Goal: Answer question/provide support: Share knowledge or assist other users

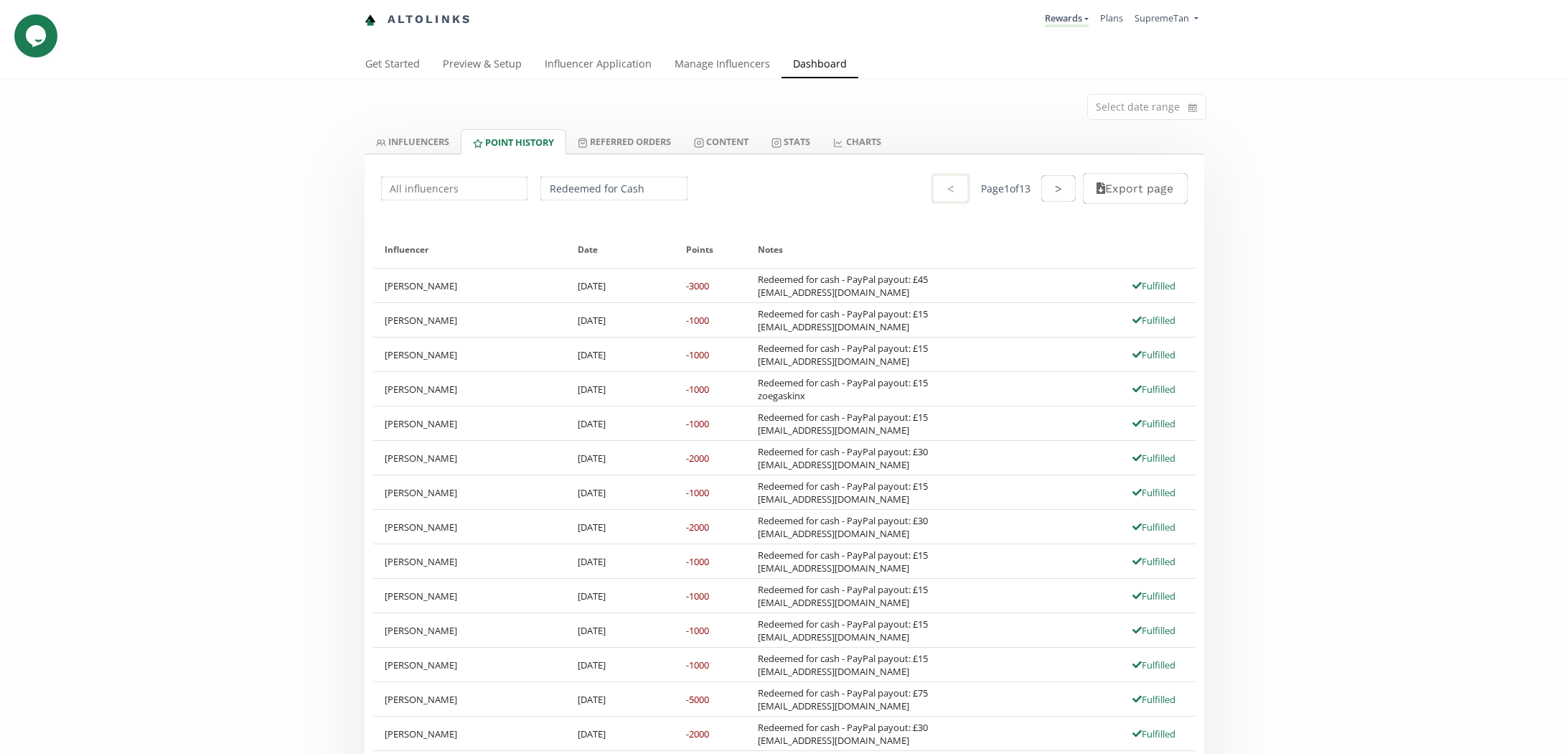
scroll to position [82, 0]
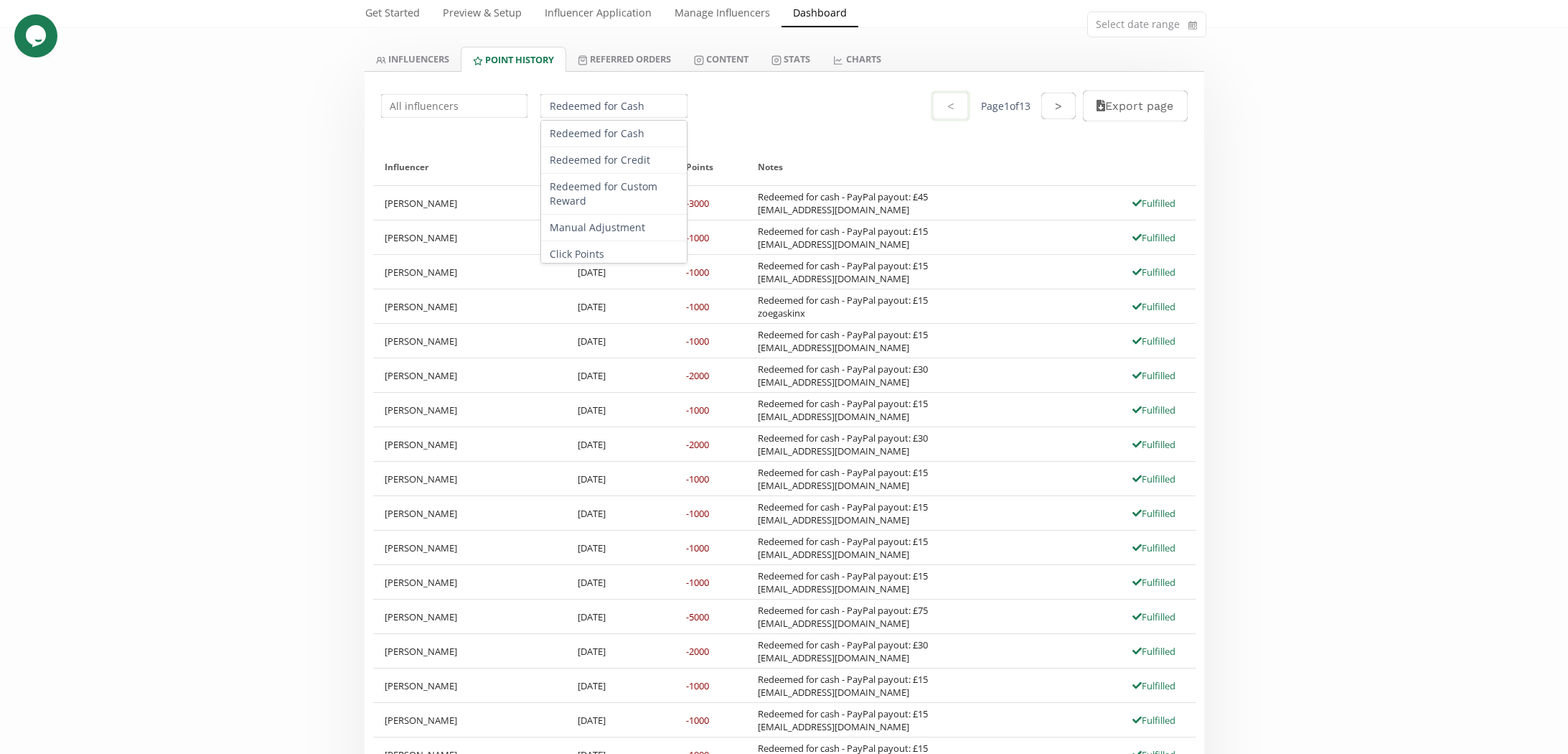
click at [591, 108] on input "Redeemed for Cash" at bounding box center [613, 106] width 151 height 28
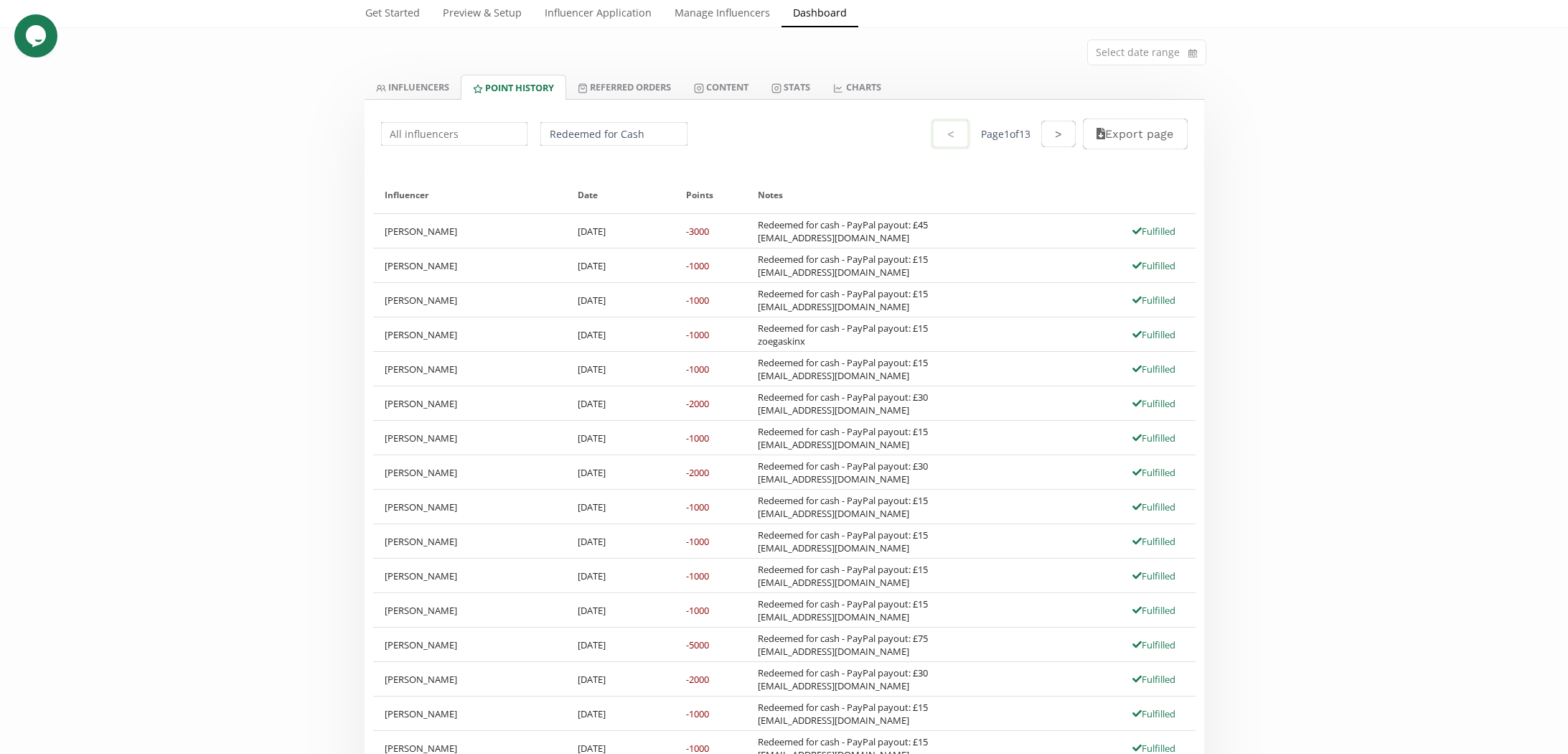
scroll to position [0, 0]
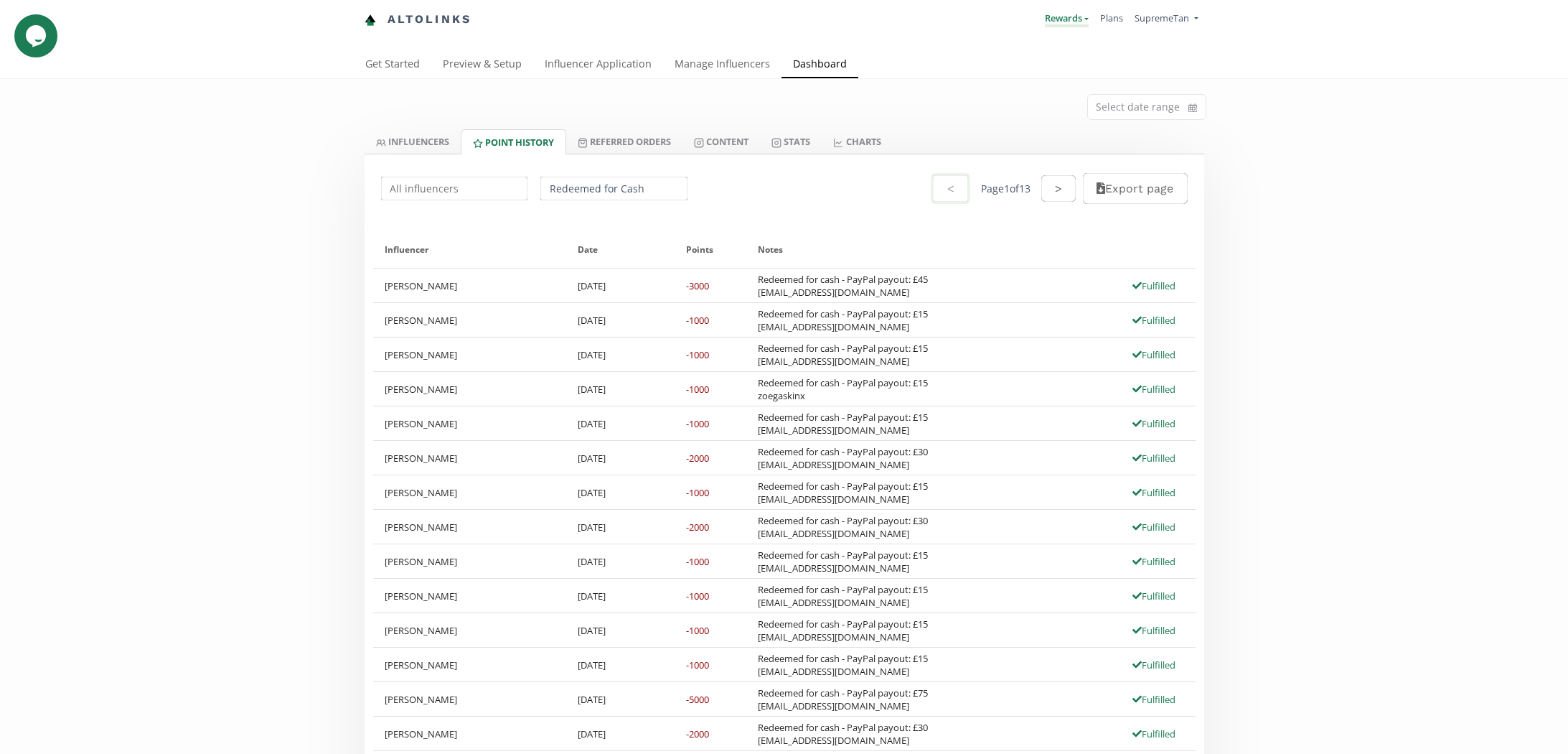
click at [1053, 25] on link "Rewards" at bounding box center [1067, 19] width 44 height 16
click at [1038, 60] on span "Exclusive Rewards" at bounding box center [1010, 54] width 77 height 13
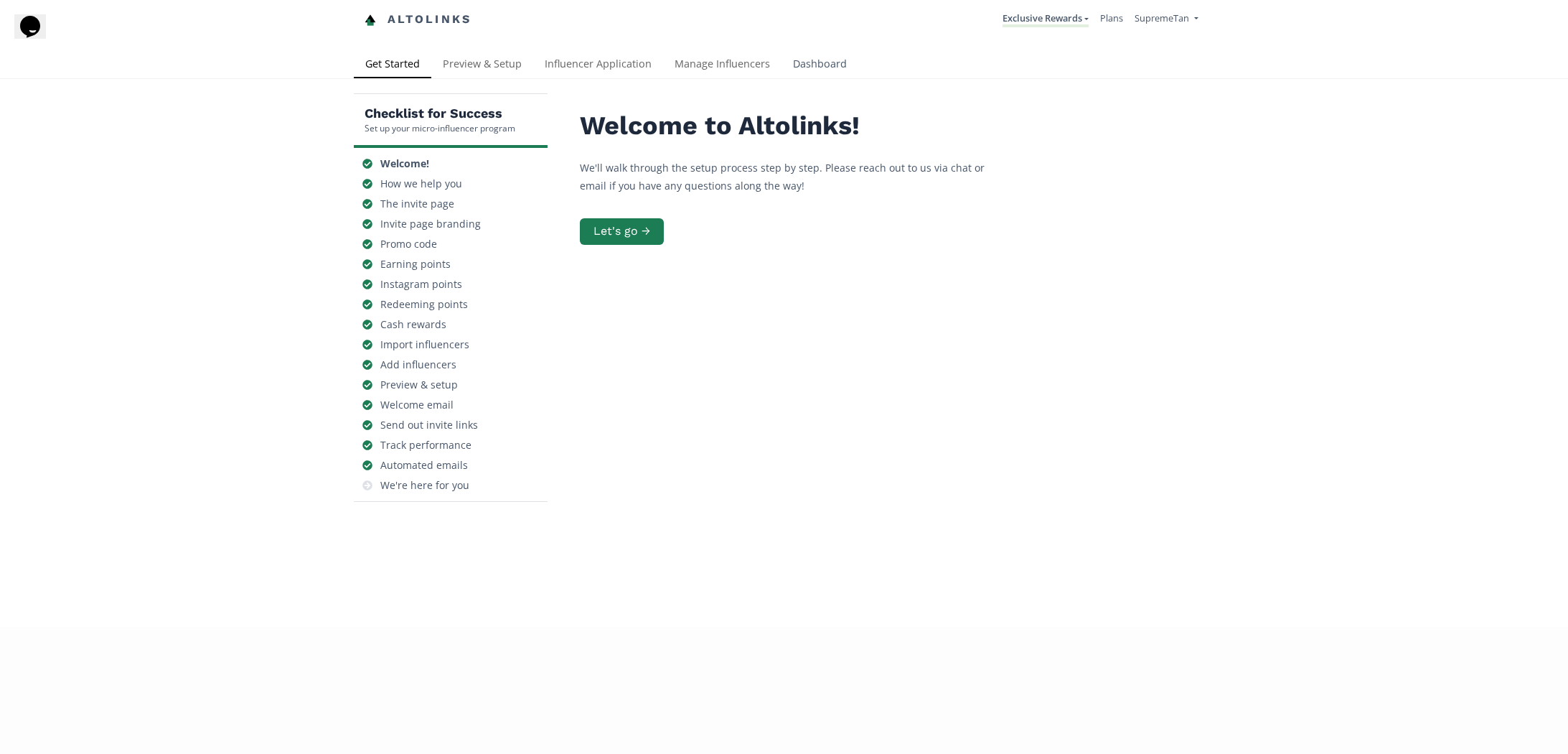
click at [797, 65] on link "Dashboard" at bounding box center [819, 65] width 77 height 29
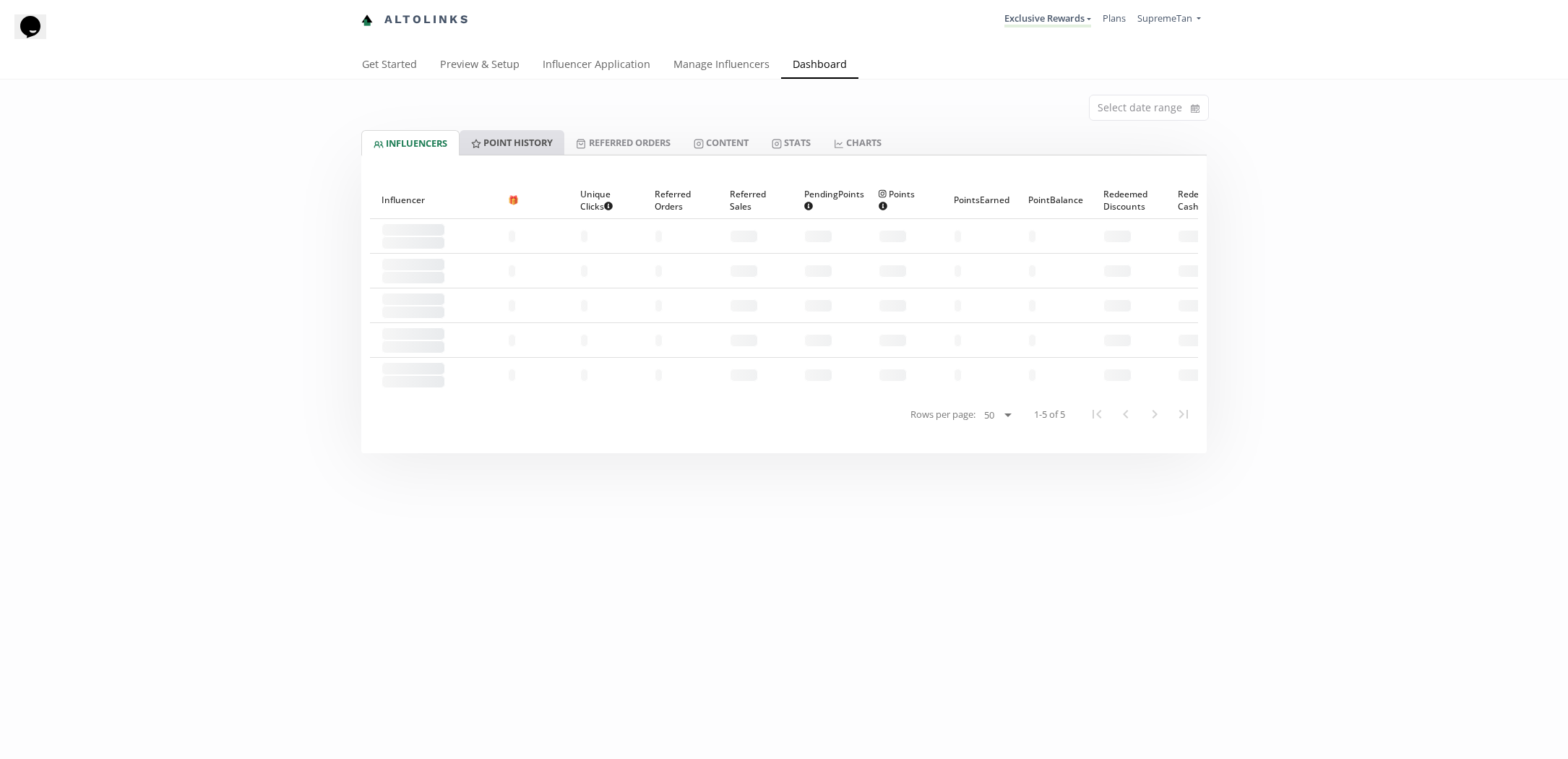
click at [499, 145] on link "Point HISTORY" at bounding box center [512, 142] width 104 height 24
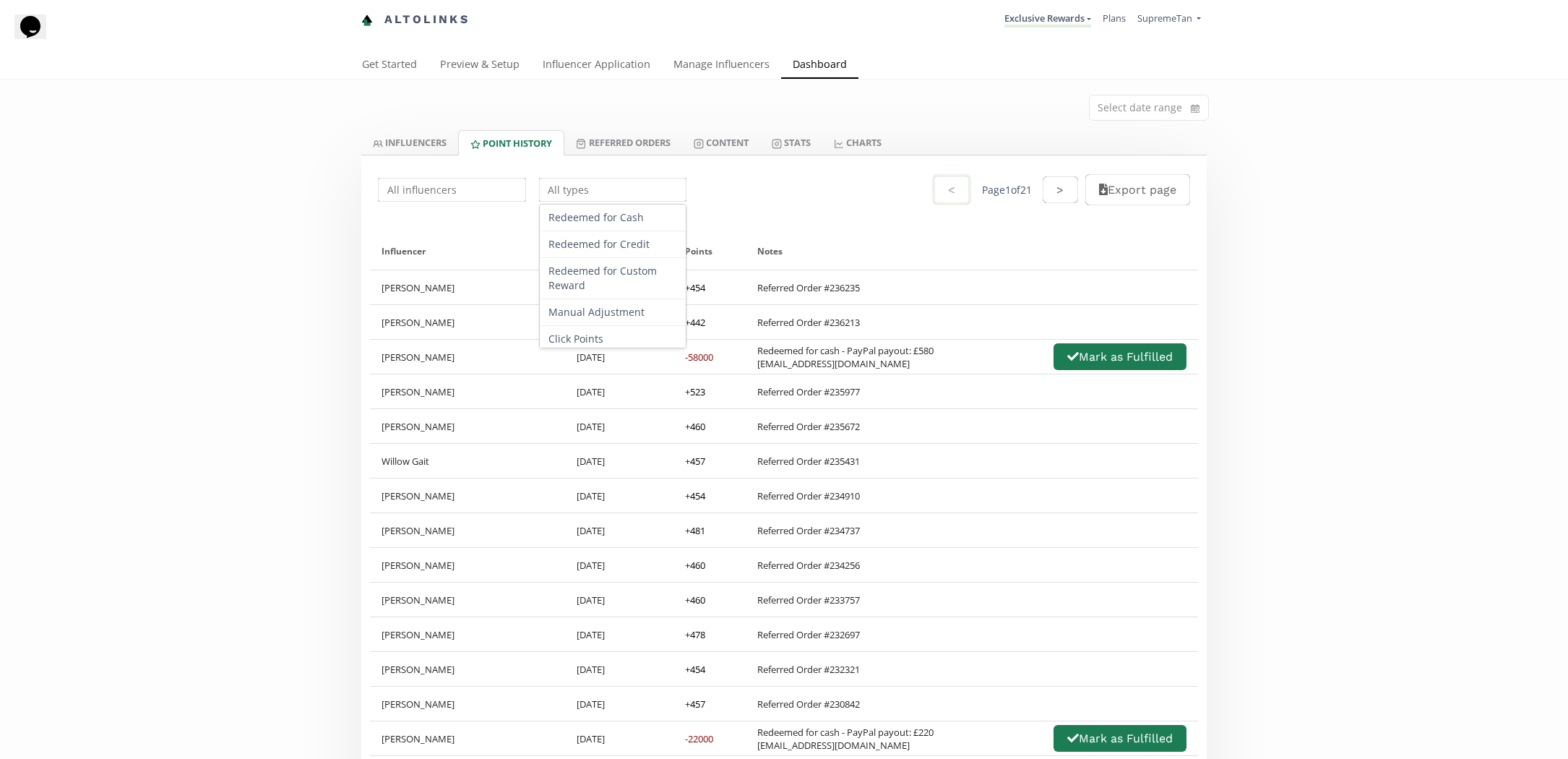
click at [601, 198] on input "text" at bounding box center [613, 190] width 152 height 28
click at [409, 144] on link "INFLUENCERS" at bounding box center [410, 142] width 97 height 24
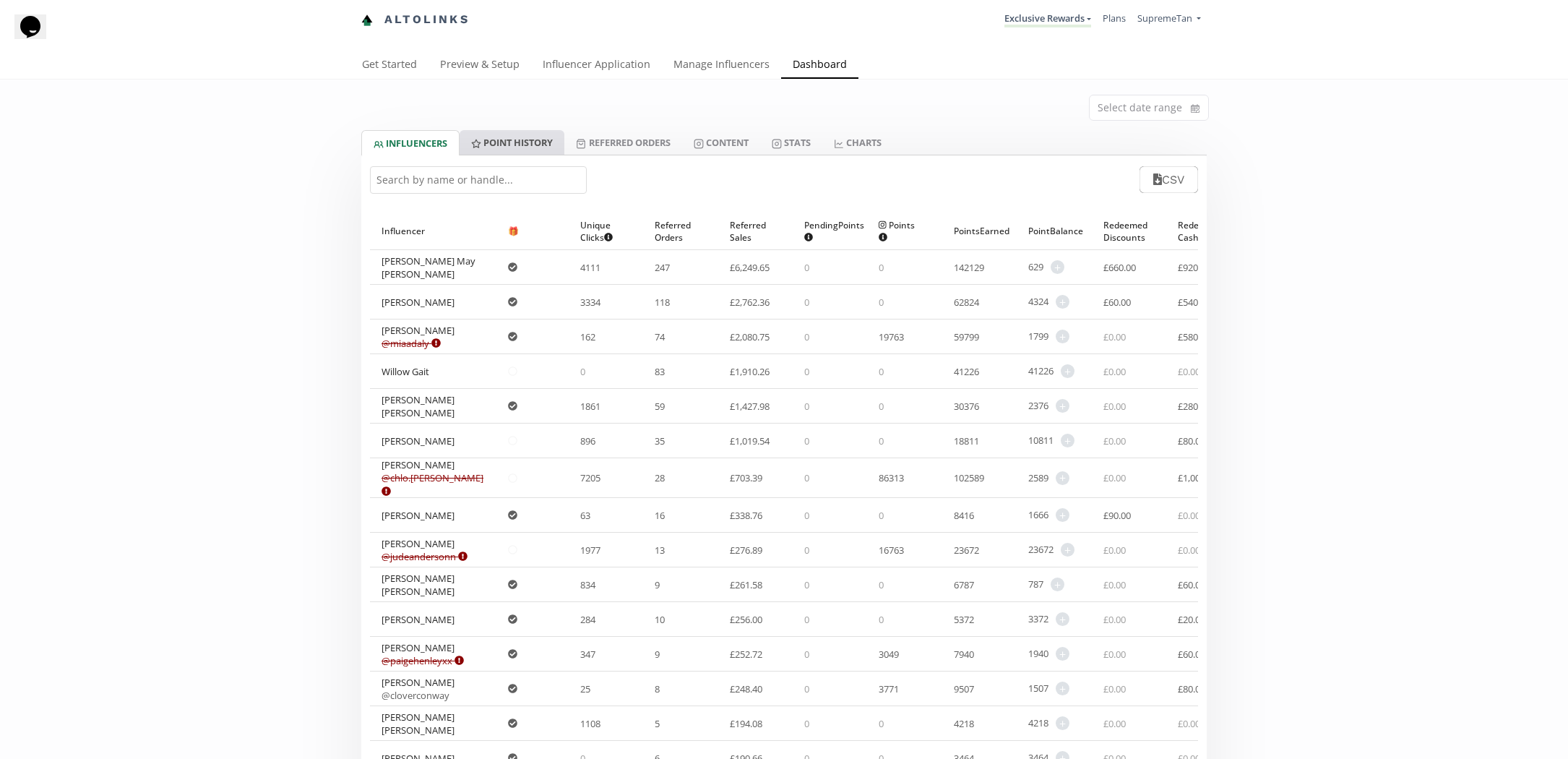
click at [502, 145] on link "Point HISTORY" at bounding box center [512, 142] width 104 height 24
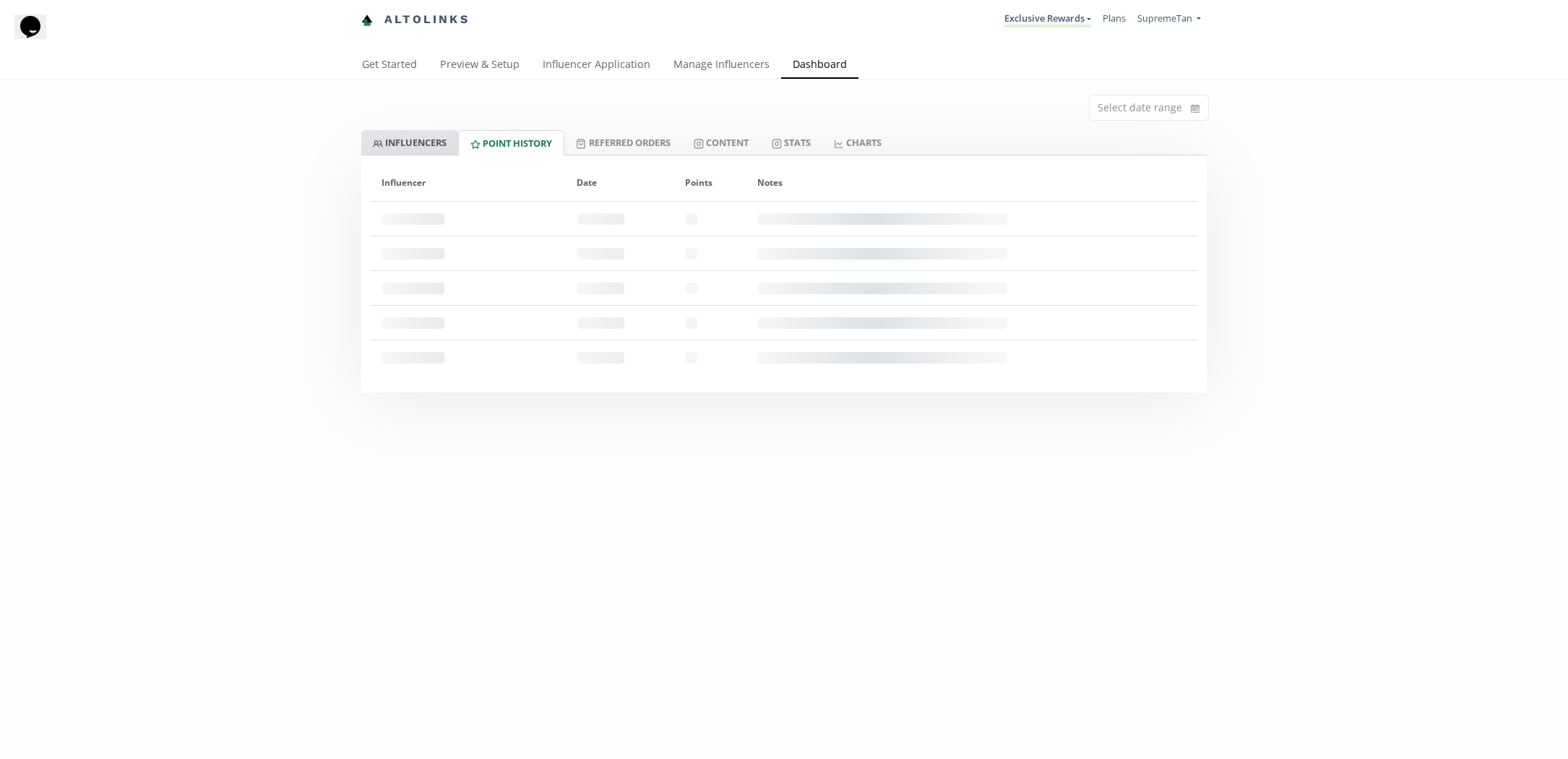
click at [413, 146] on link "INFLUENCERS" at bounding box center [410, 142] width 97 height 24
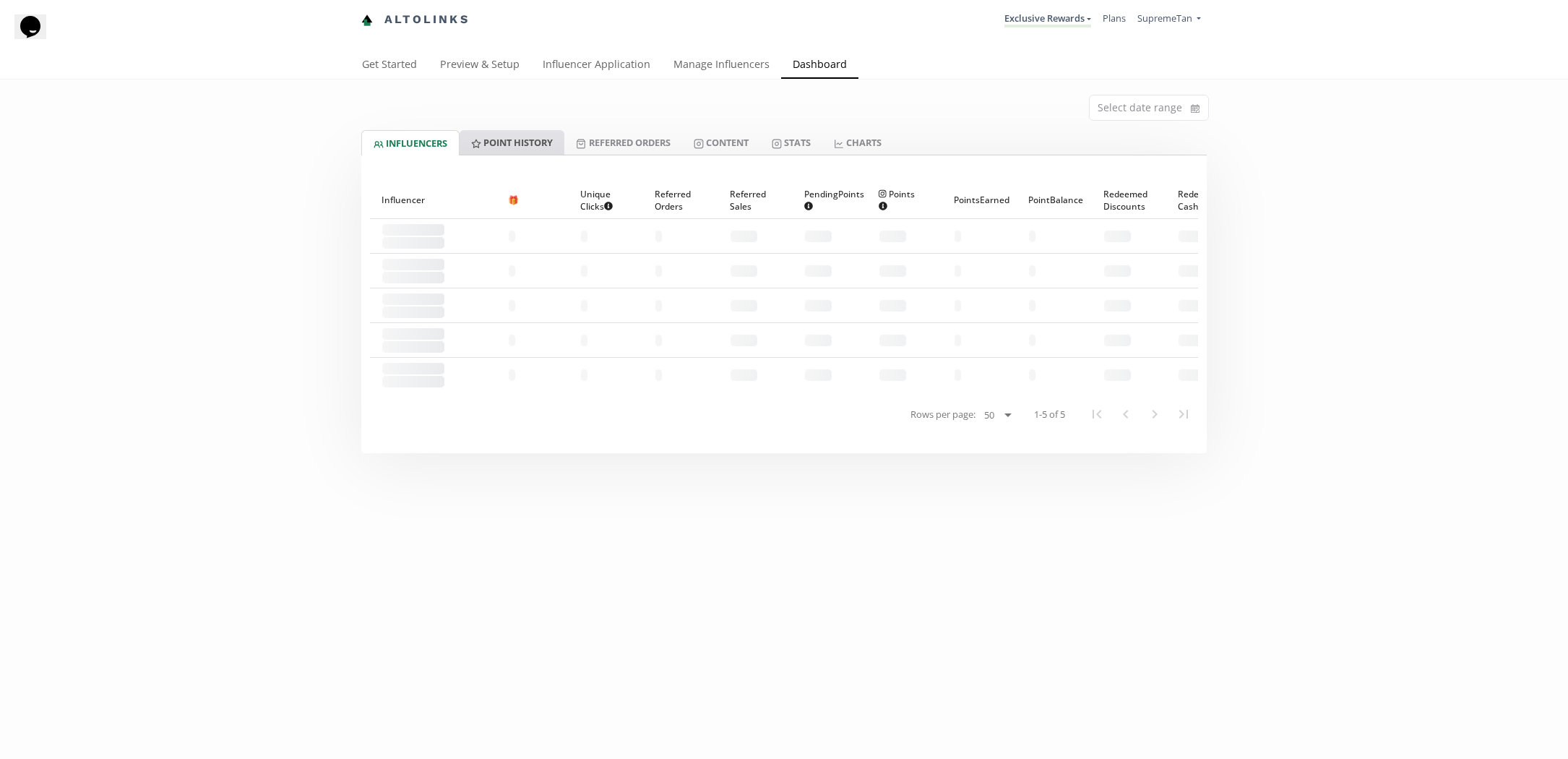
click at [493, 152] on link "Point HISTORY" at bounding box center [512, 142] width 104 height 24
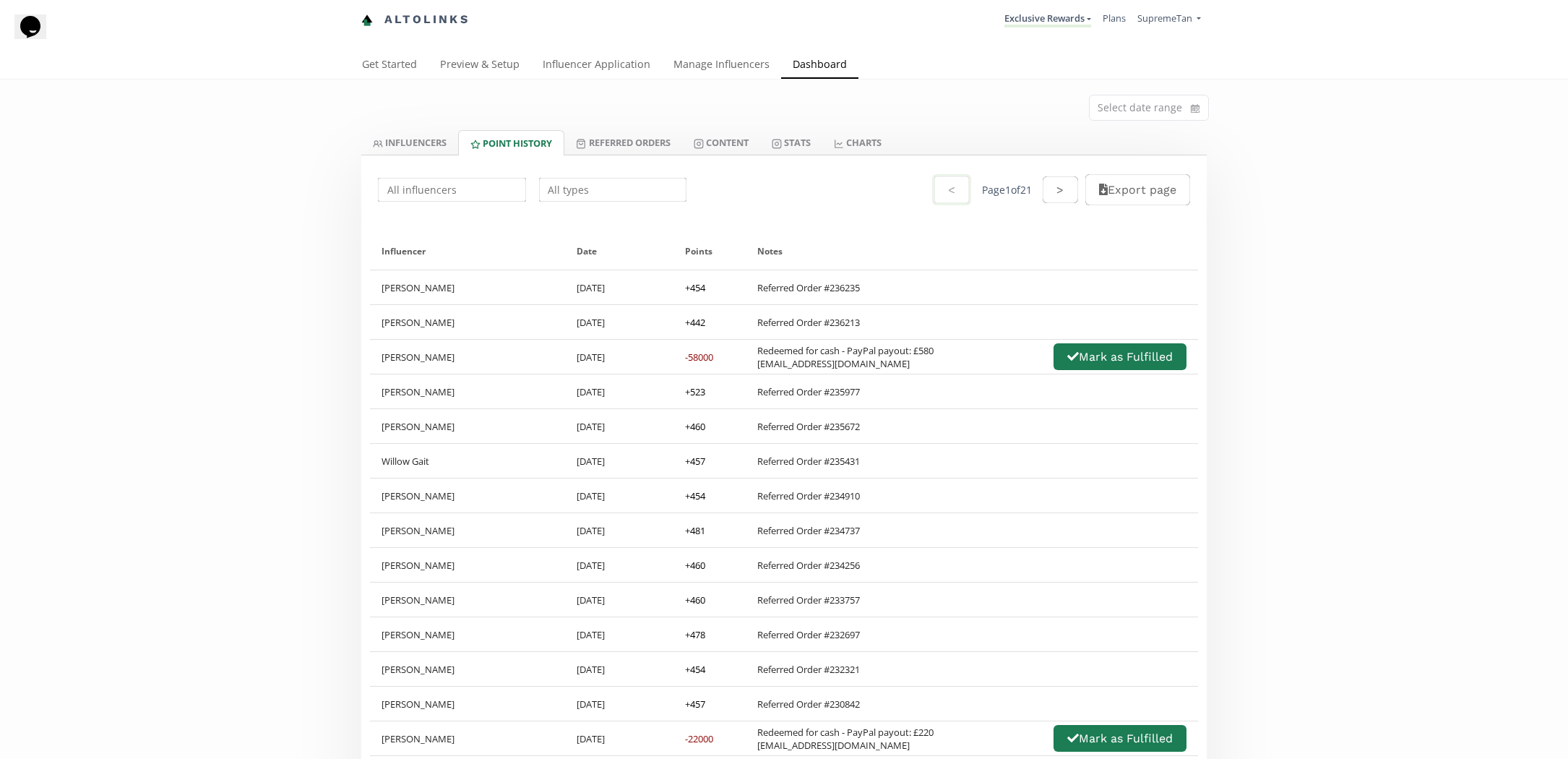
click at [466, 197] on input "text" at bounding box center [452, 190] width 152 height 28
click at [451, 277] on div "Mia Daly" at bounding box center [451, 272] width 146 height 27
type input "Mia Daly"
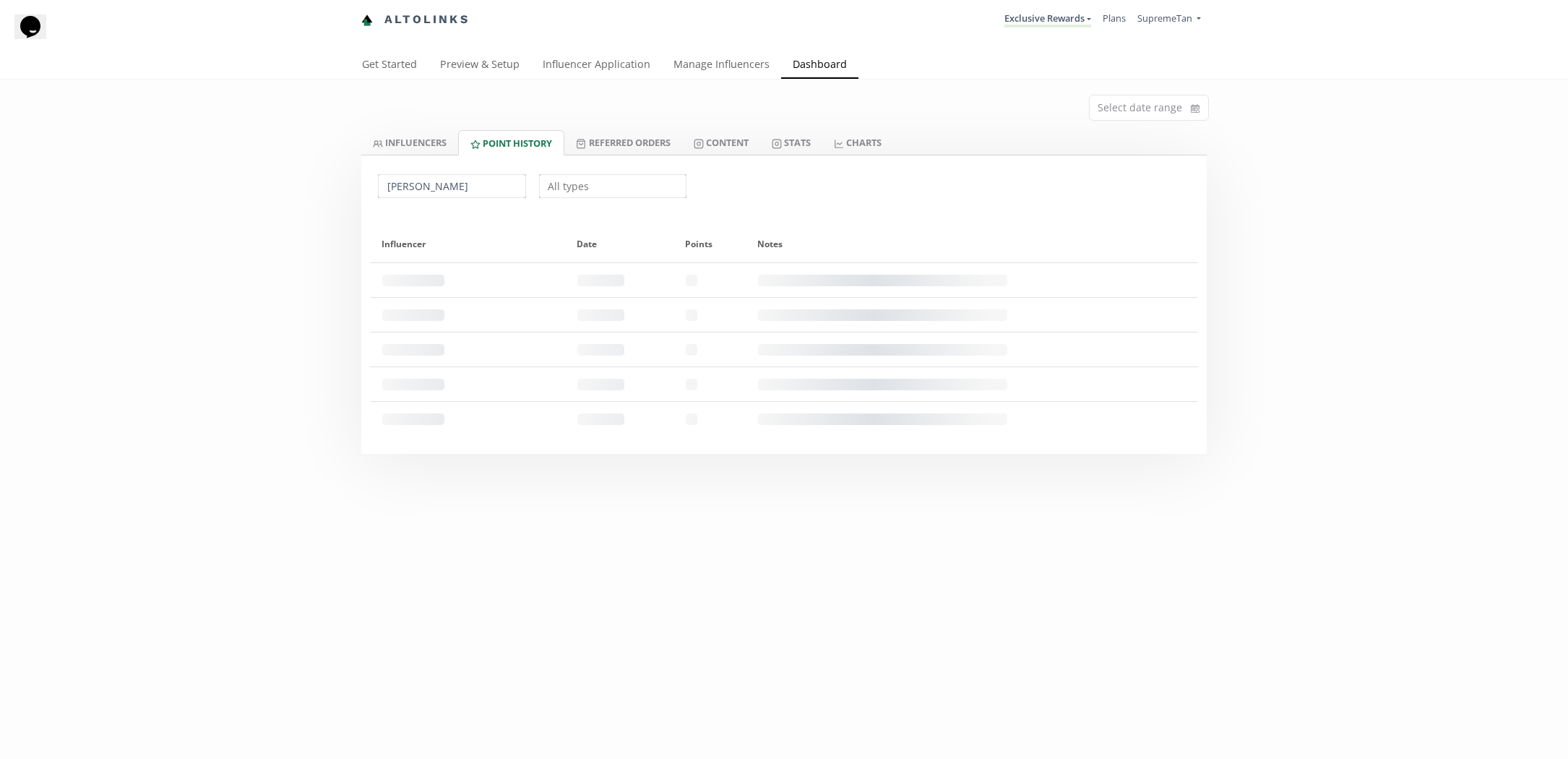
click at [561, 179] on input "text" at bounding box center [613, 186] width 152 height 28
click at [230, 322] on div "Select date range INFLUENCERS Point HISTORY Referred Orders Content Stats CHART…" at bounding box center [784, 267] width 1568 height 374
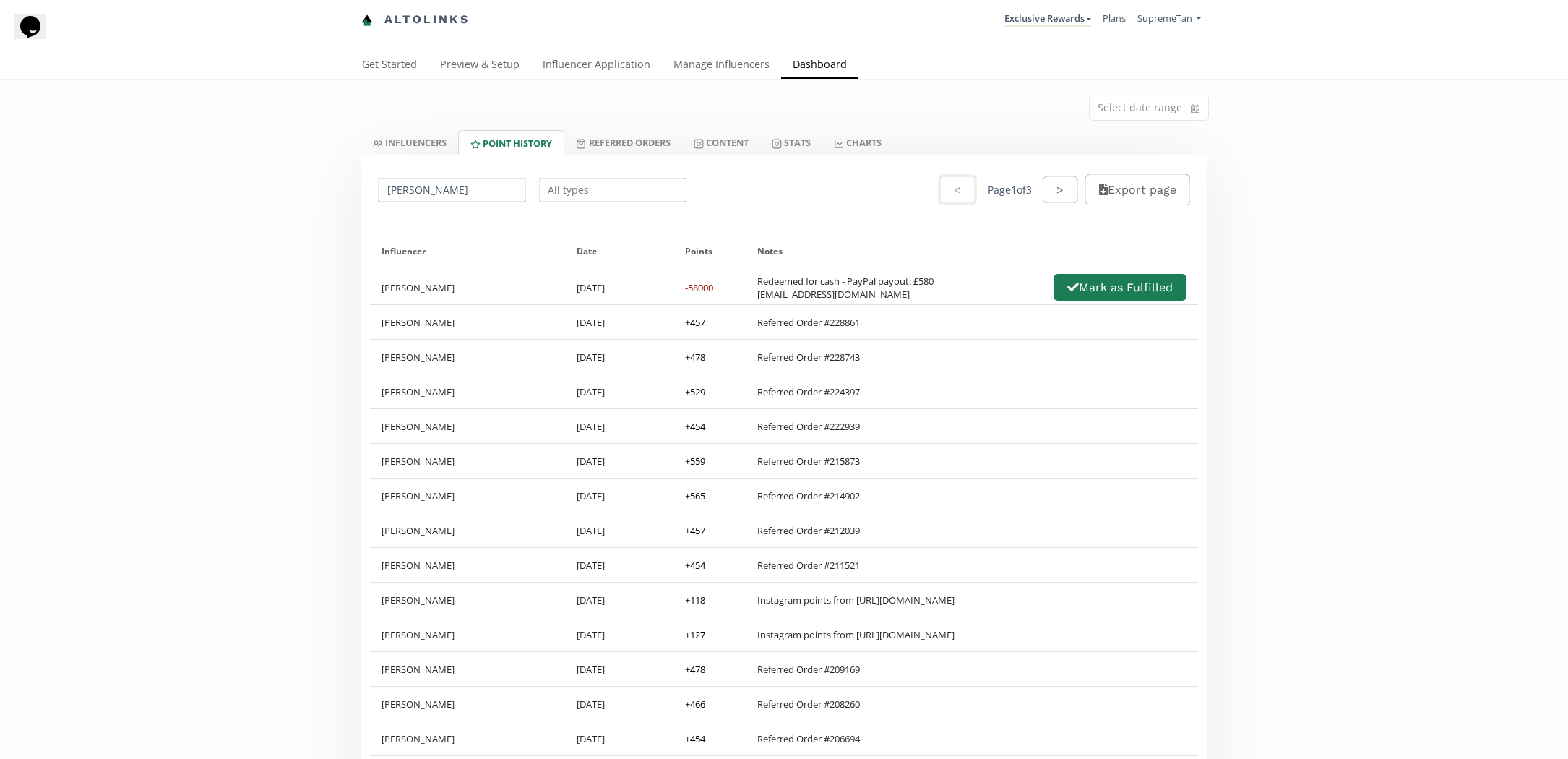
click at [583, 197] on input "text" at bounding box center [613, 190] width 152 height 28
click at [731, 196] on div "Mia Daly < Page 1 of 3 > Export page" at bounding box center [783, 190] width 845 height 69
click at [642, 185] on input "text" at bounding box center [613, 190] width 152 height 28
click at [543, 216] on div "Redeemed for Cash" at bounding box center [613, 218] width 146 height 27
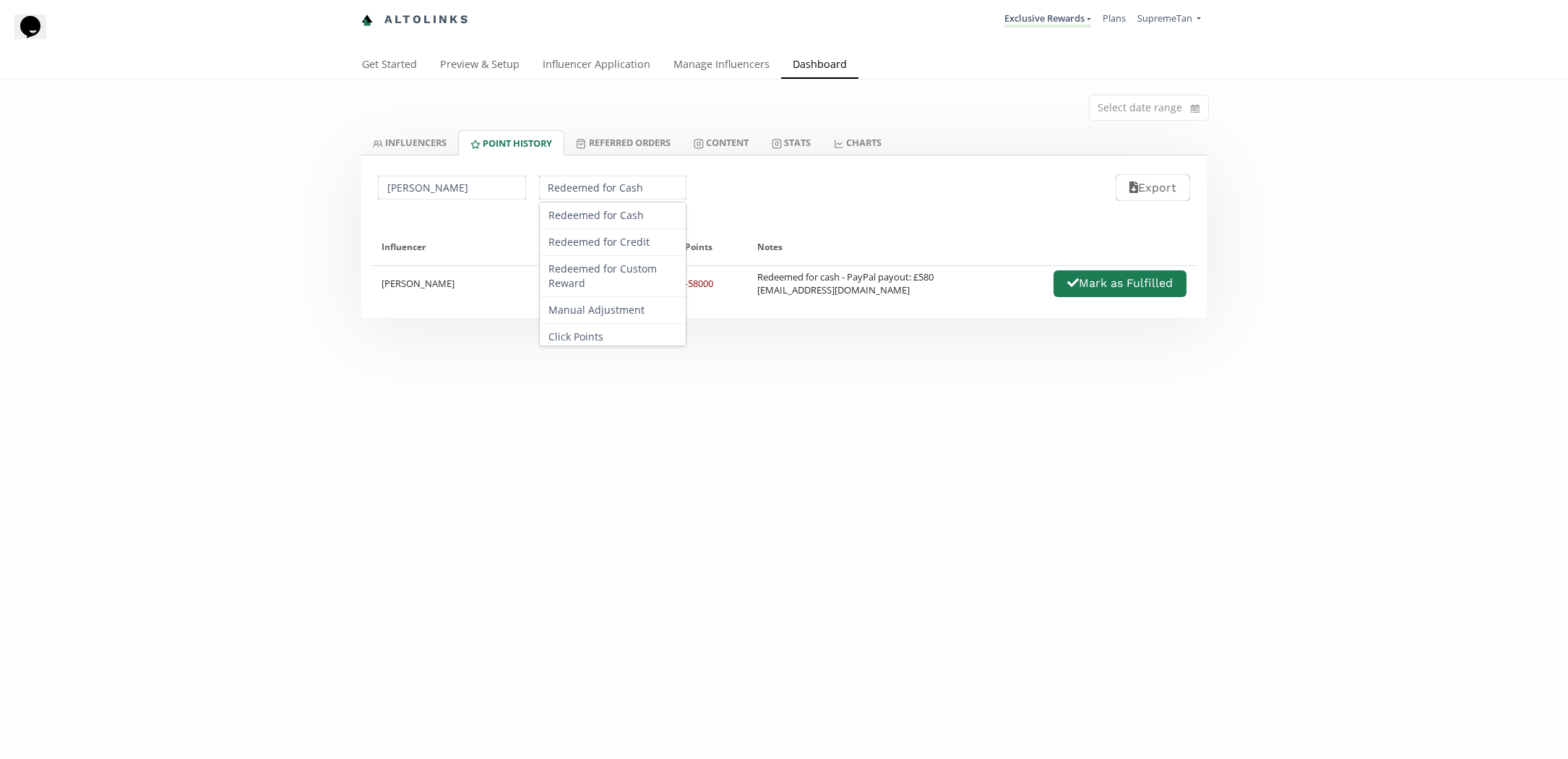
click at [627, 189] on input "Redeemed for Cash" at bounding box center [613, 187] width 152 height 28
click at [568, 285] on div "Referred Order" at bounding box center [613, 279] width 146 height 27
type input "Referred Order"
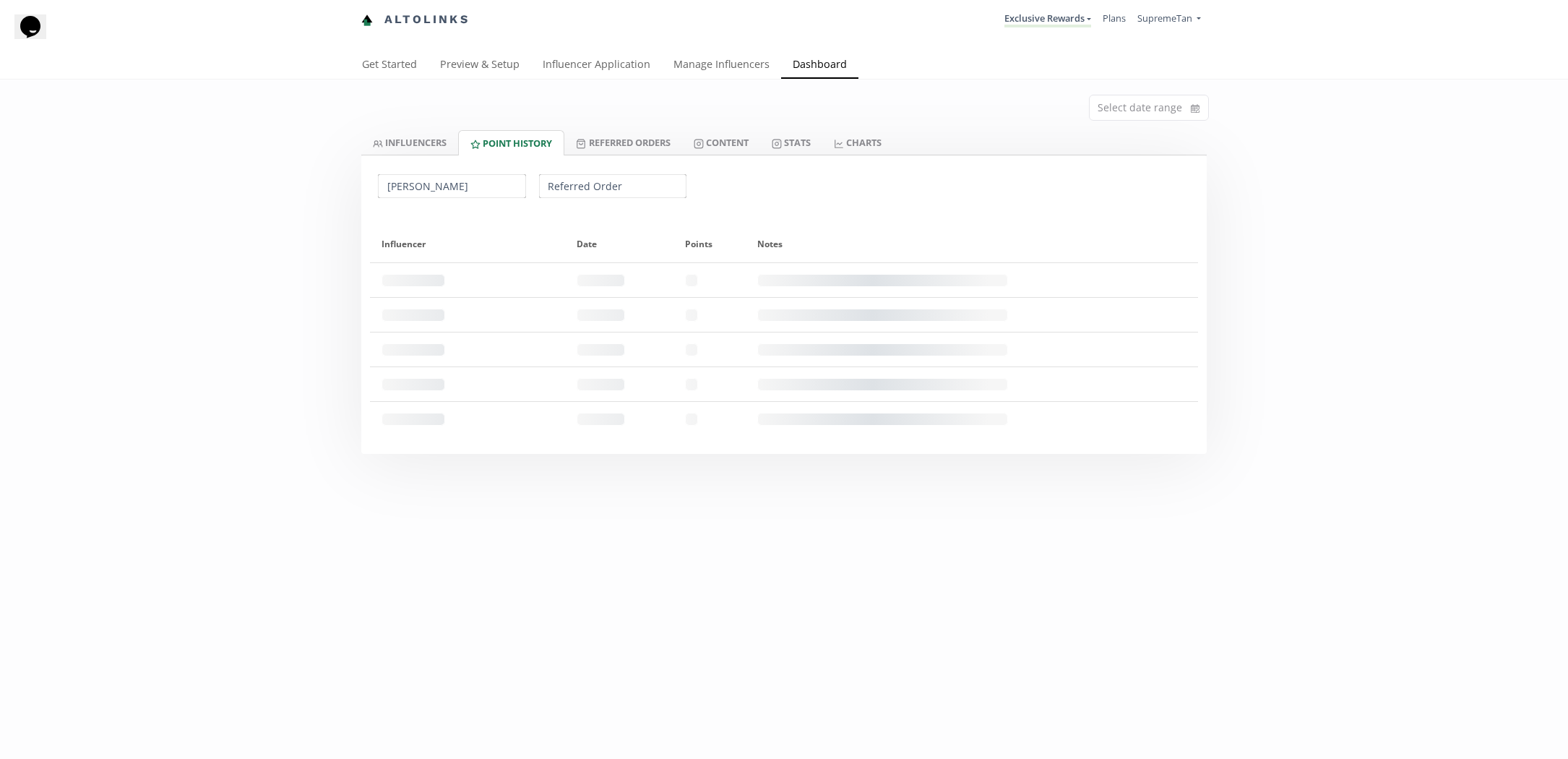
click at [262, 323] on div "Select date range INFLUENCERS Point HISTORY Referred Orders Content Stats CHART…" at bounding box center [784, 267] width 1568 height 374
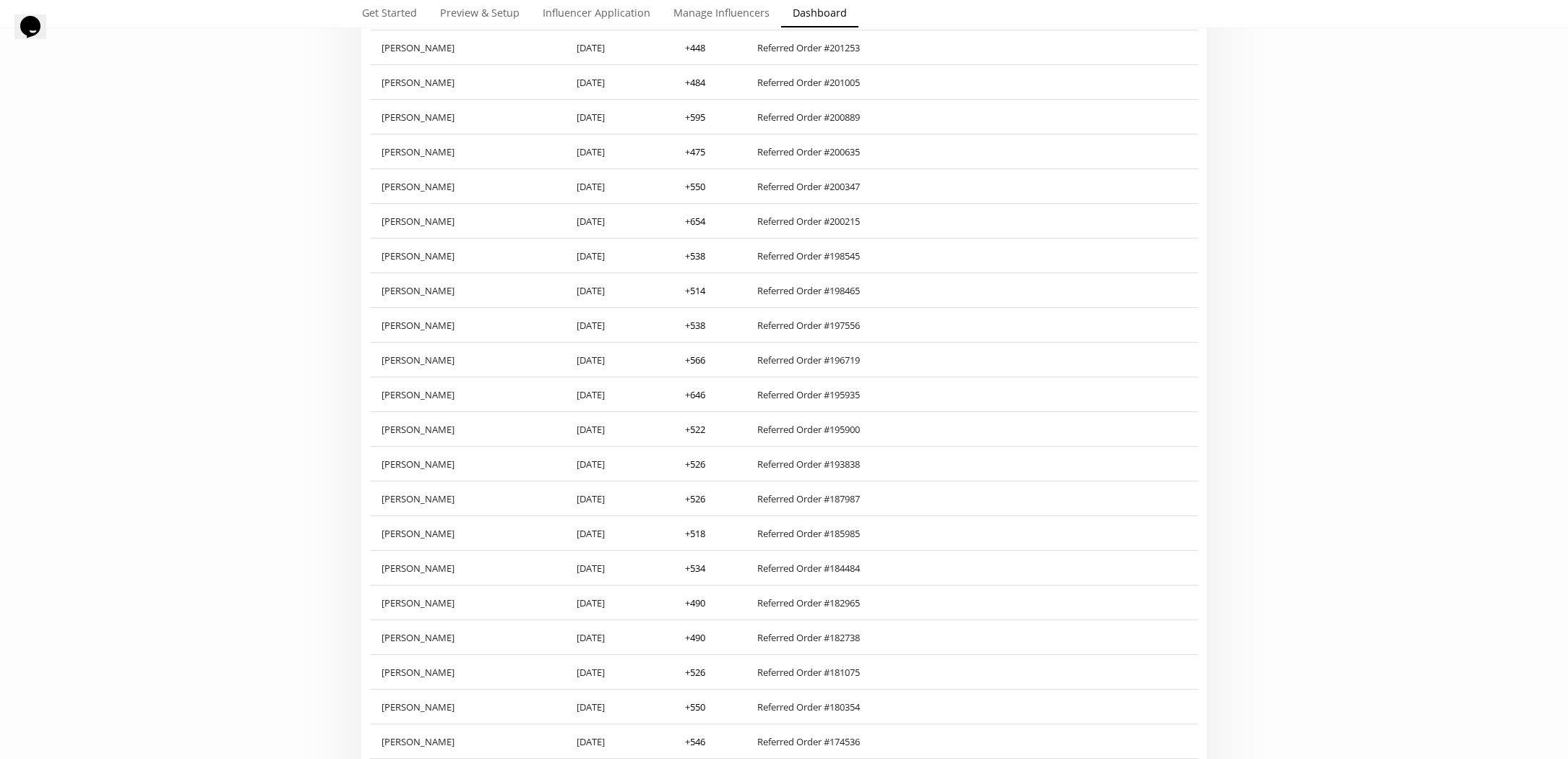
scroll to position [0, 0]
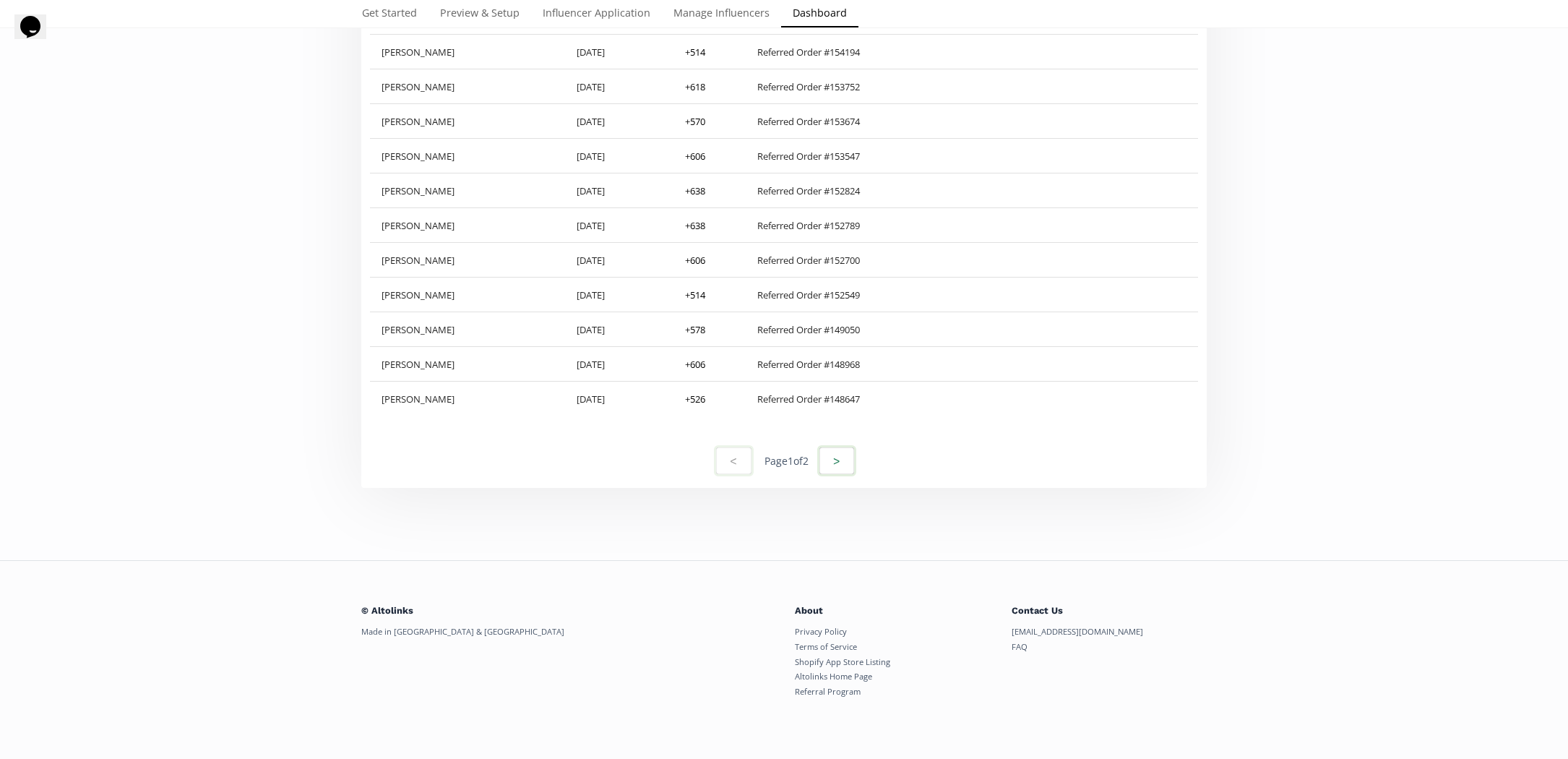
click at [836, 466] on button ">" at bounding box center [837, 461] width 39 height 31
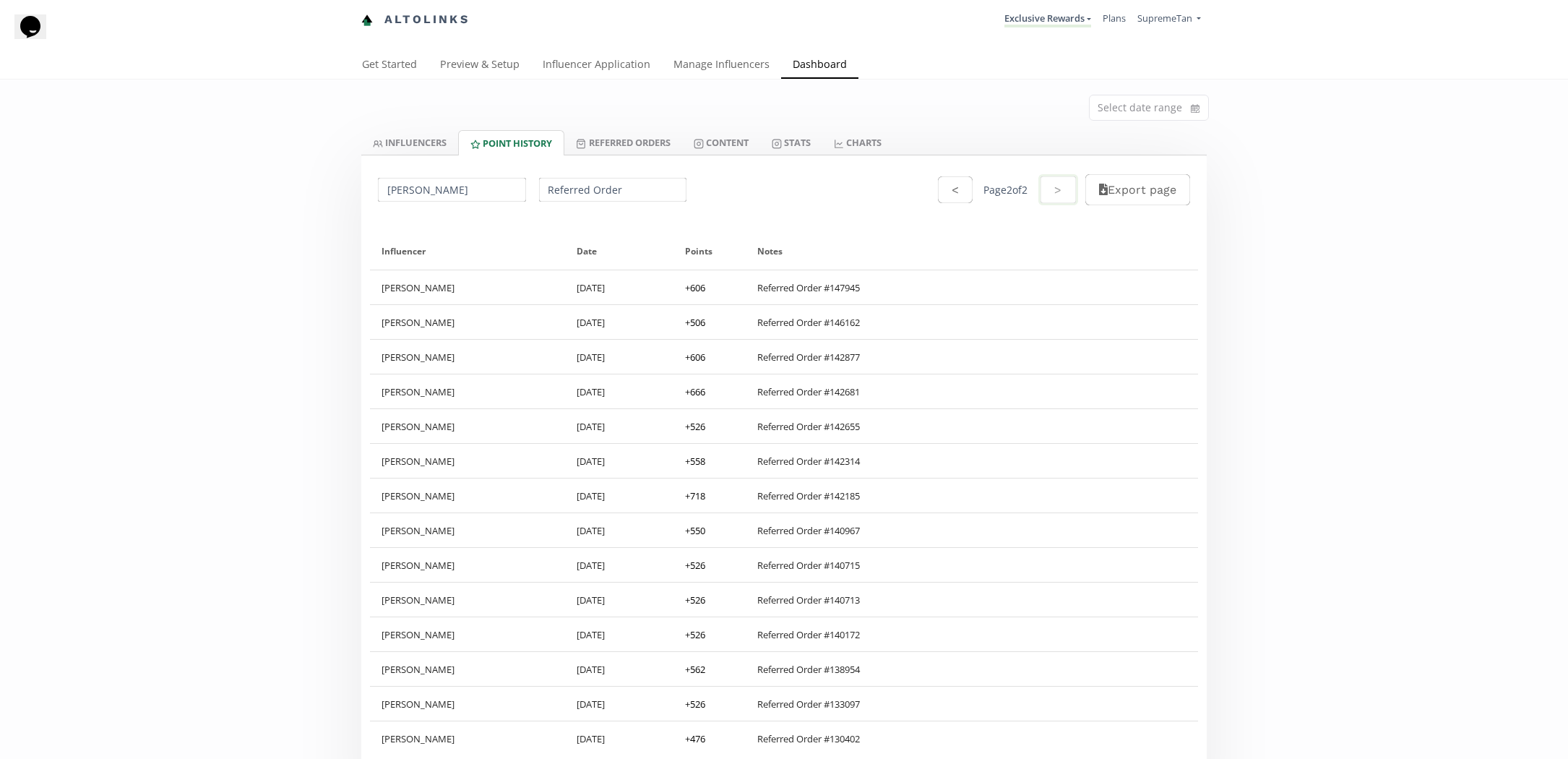
scroll to position [278, 0]
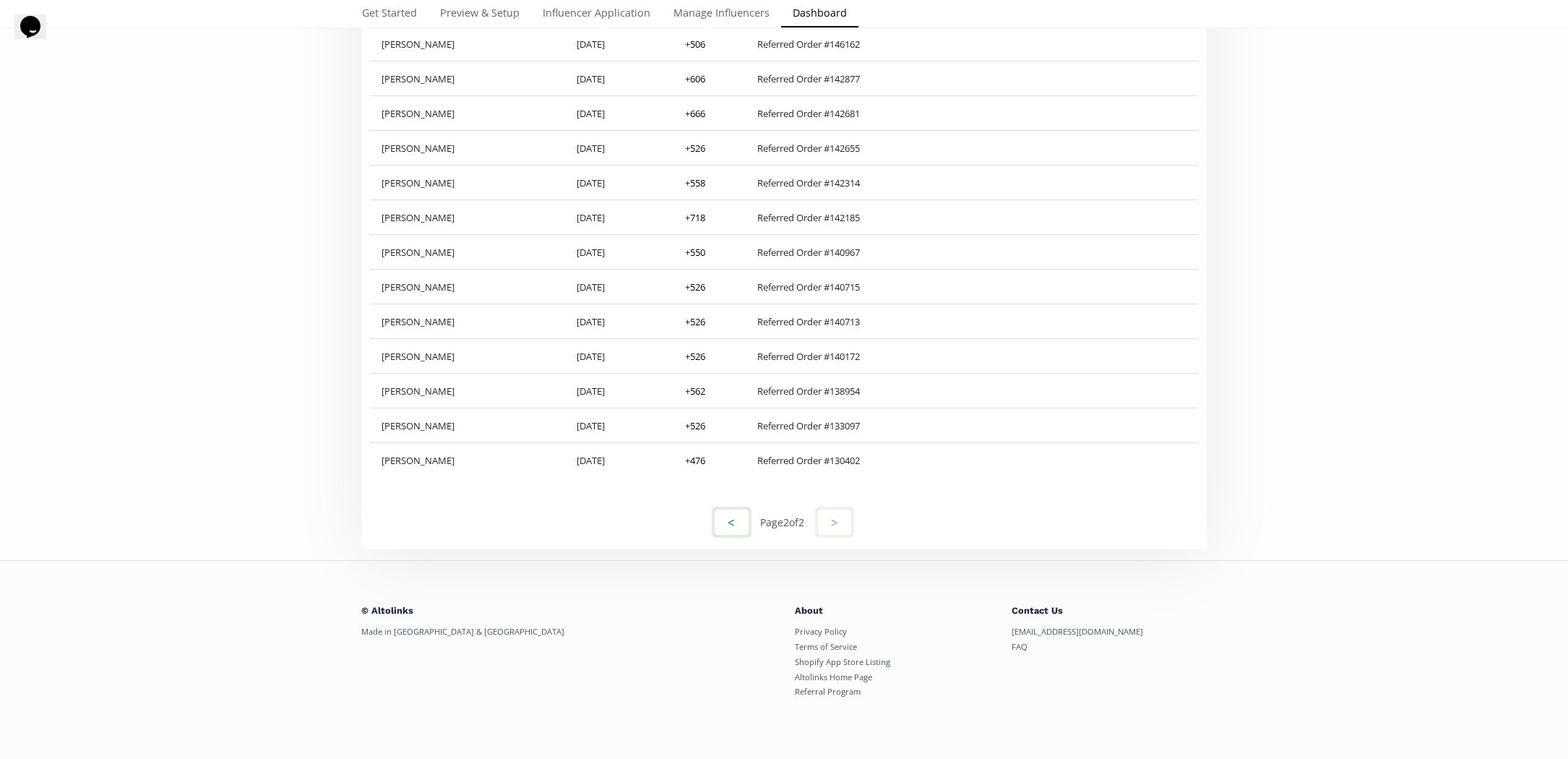
click at [719, 520] on button "<" at bounding box center [731, 522] width 39 height 31
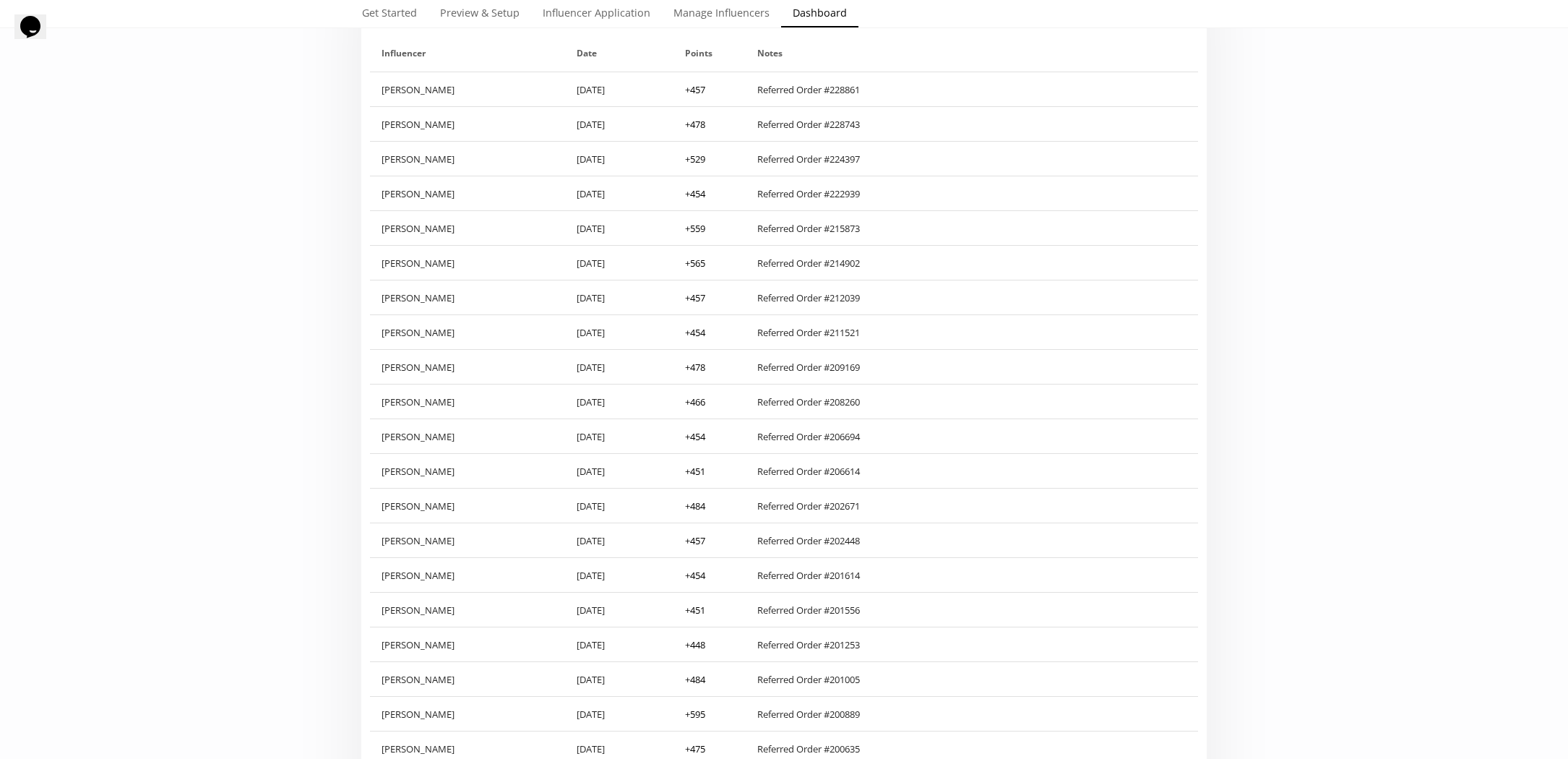
scroll to position [0, 0]
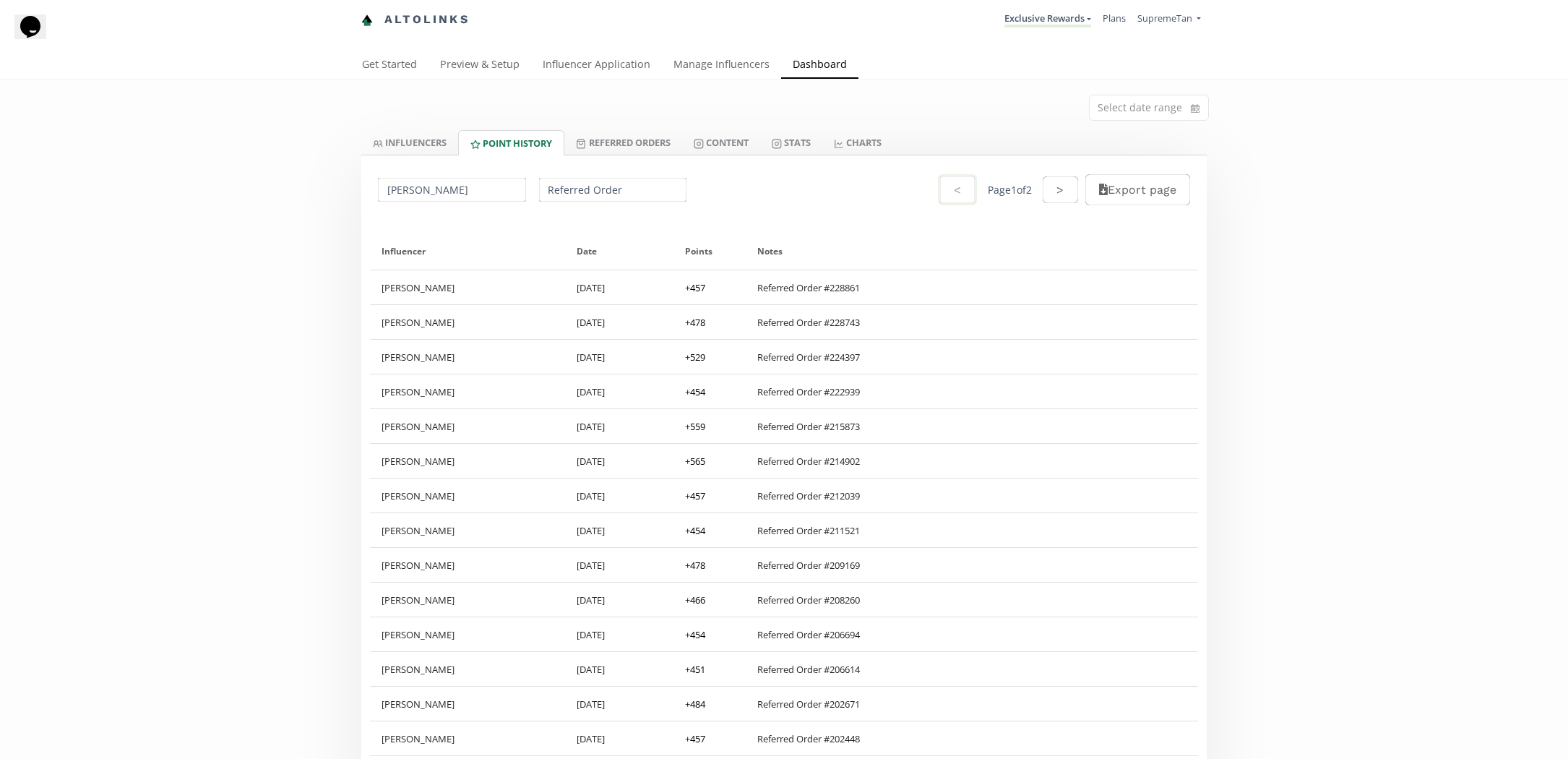
click at [467, 188] on input "Mia Daly" at bounding box center [452, 190] width 152 height 28
click at [351, 151] on div "INFLUENCERS Point HISTORY Referred Orders Content Stats CHARTS INFLUENCERS Poin…" at bounding box center [783, 143] width 867 height 25
click at [405, 136] on link "INFLUENCERS" at bounding box center [410, 142] width 97 height 24
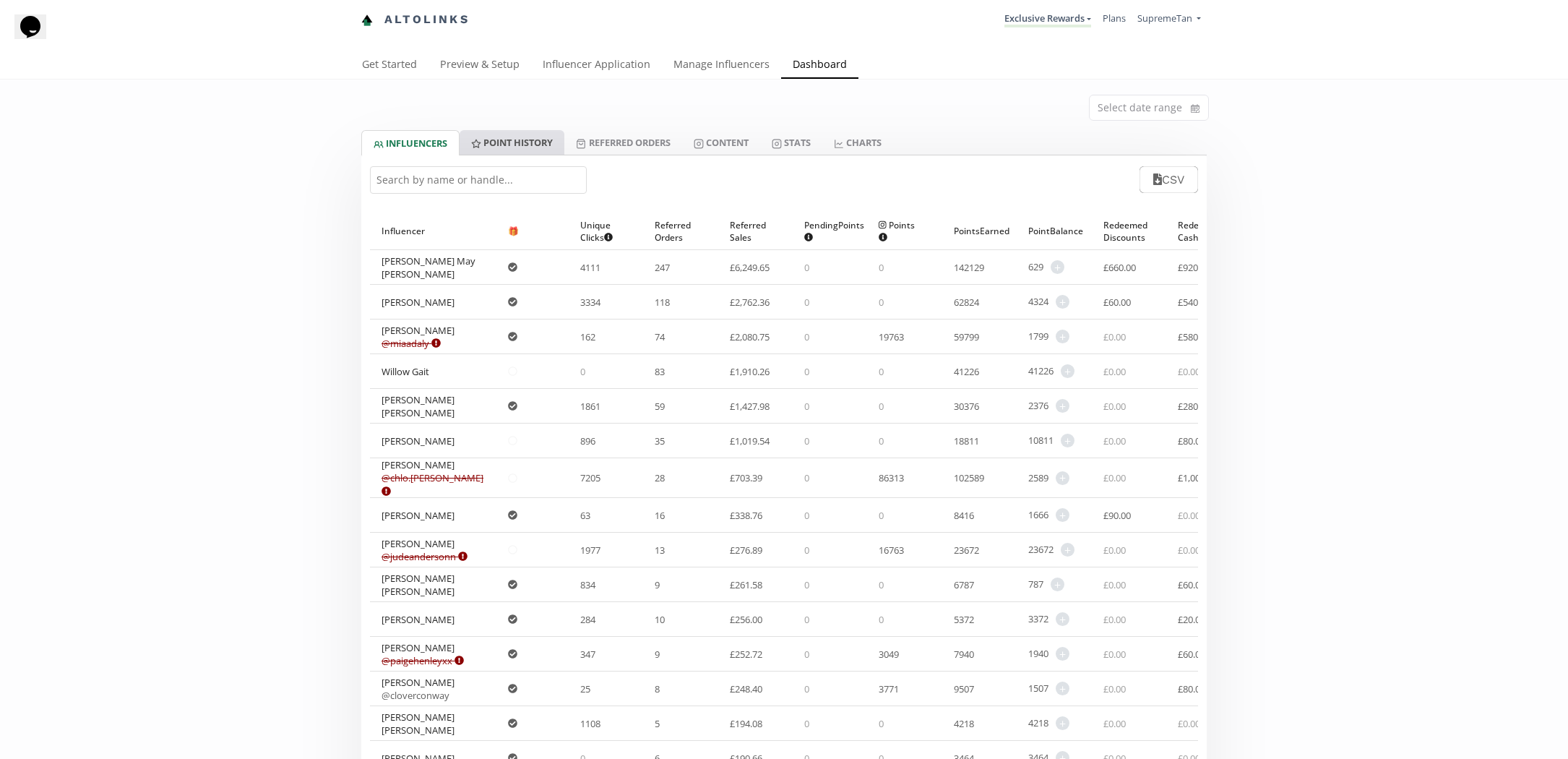
click at [493, 145] on link "Point HISTORY" at bounding box center [512, 142] width 104 height 24
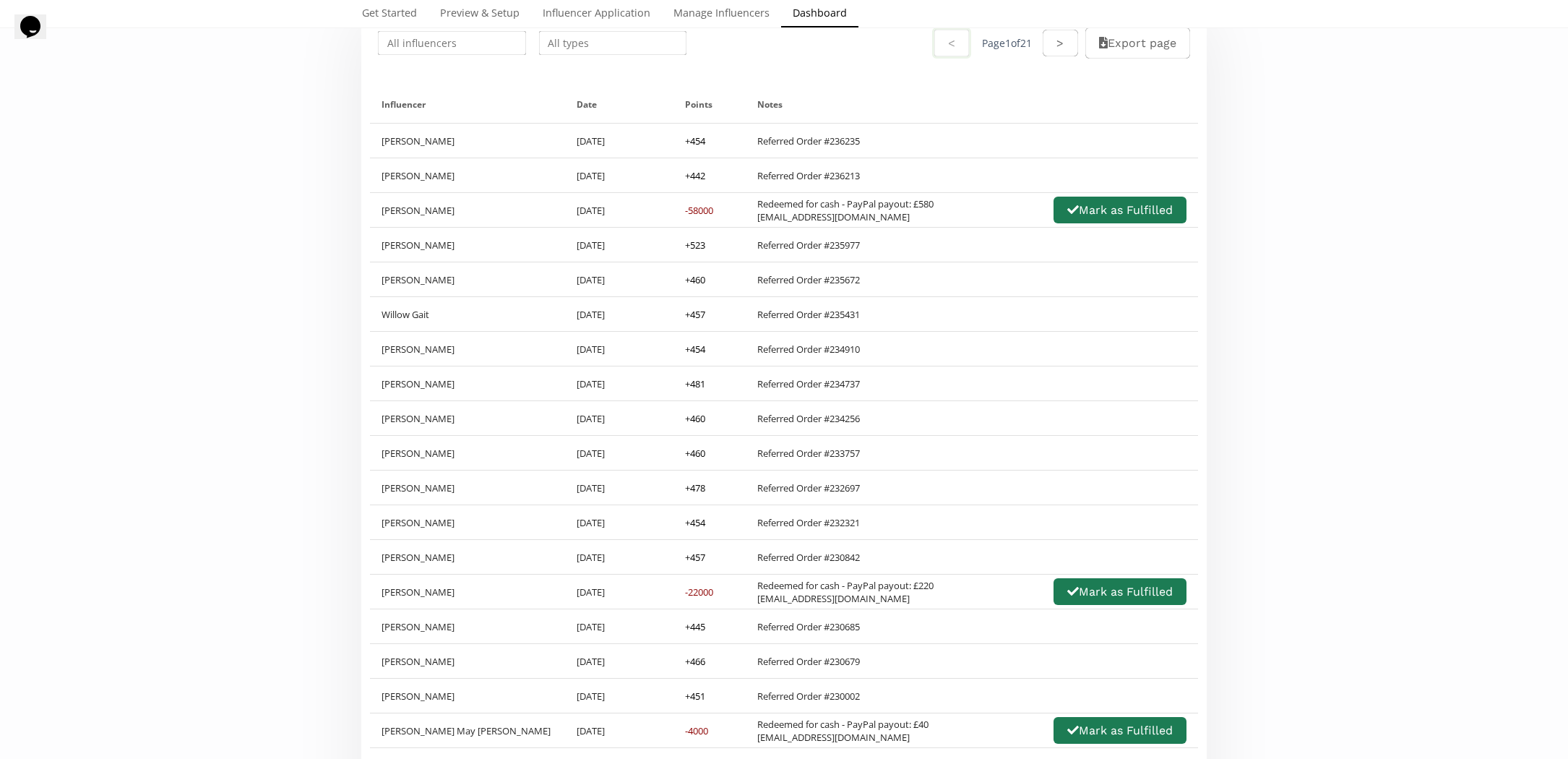
scroll to position [125, 0]
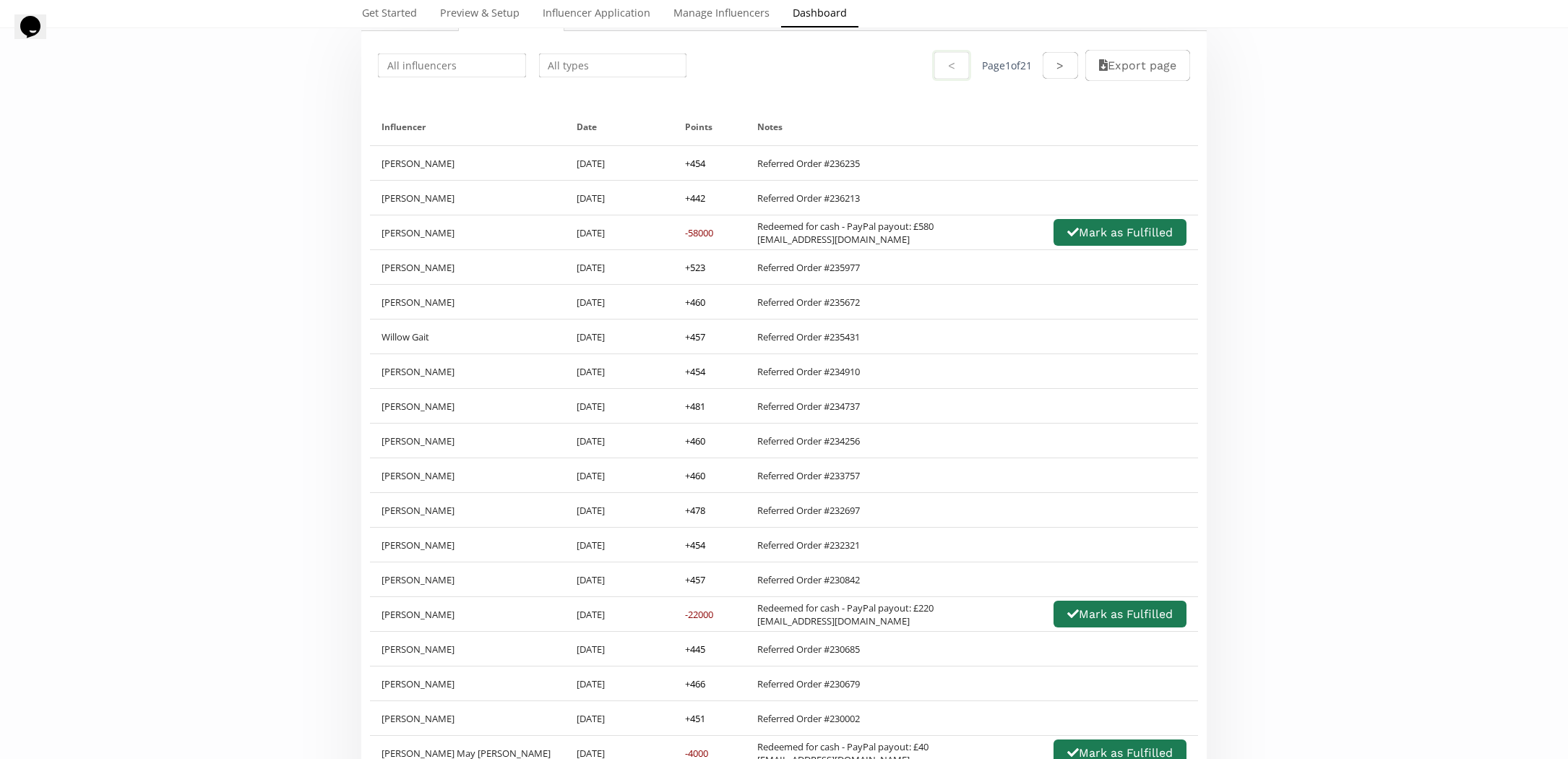
click at [432, 73] on input "text" at bounding box center [452, 65] width 152 height 28
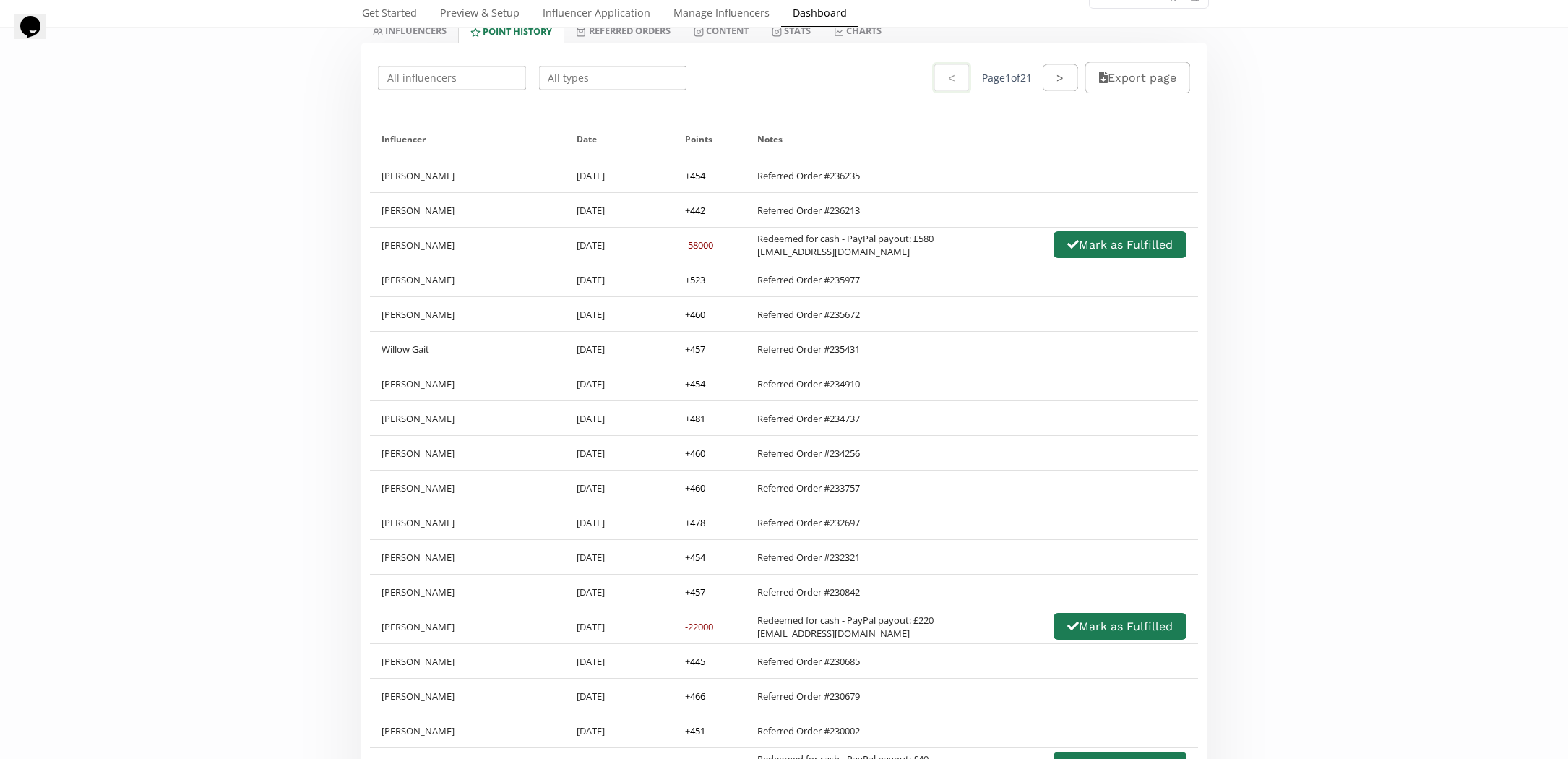
scroll to position [0, 0]
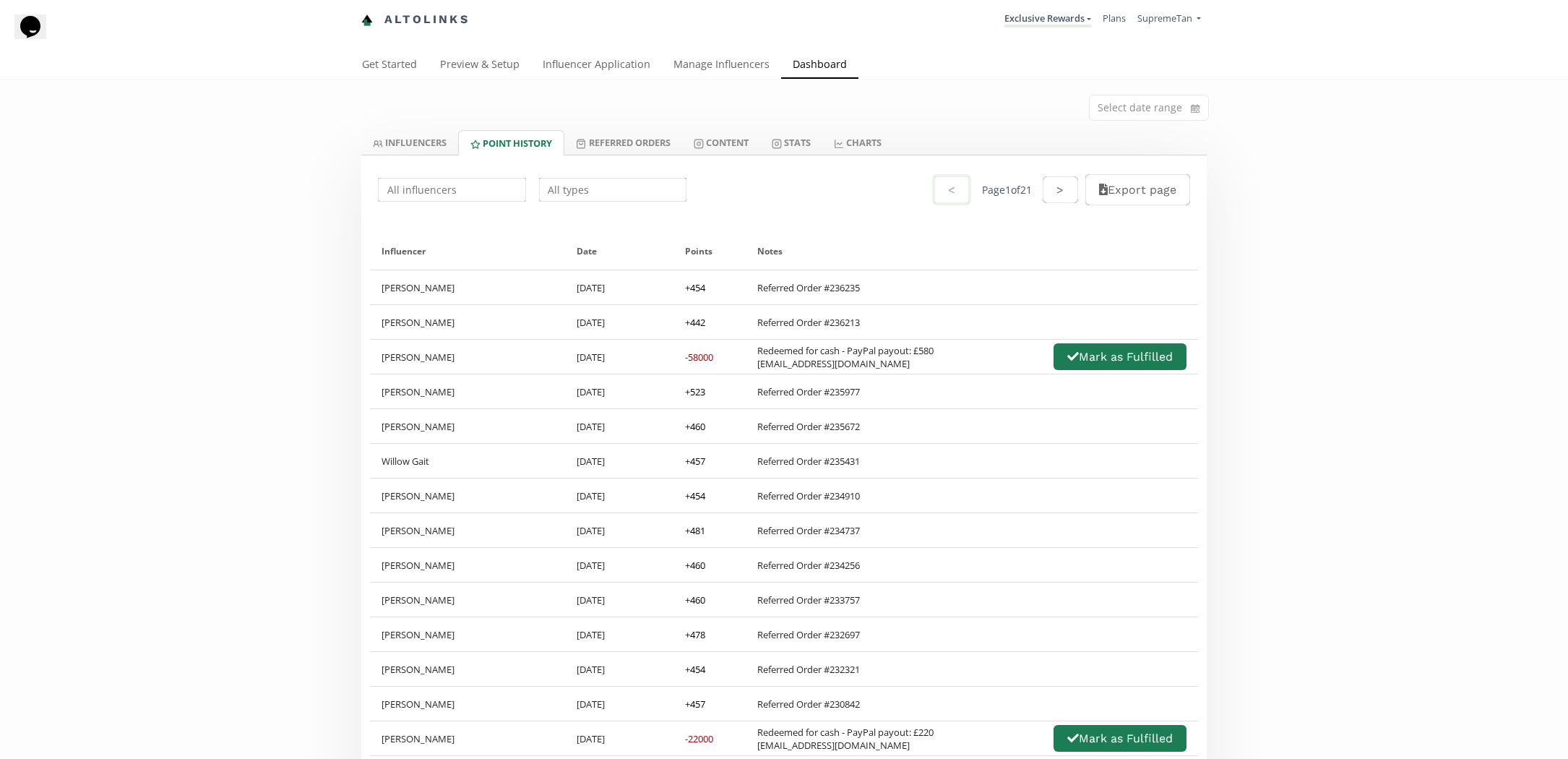
click at [387, 190] on input "text" at bounding box center [452, 190] width 152 height 28
click at [475, 223] on div "Gracie McDonald" at bounding box center [451, 217] width 146 height 26
type input "Gracie McDonald"
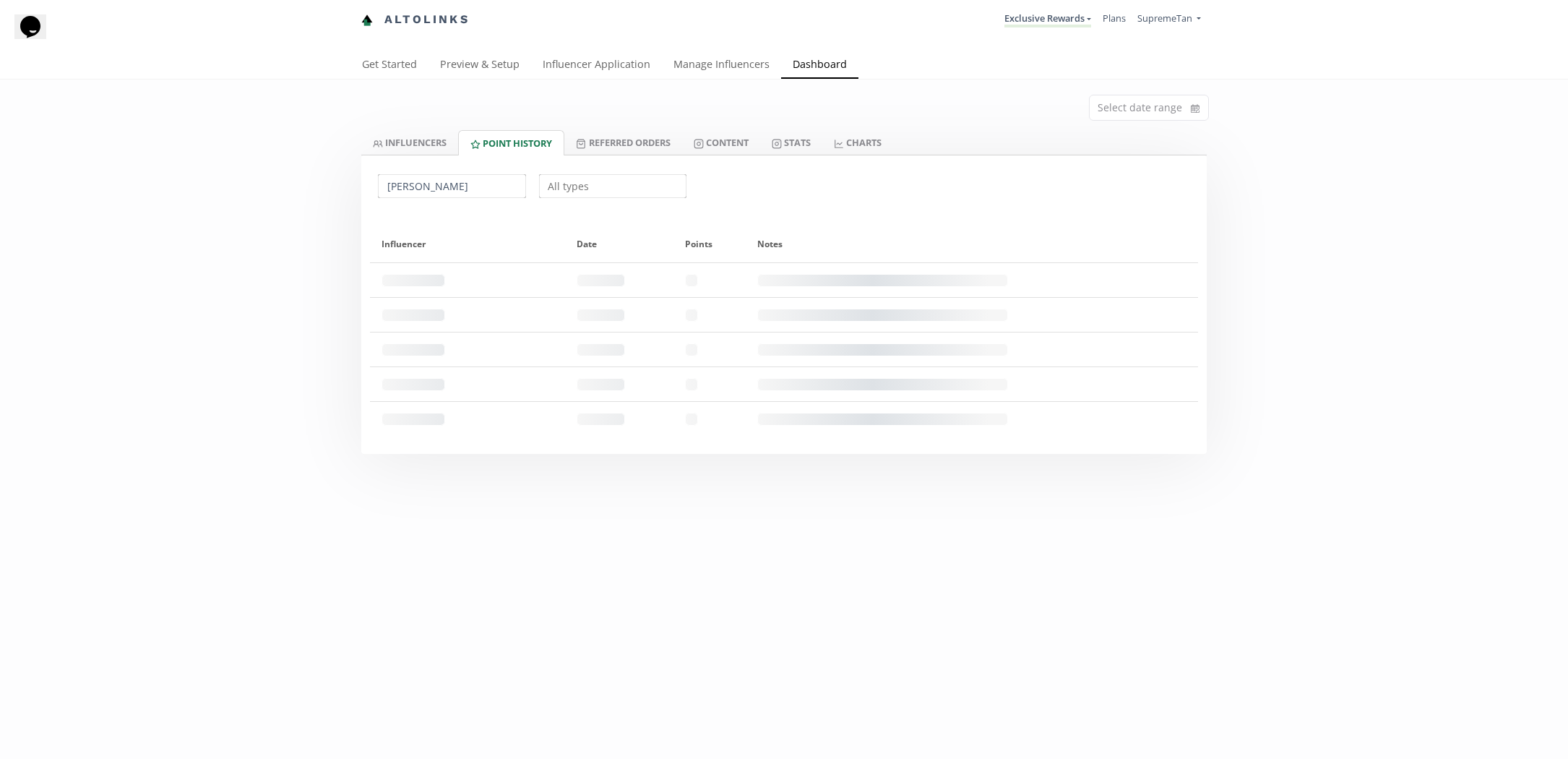
click at [596, 163] on div "Gracie McDonald" at bounding box center [783, 186] width 845 height 61
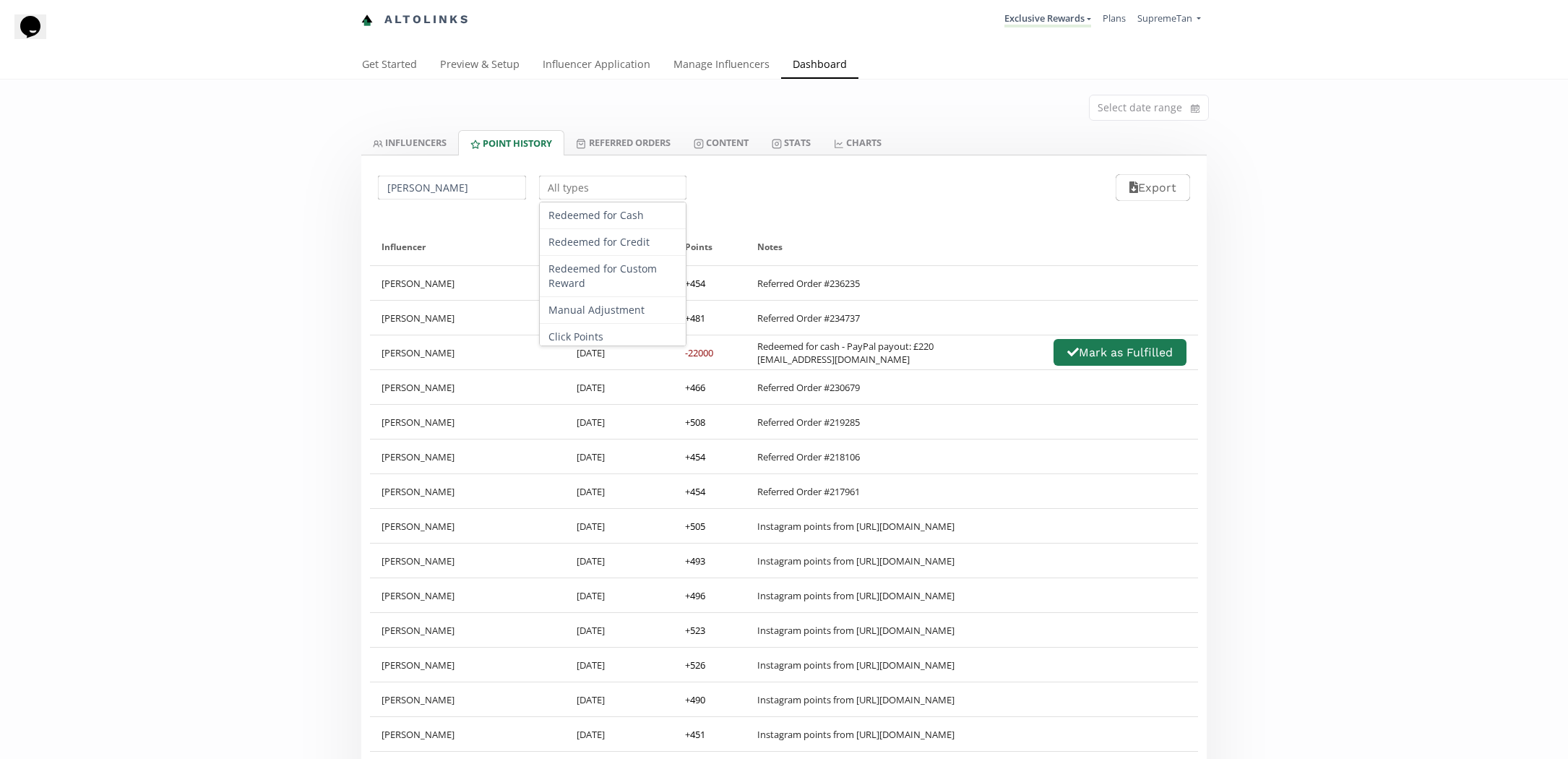
click at [582, 186] on input "text" at bounding box center [613, 187] width 152 height 28
click at [557, 219] on div "Redeemed for Cash" at bounding box center [613, 216] width 146 height 27
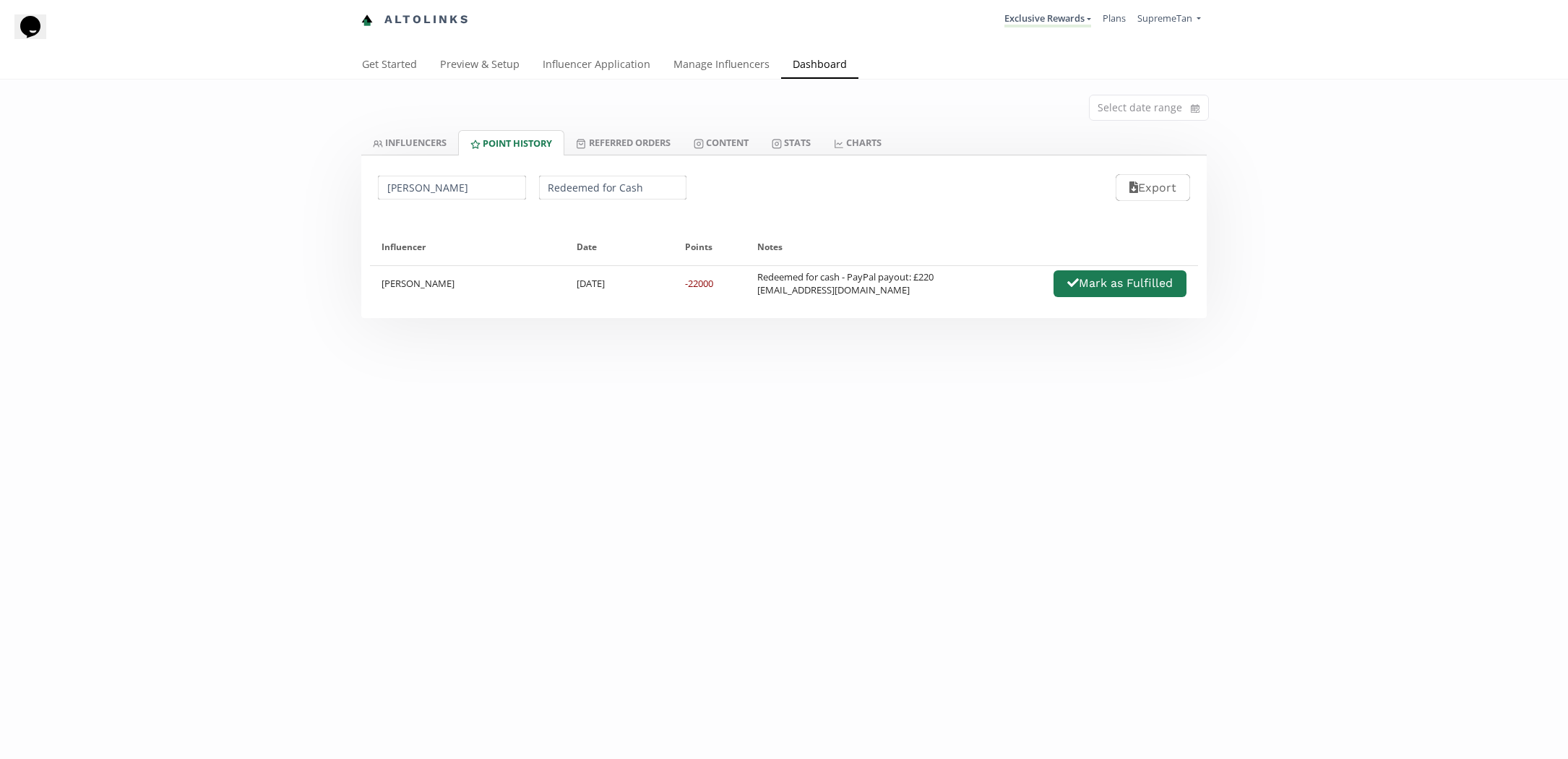
click at [242, 318] on div "Select date range INFLUENCERS Point HISTORY Referred Orders Content Stats CHART…" at bounding box center [784, 459] width 1568 height 759
click at [582, 188] on input "Redeemed for Cash" at bounding box center [613, 187] width 152 height 28
click at [364, 258] on div "Influencer Date Points Notes Gracie McDonald 18/08/2025 -22000 Redeemed for cas…" at bounding box center [783, 269] width 845 height 99
click at [435, 187] on input "Gracie McDonald" at bounding box center [452, 187] width 152 height 28
click at [600, 189] on input "Redeemed for Cash" at bounding box center [613, 187] width 152 height 28
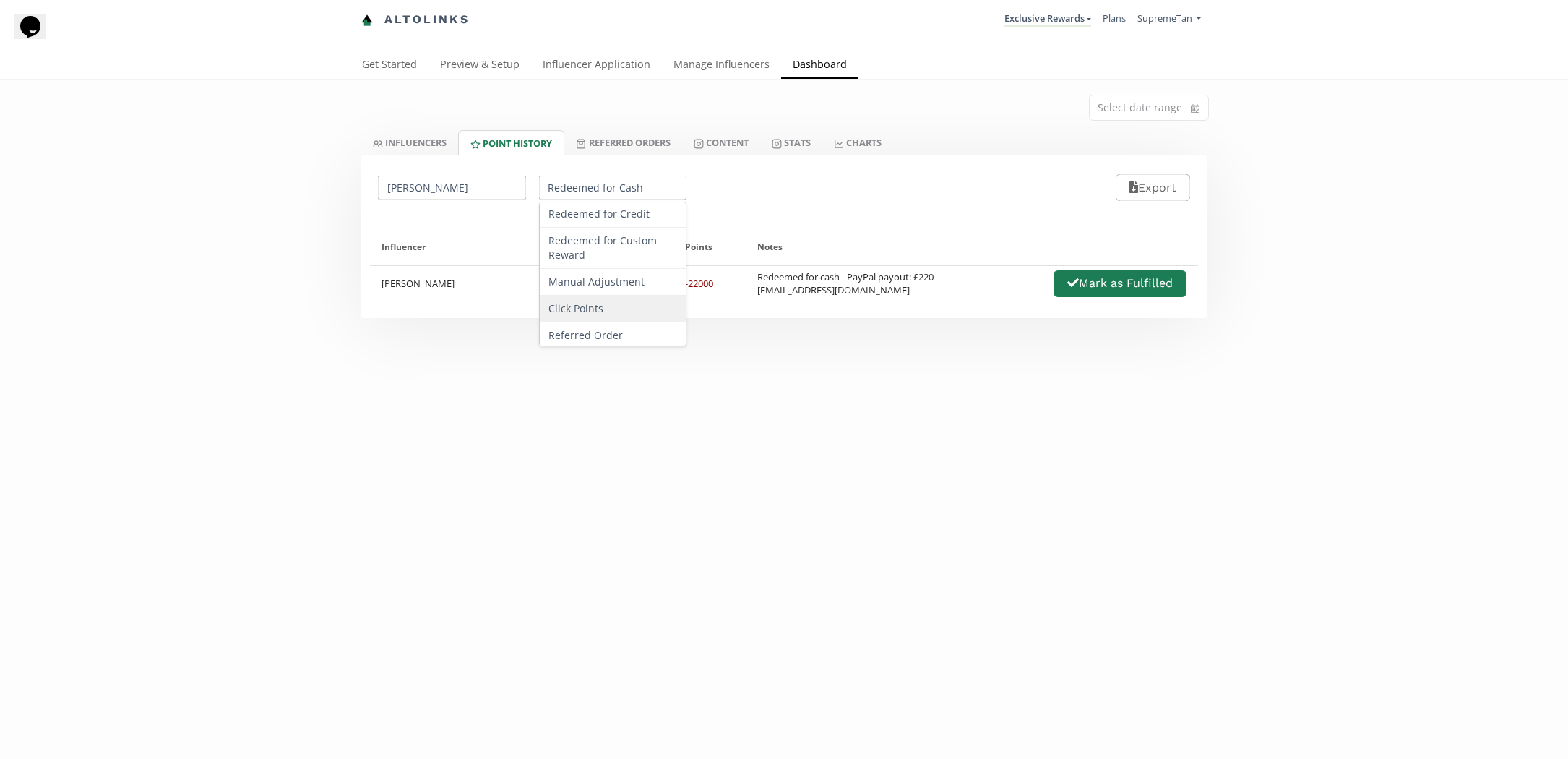
scroll to position [39, 0]
click at [579, 321] on div "Referred Order" at bounding box center [613, 325] width 146 height 27
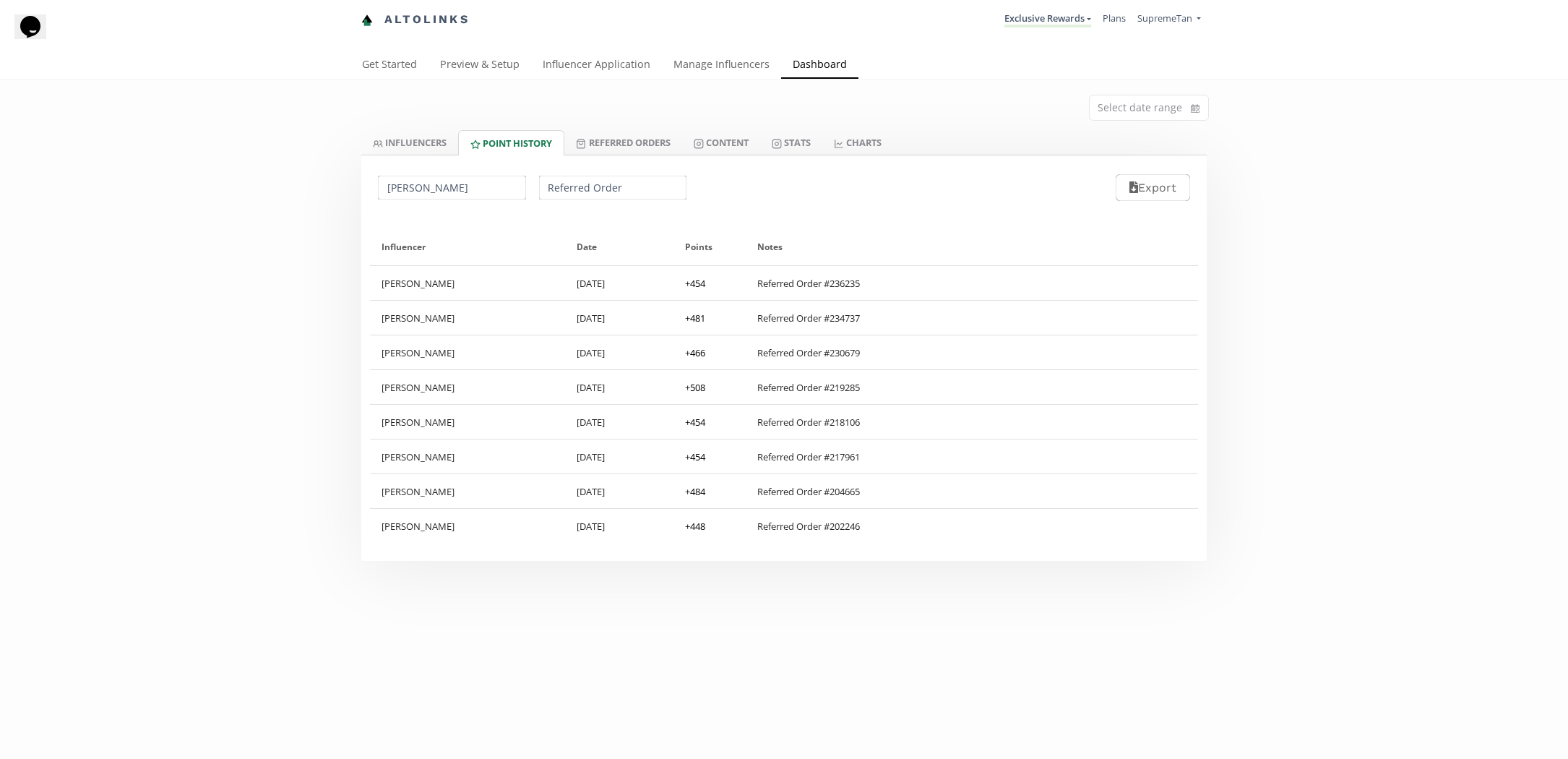
click at [286, 333] on div "Select date range INFLUENCERS Point HISTORY Referred Orders Content Stats CHART…" at bounding box center [784, 320] width 1568 height 481
click at [564, 199] on input "Referred Order" at bounding box center [613, 187] width 152 height 28
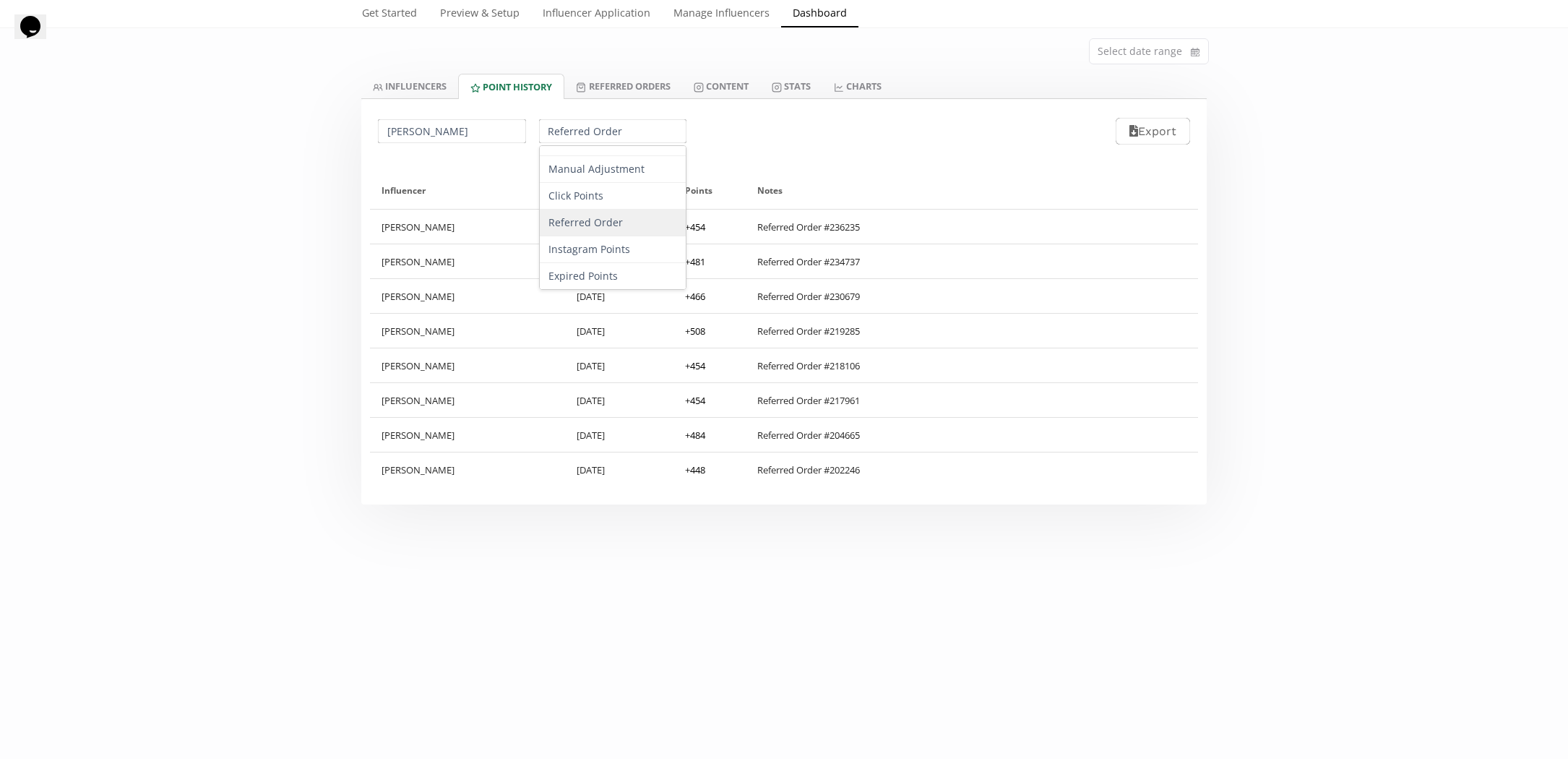
scroll to position [79, 0]
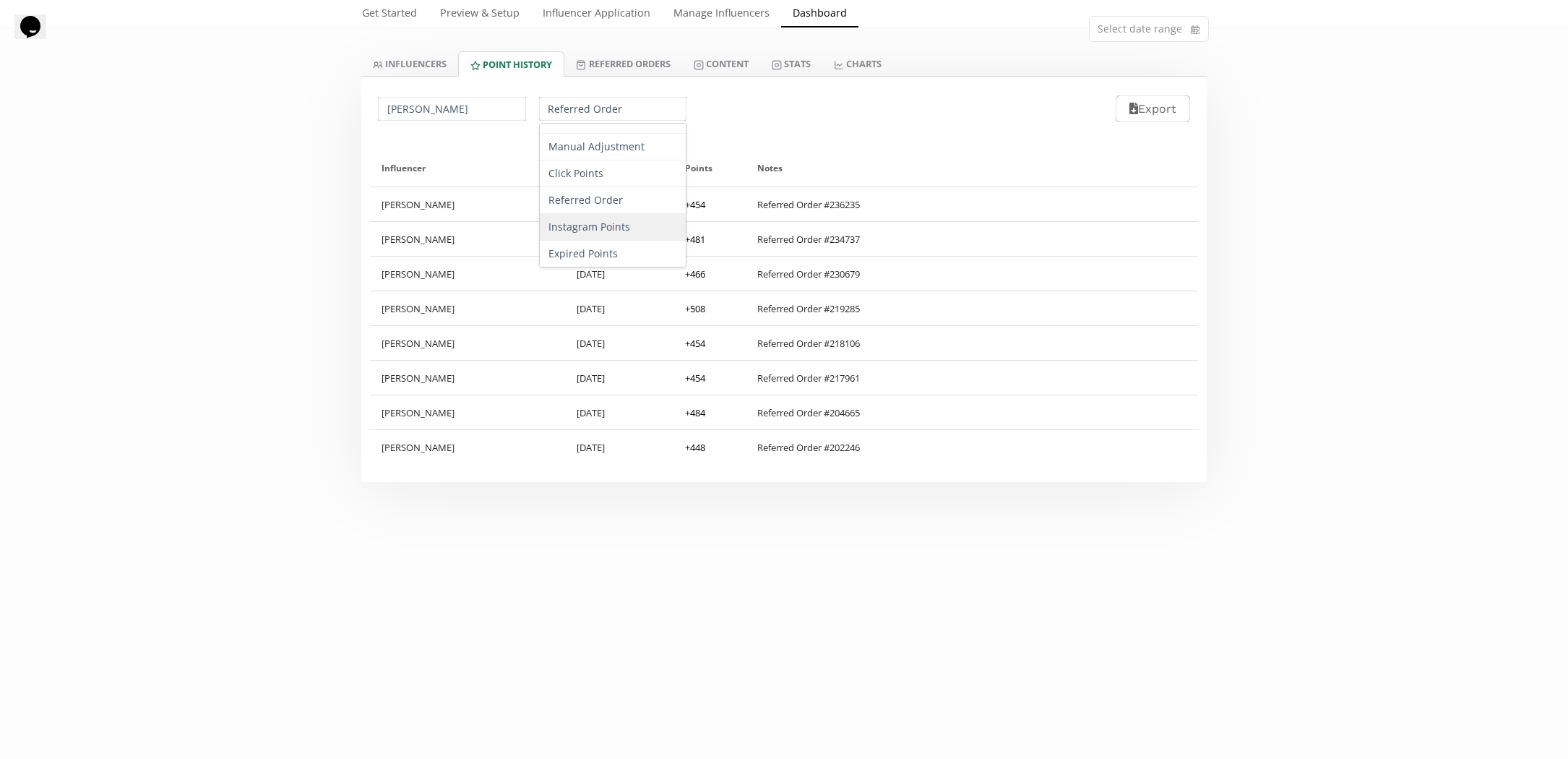
click at [555, 232] on div "Instagram Points" at bounding box center [613, 227] width 146 height 27
type input "Instagram Points"
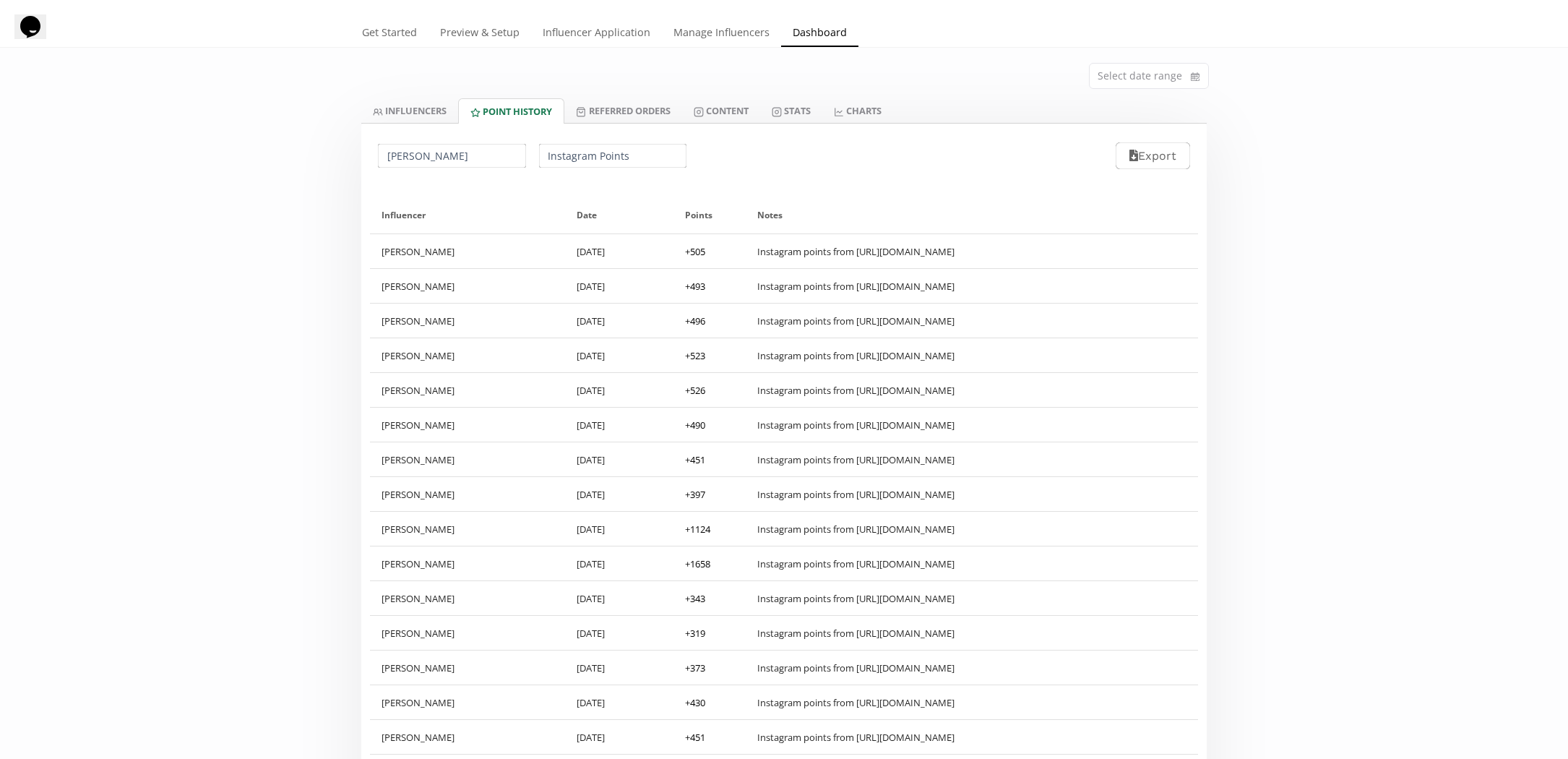
scroll to position [0, 0]
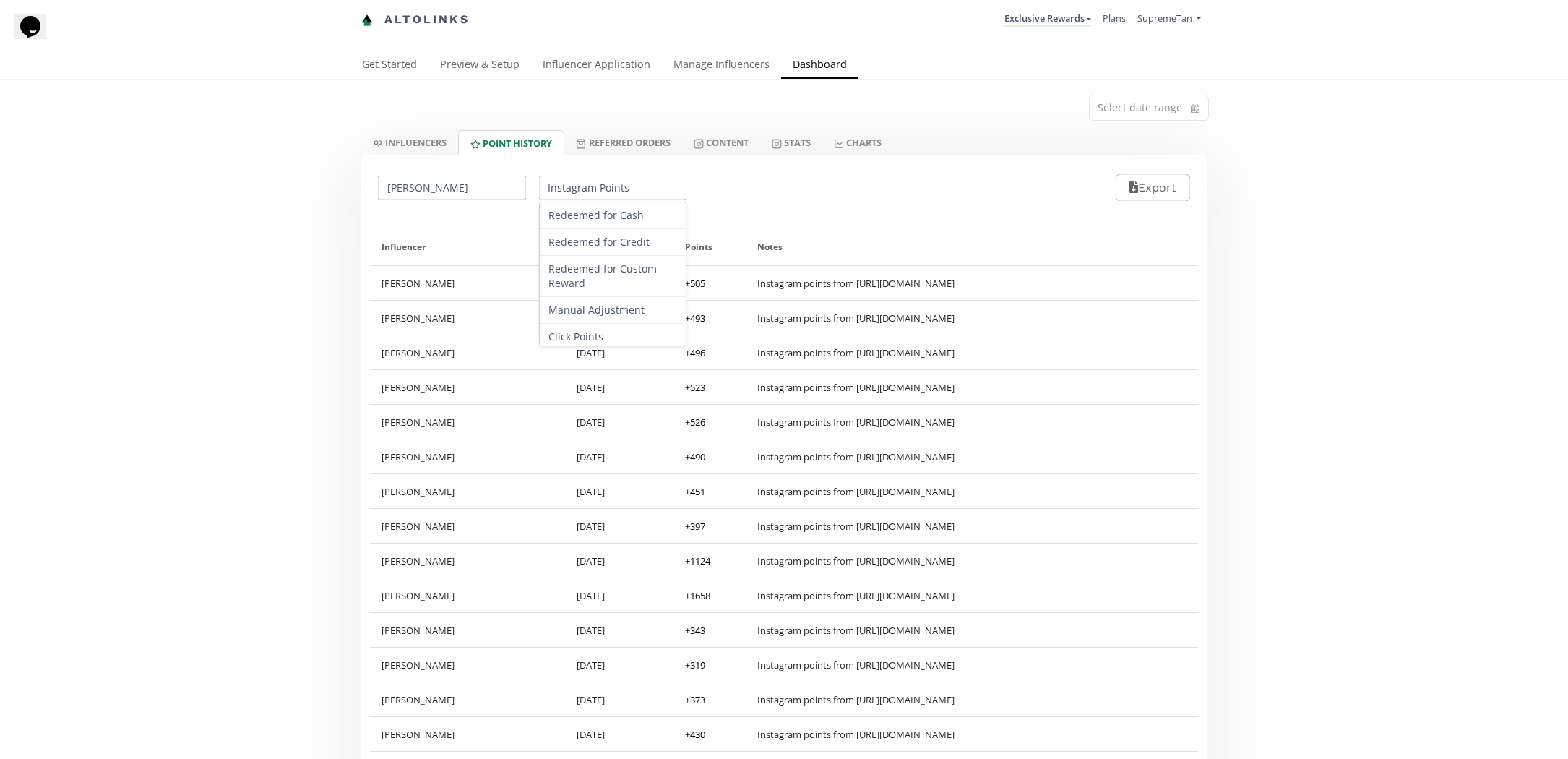
click at [564, 192] on input "Instagram Points" at bounding box center [613, 187] width 152 height 28
click at [477, 227] on div "Influencer Date Points Notes Gracie McDonald 14/07/2025 + 505 Instagram points …" at bounding box center [783, 772] width 845 height 1104
click at [250, 273] on div "Select date range INFLUENCERS Point HISTORY Referred Orders Content Stats CHART…" at bounding box center [784, 701] width 1568 height 1245
click at [453, 67] on link "Preview & Setup" at bounding box center [480, 65] width 103 height 29
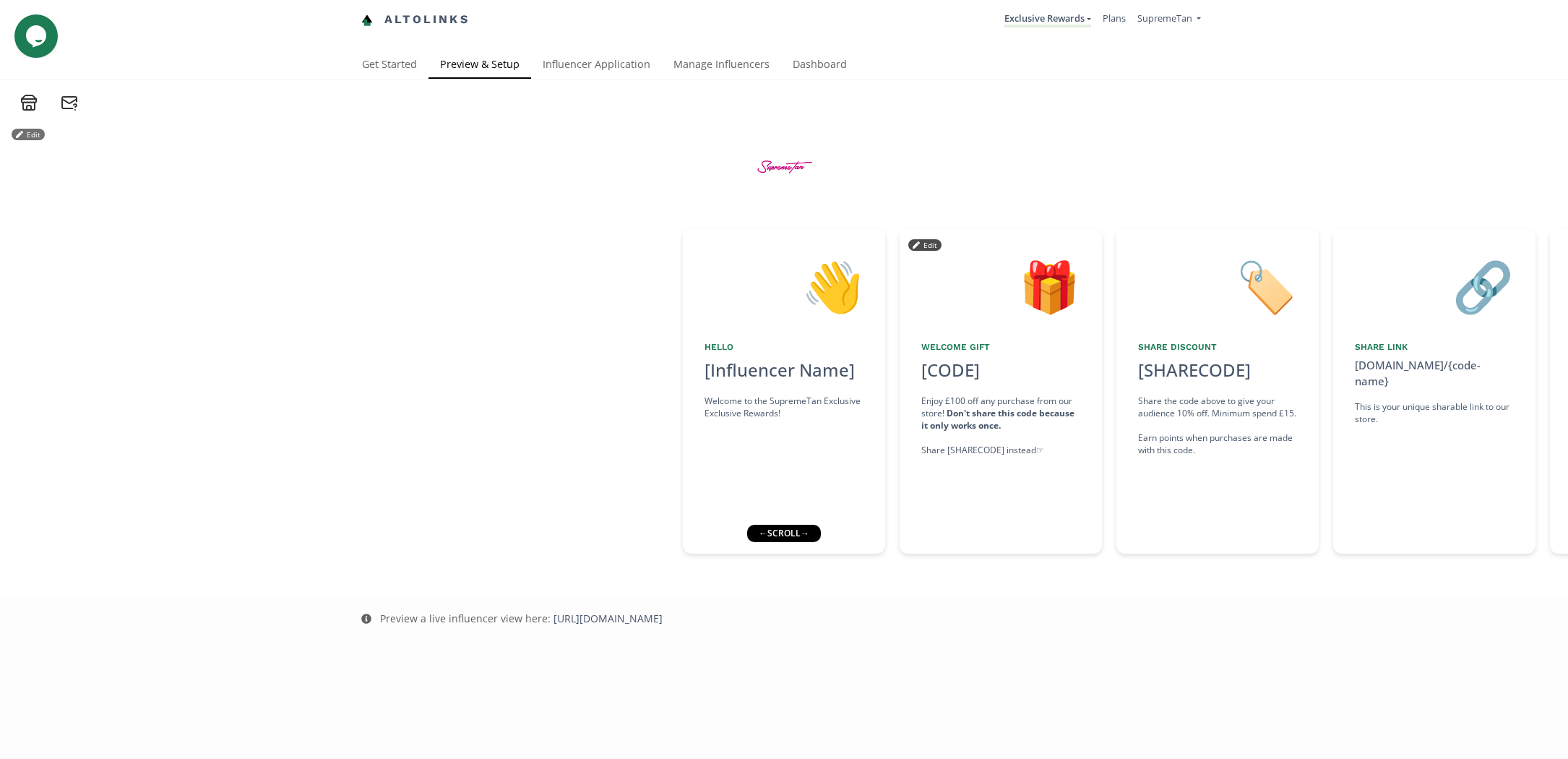
drag, startPoint x: 1222, startPoint y: 459, endPoint x: 918, endPoint y: 459, distance: 304.0
click at [918, 460] on div "👋 Hello [Influencer Name] Welcome to the SupremeTan Exclusive Exclusive Rewards…" at bounding box center [784, 391] width 1568 height 339
click at [1061, 500] on div "🎁 Welcome Gift [CODE] click to copy Enjoy £100 off any purchase from our store!…" at bounding box center [1000, 390] width 202 height 325
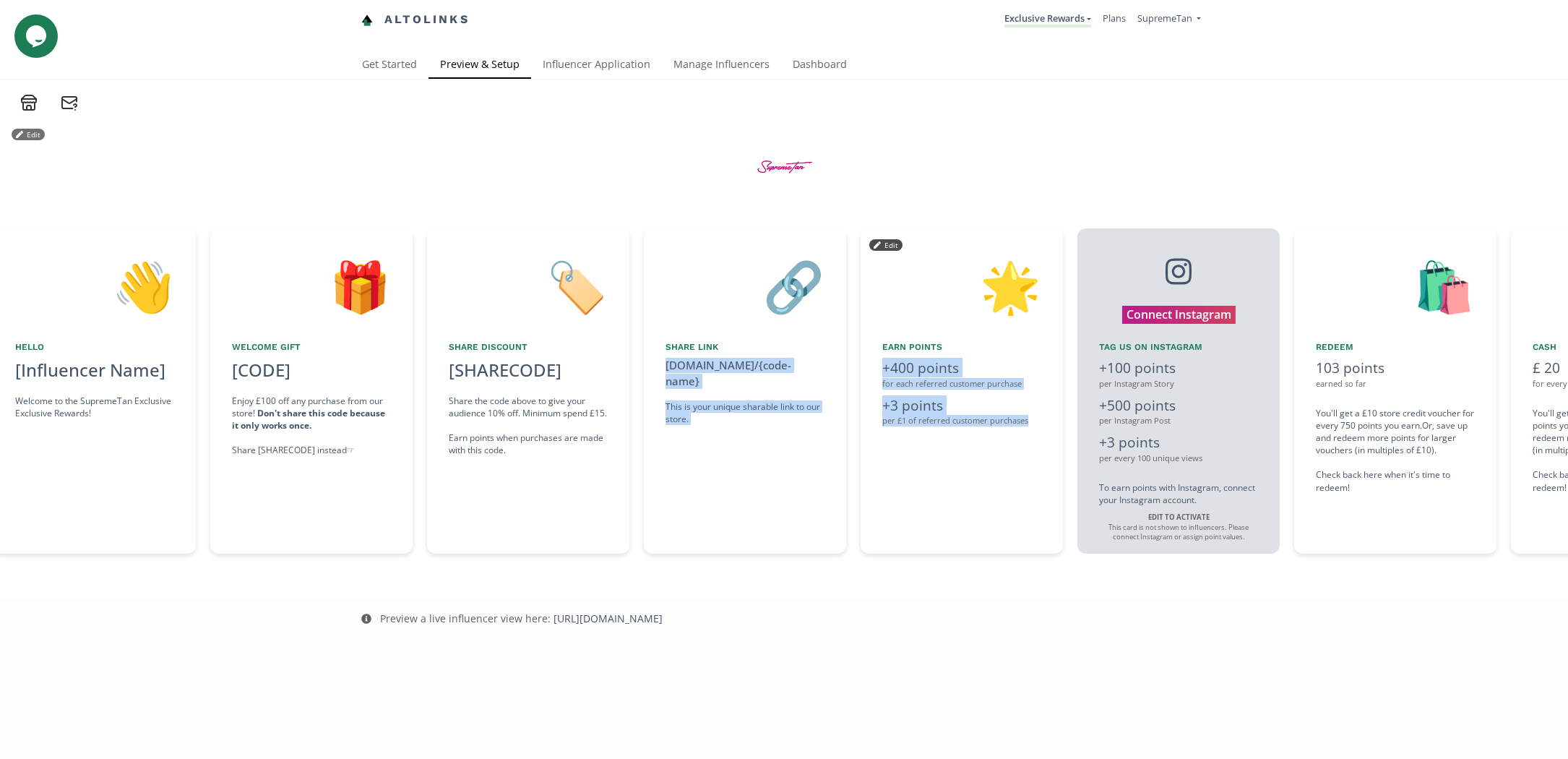
scroll to position [0, 921]
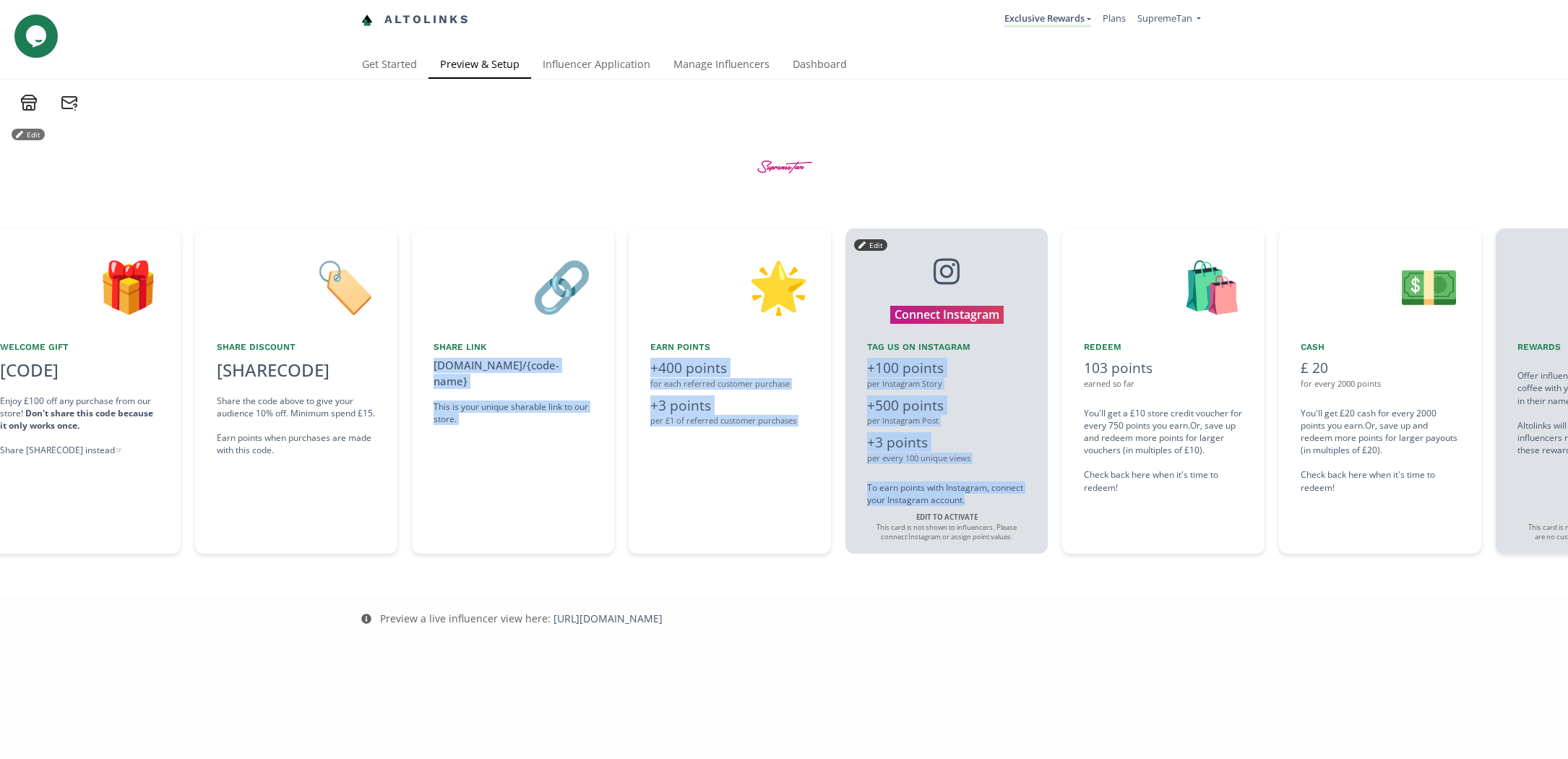
drag, startPoint x: 1184, startPoint y: 506, endPoint x: 877, endPoint y: 507, distance: 307.0
click at [877, 507] on div "👋 Hello [Influencer Name] Welcome to the SupremeTan Exclusive Exclusive Rewards…" at bounding box center [784, 391] width 1568 height 339
click at [942, 581] on div "Edit 👋 Hello [Influencer Name] Welcome to the SupremeTan Exclusive Exclusive Re…" at bounding box center [784, 354] width 1568 height 486
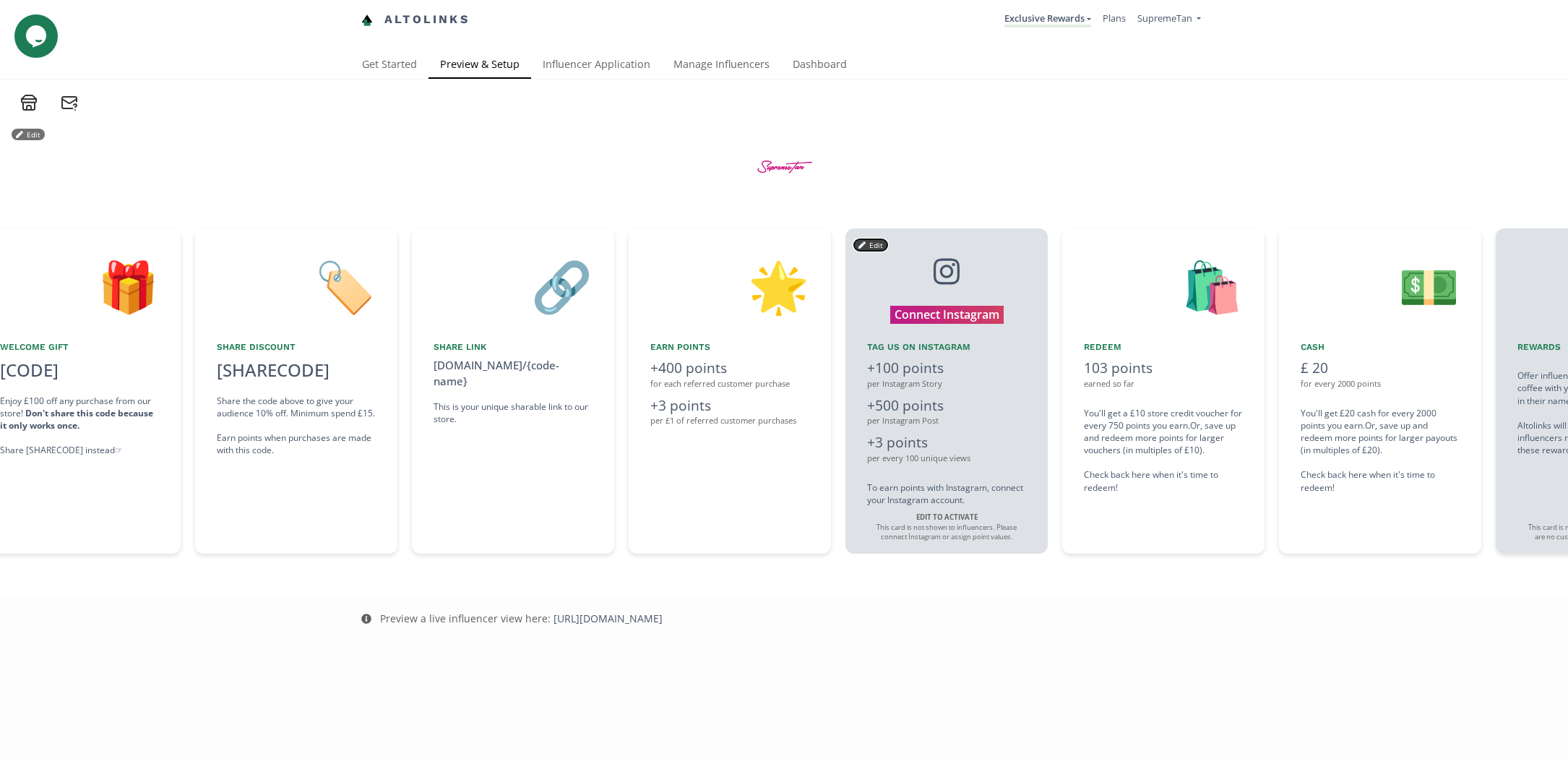
click at [868, 242] on button "Edit" at bounding box center [871, 245] width 33 height 12
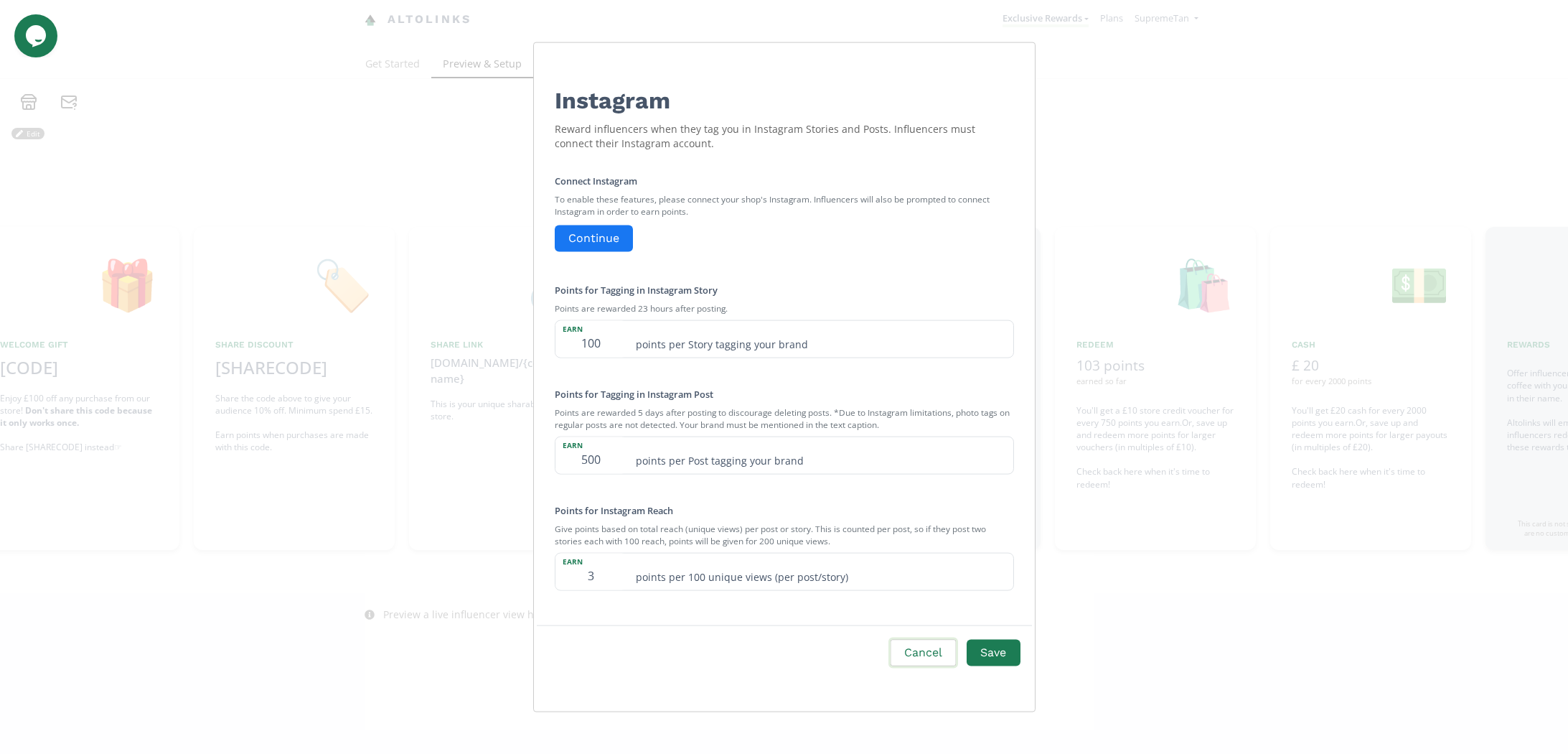
click at [940, 656] on button "Cancel" at bounding box center [923, 653] width 70 height 31
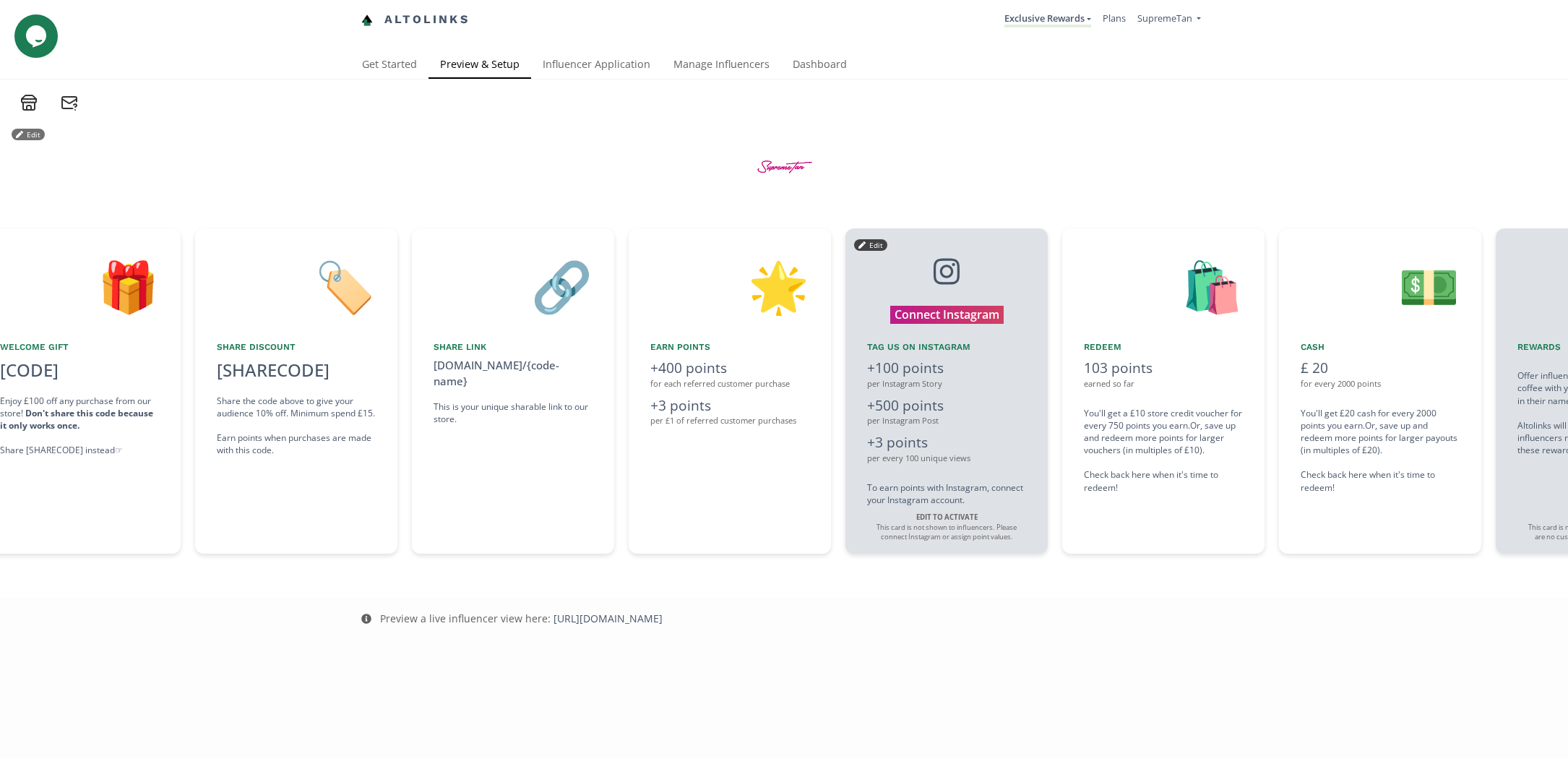
click at [790, 609] on div "Preview a live influencer view here: https://app.altolinks.com/program/mc9JweaX" at bounding box center [784, 619] width 874 height 43
click at [1040, 25] on link "Exclusive Rewards" at bounding box center [1048, 19] width 87 height 16
click at [552, 91] on div "Edit" at bounding box center [784, 95] width 1568 height 32
click at [803, 73] on link "Dashboard" at bounding box center [820, 65] width 78 height 29
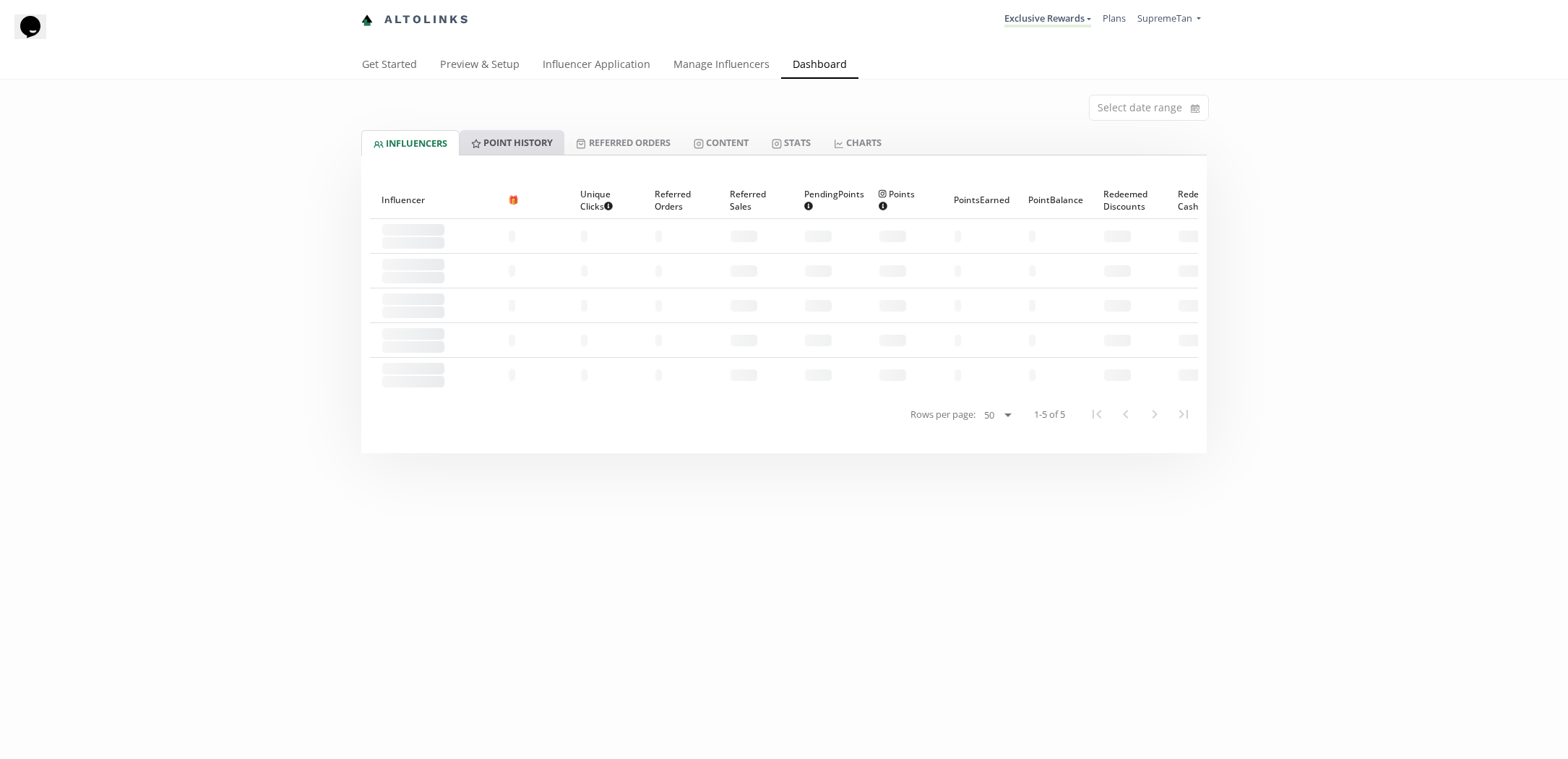
click at [506, 150] on link "Point HISTORY" at bounding box center [512, 142] width 104 height 24
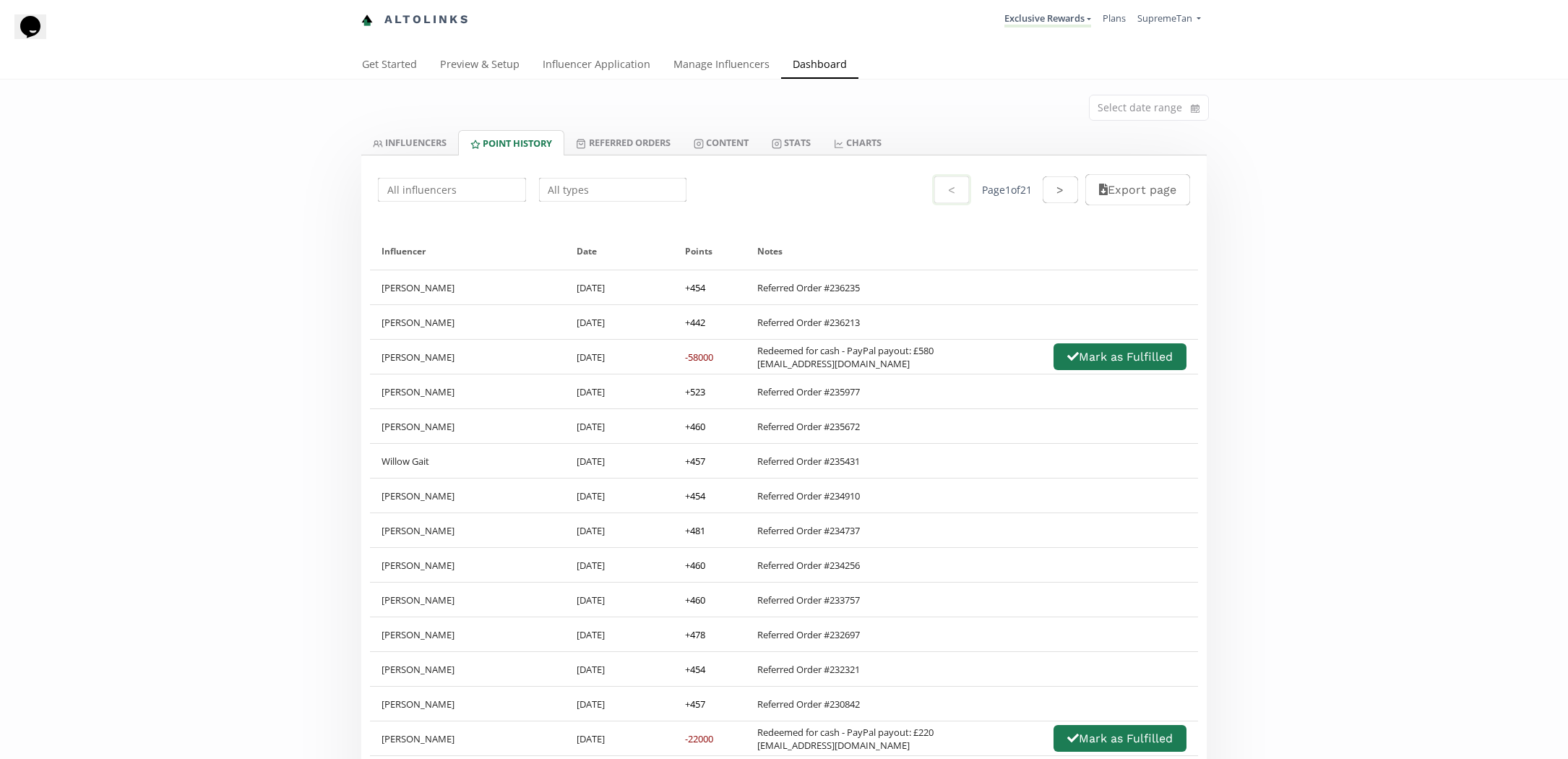
click at [601, 191] on input "text" at bounding box center [613, 190] width 152 height 28
click at [585, 247] on div "Redeemed for Credit" at bounding box center [613, 245] width 146 height 27
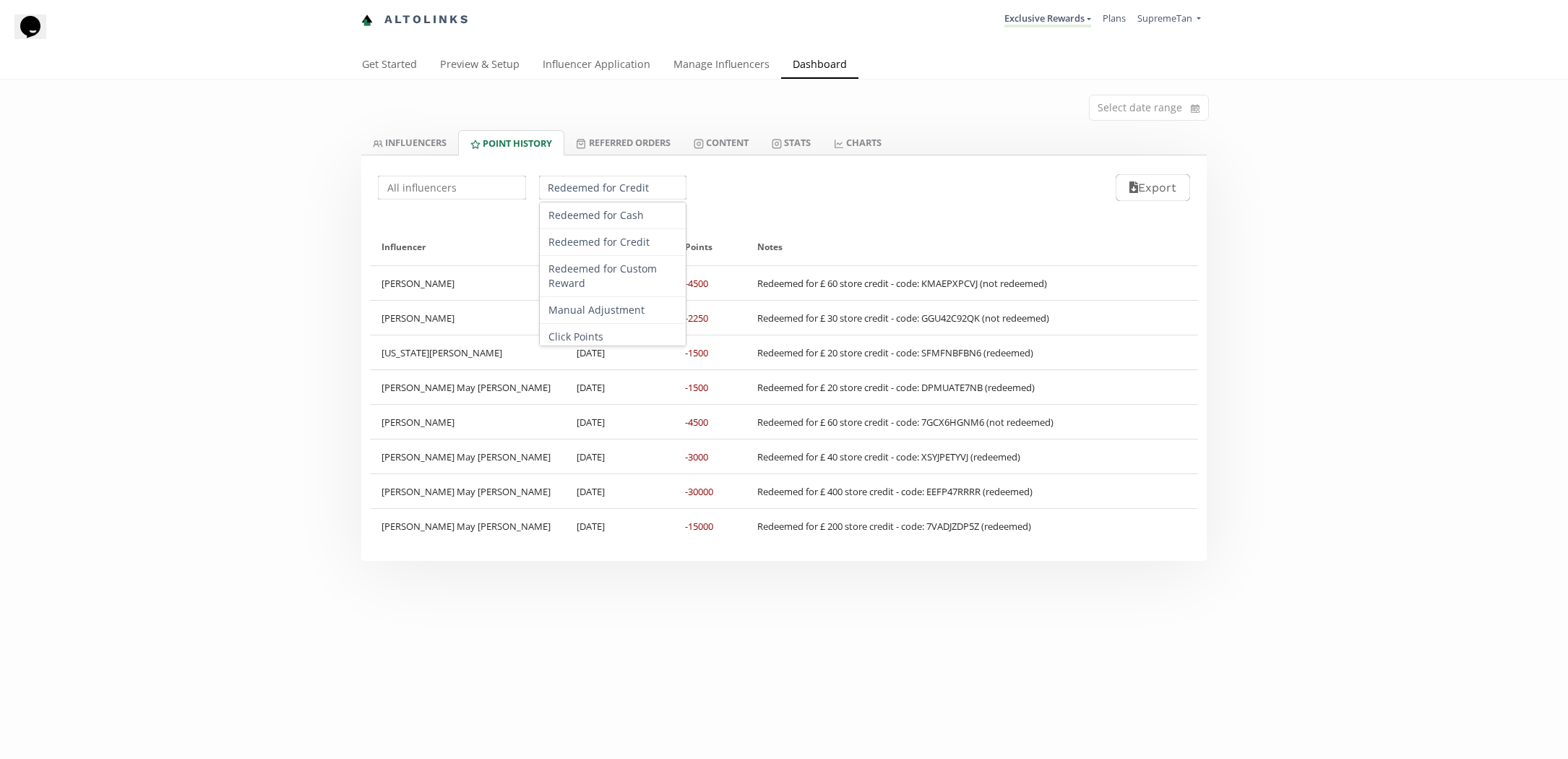
click at [573, 194] on input "Redeemed for Credit" at bounding box center [613, 187] width 152 height 28
click at [597, 217] on div "Redeemed for Cash" at bounding box center [613, 216] width 146 height 27
type input "Redeemed for Cash"
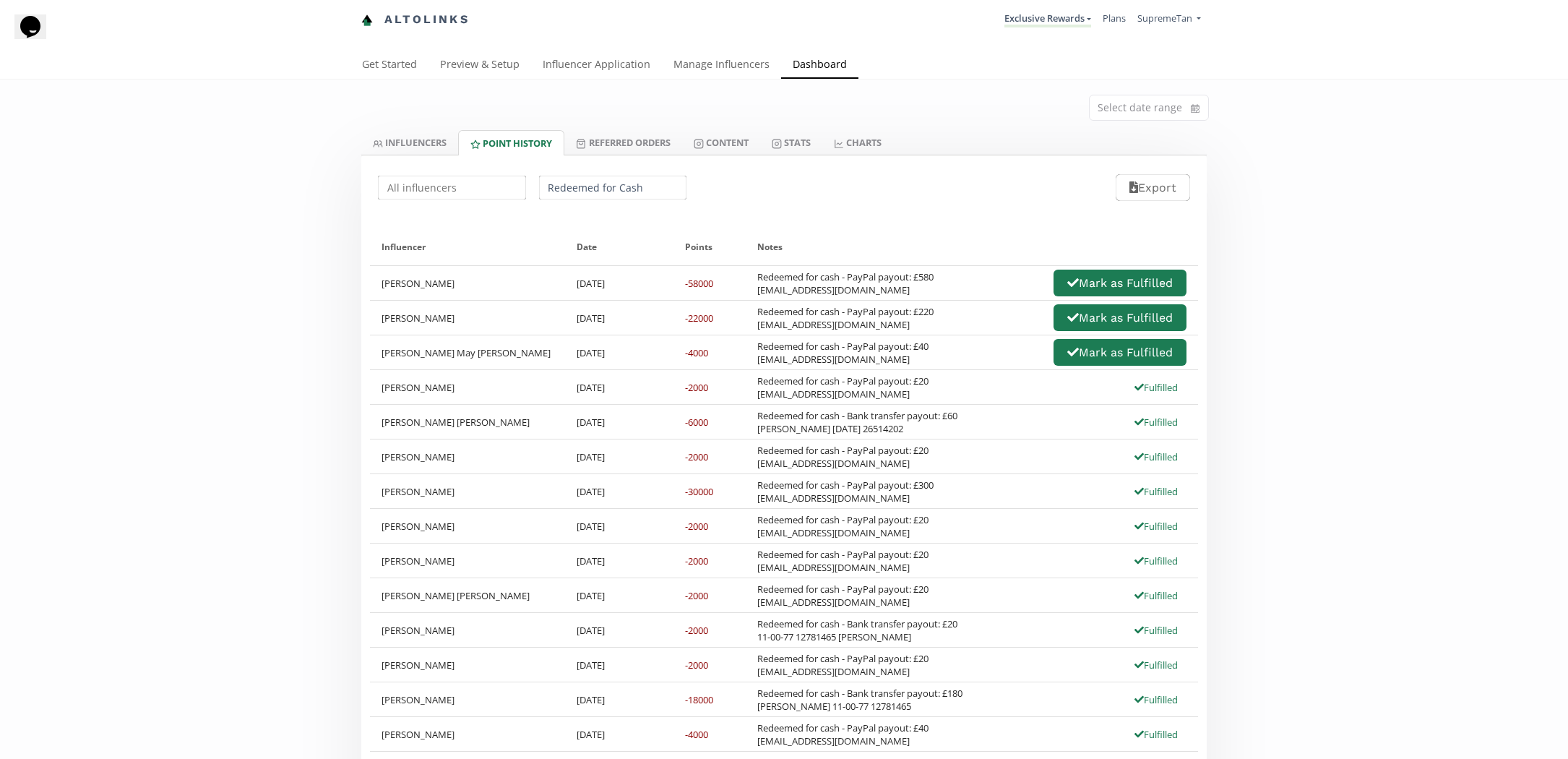
drag, startPoint x: 873, startPoint y: 361, endPoint x: 755, endPoint y: 362, distance: 118.0
click at [755, 362] on div "Redeemed for cash - PayPal payout: £40 davieselley88@gmail.com Mark as Fulfilled" at bounding box center [971, 352] width 452 height 34
copy div "davieselley88@gmail.com"
click at [417, 187] on input "text" at bounding box center [452, 187] width 152 height 28
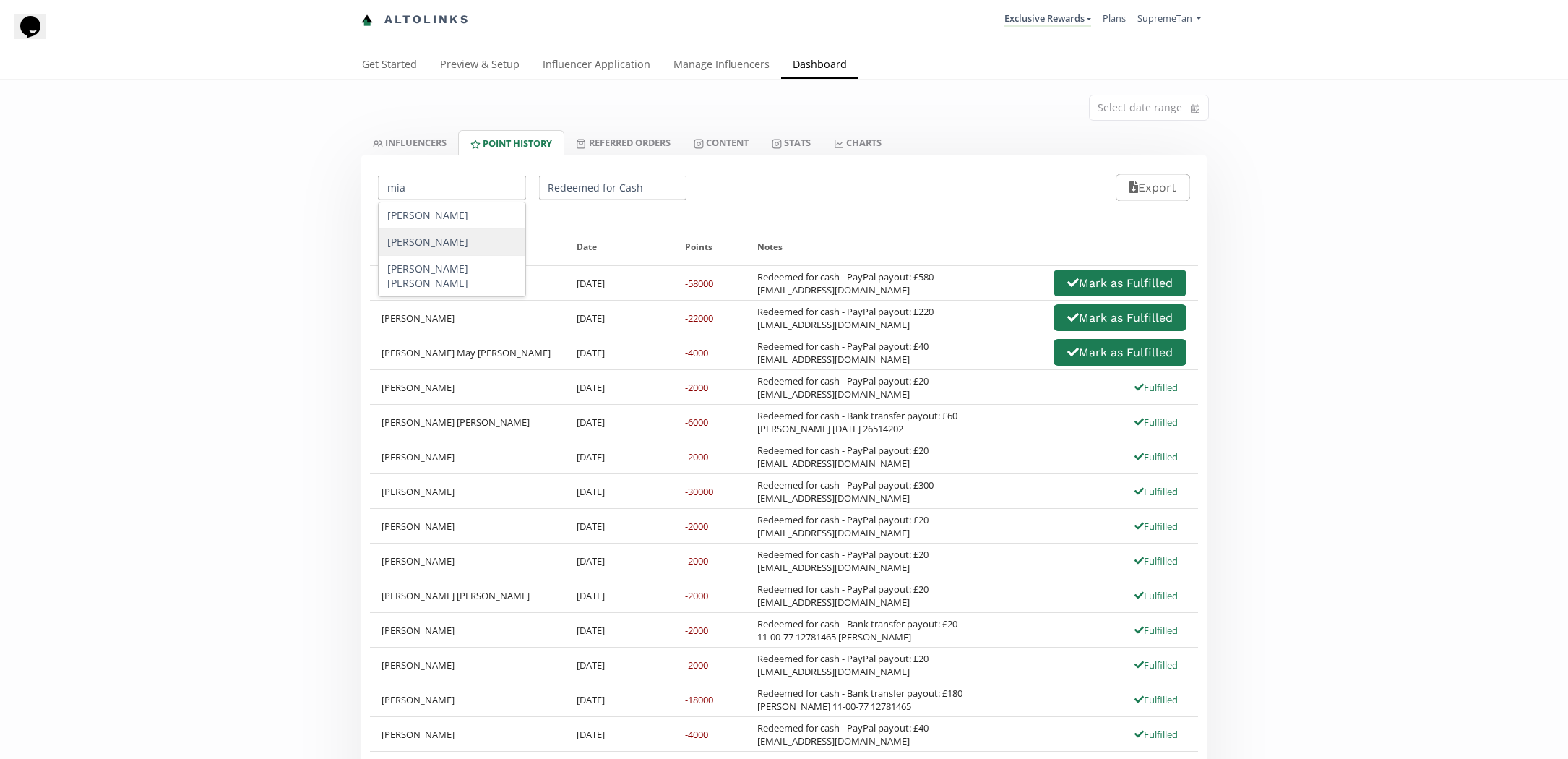
click at [420, 240] on div "Mia Daly" at bounding box center [451, 242] width 146 height 27
type input "Mia Daly"
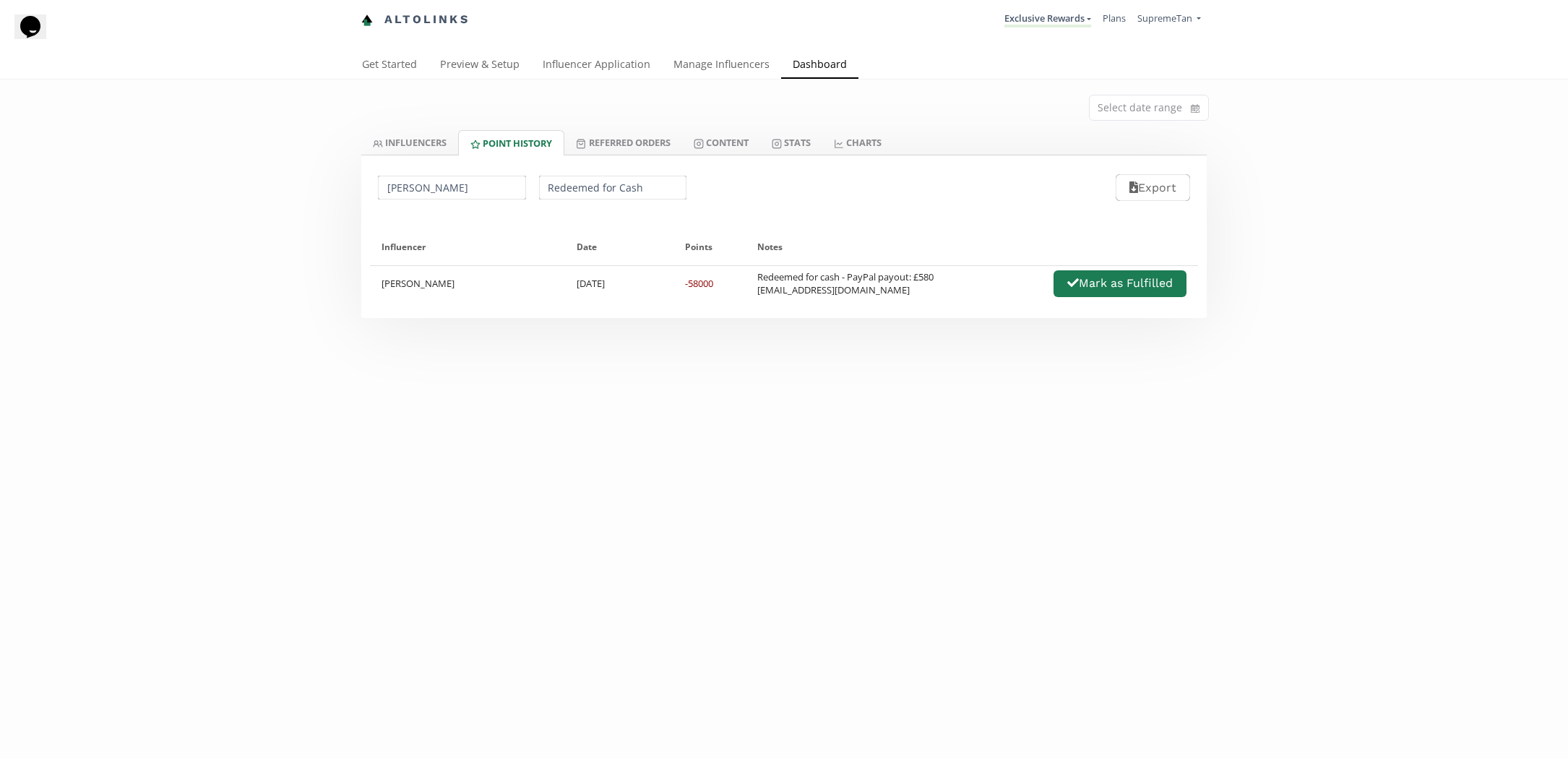
click at [622, 179] on input "Redeemed for Cash" at bounding box center [613, 187] width 152 height 28
click at [583, 308] on div "Instagram Points" at bounding box center [613, 306] width 146 height 27
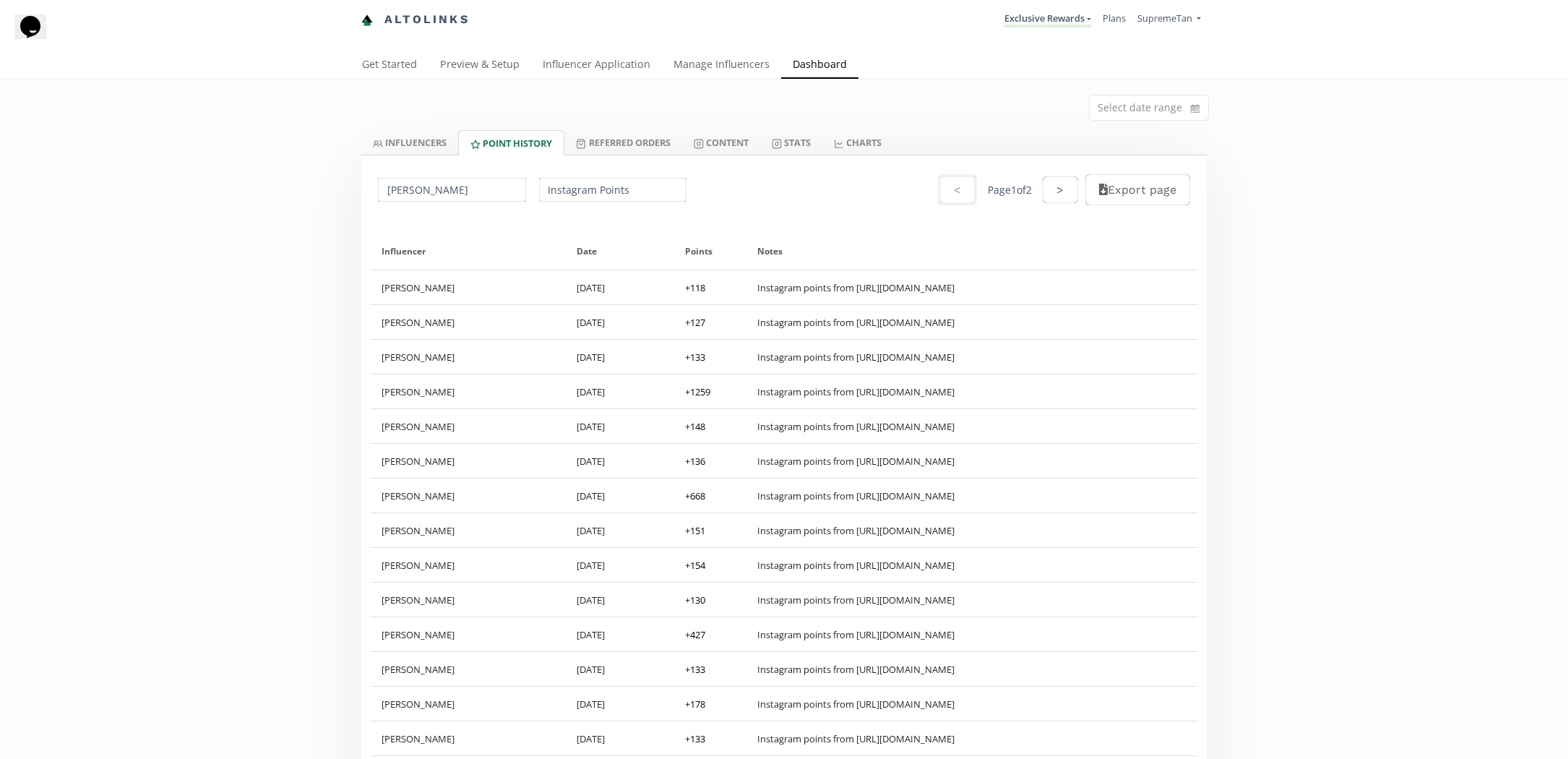
click at [560, 195] on input "Instagram Points" at bounding box center [613, 190] width 152 height 28
click at [558, 215] on div "Redeemed for Cash" at bounding box center [613, 218] width 146 height 27
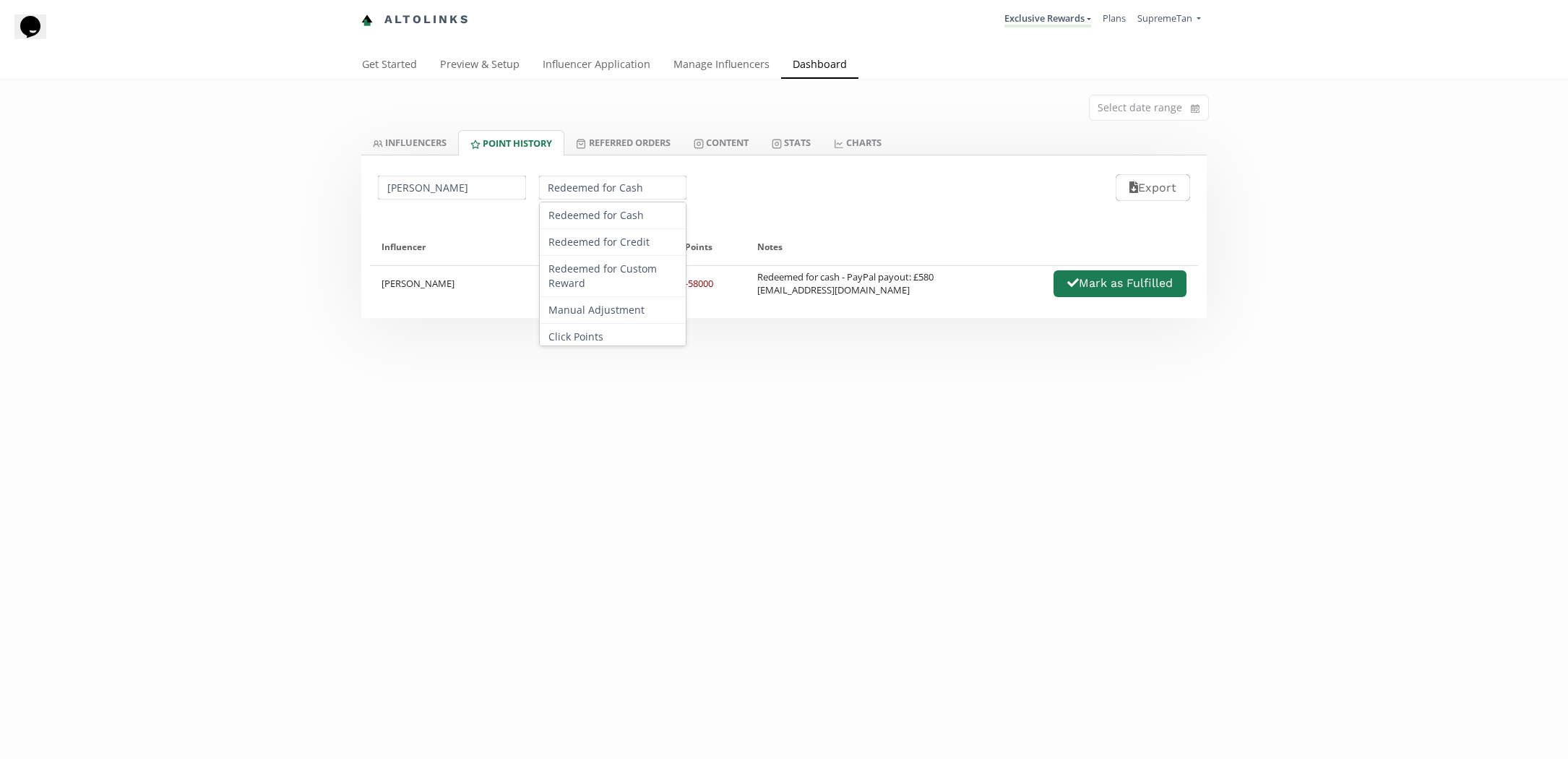
click at [555, 192] on input "Redeemed for Cash" at bounding box center [613, 187] width 152 height 28
click at [578, 281] on div "Referred Order" at bounding box center [613, 279] width 146 height 27
type input "Referred Order"
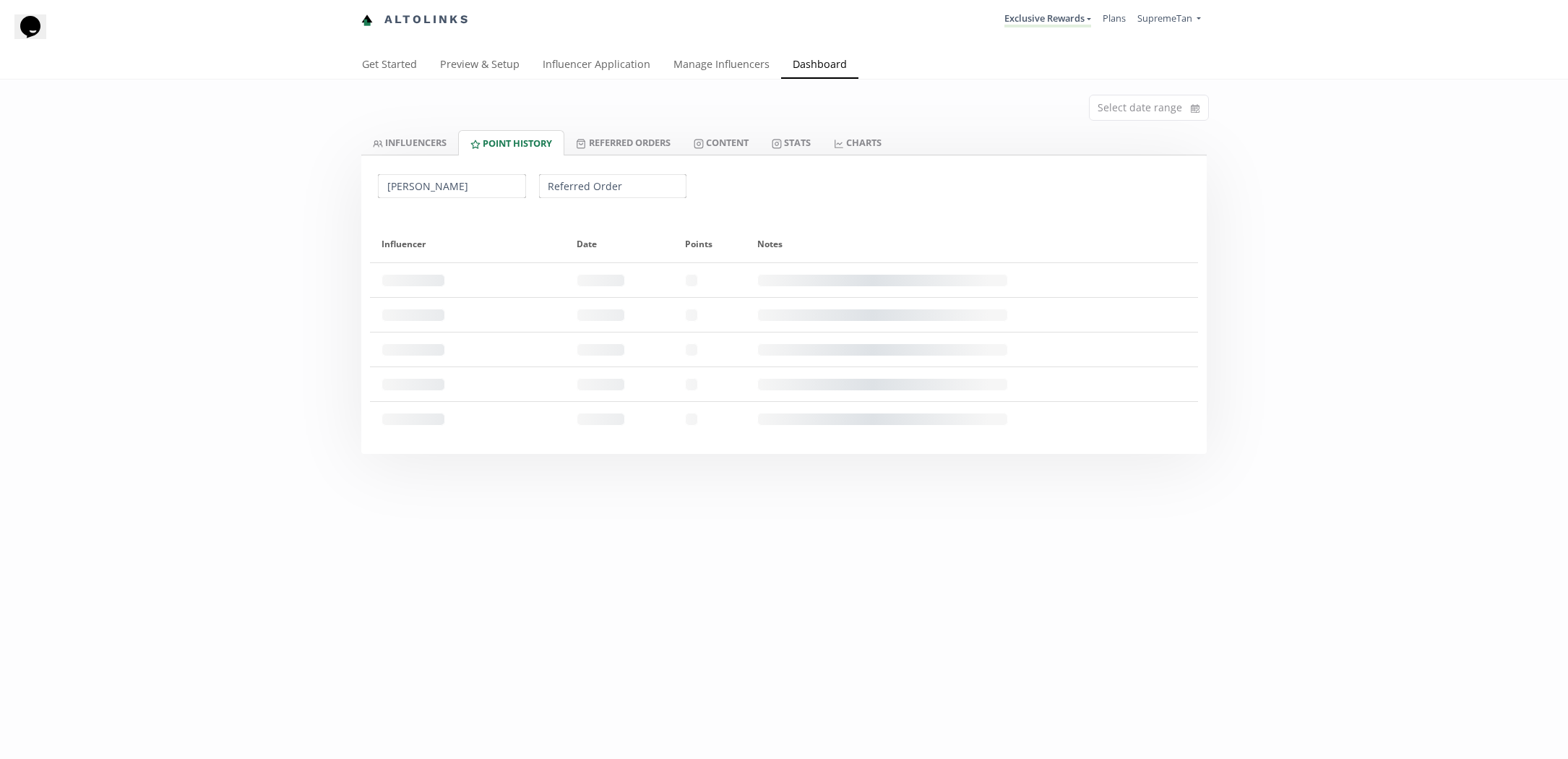
click at [431, 193] on input "Mia Daly" at bounding box center [452, 186] width 152 height 28
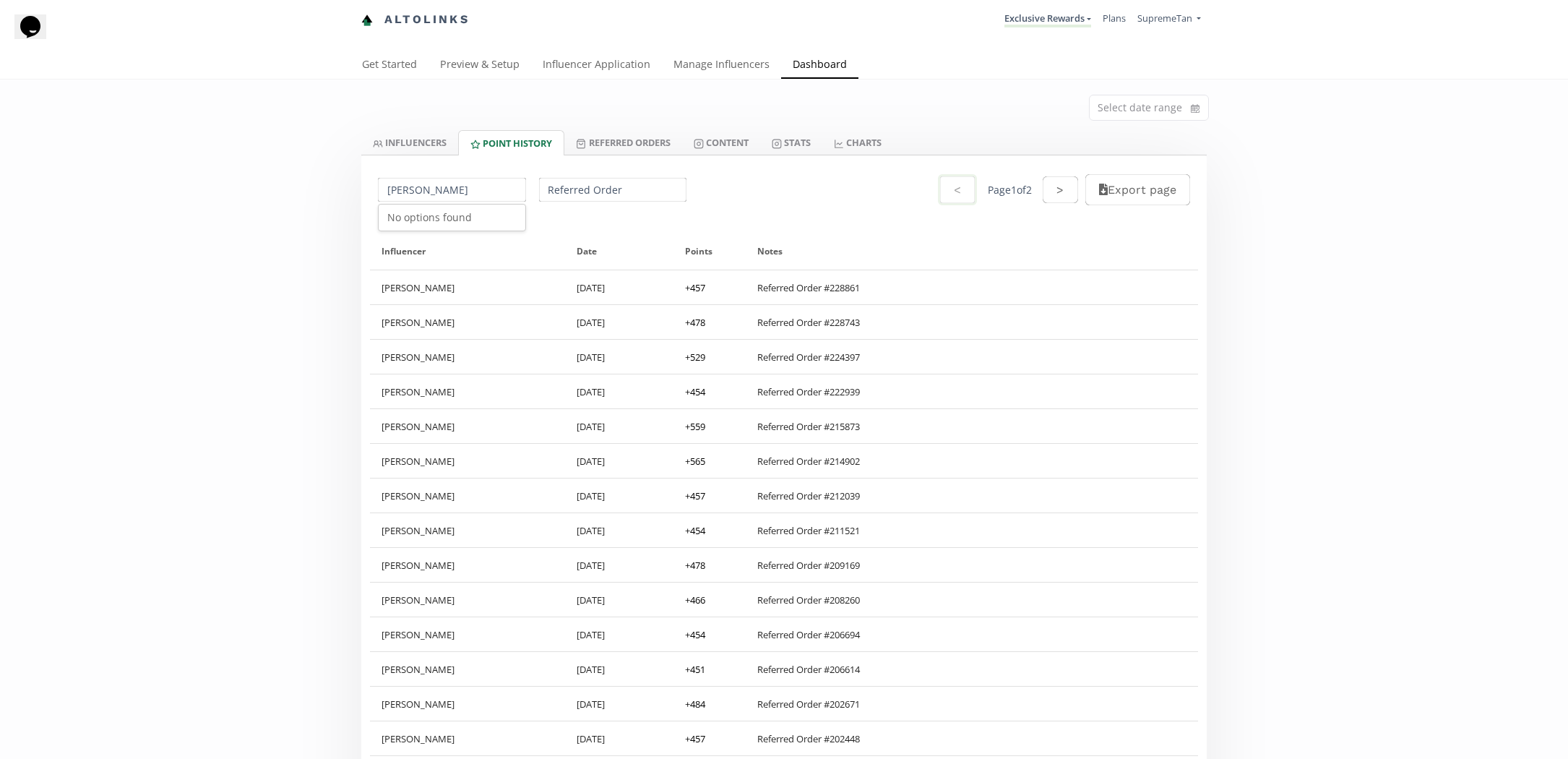
drag, startPoint x: 449, startPoint y: 192, endPoint x: 371, endPoint y: 191, distance: 78.0
click at [371, 191] on div "Mia Dalya No options found Referred Order < Page 1 of 2 > Export page" at bounding box center [783, 190] width 845 height 69
type input "all"
click at [435, 201] on input "all" at bounding box center [452, 190] width 152 height 28
click at [433, 196] on input "all" at bounding box center [452, 190] width 152 height 28
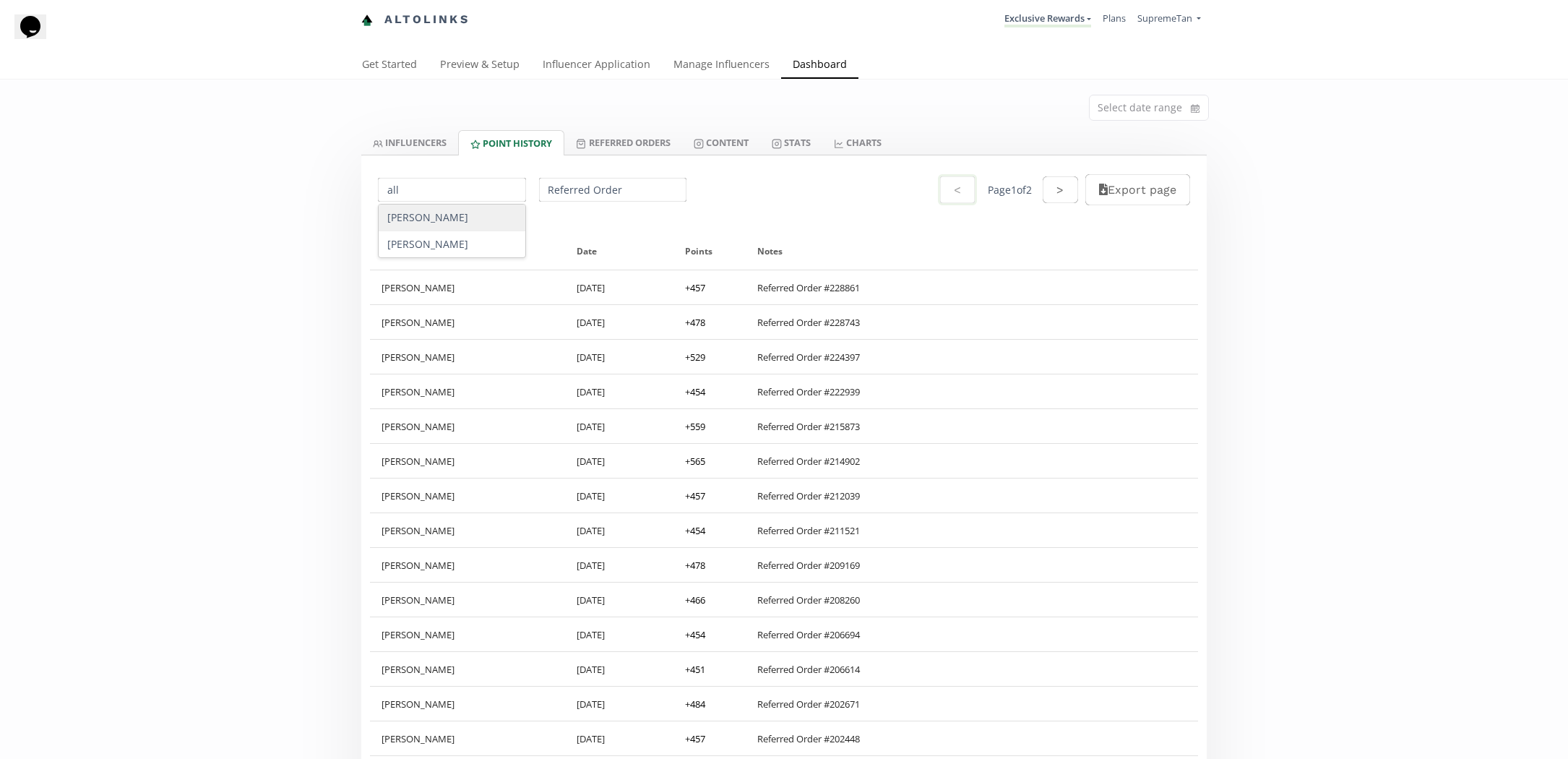
click at [433, 196] on input "all" at bounding box center [452, 190] width 152 height 28
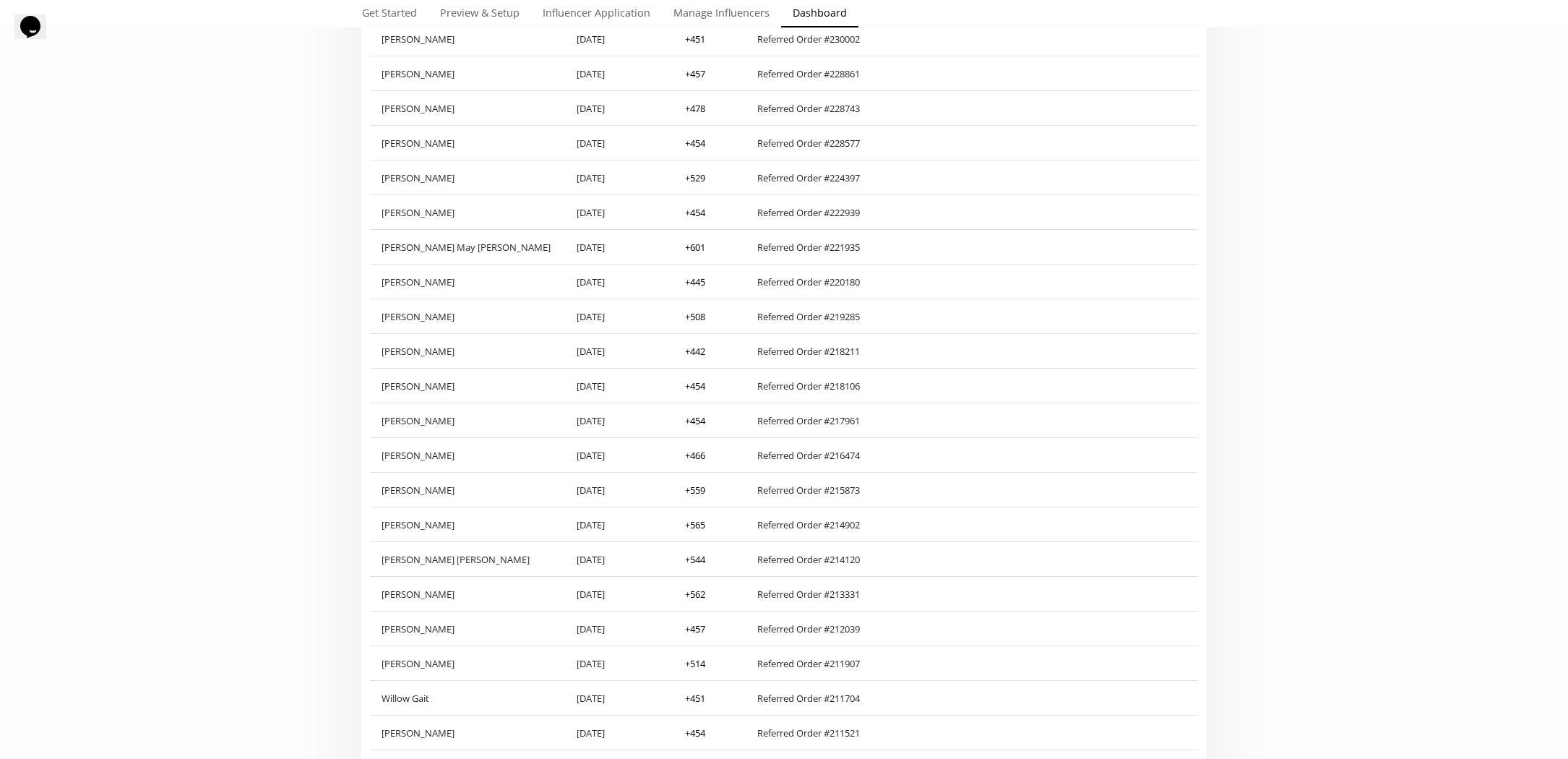
click at [322, 291] on div "Select date range INFLUENCERS Point HISTORY Referred Orders Content Stats CHART…" at bounding box center [784, 517] width 1568 height 2344
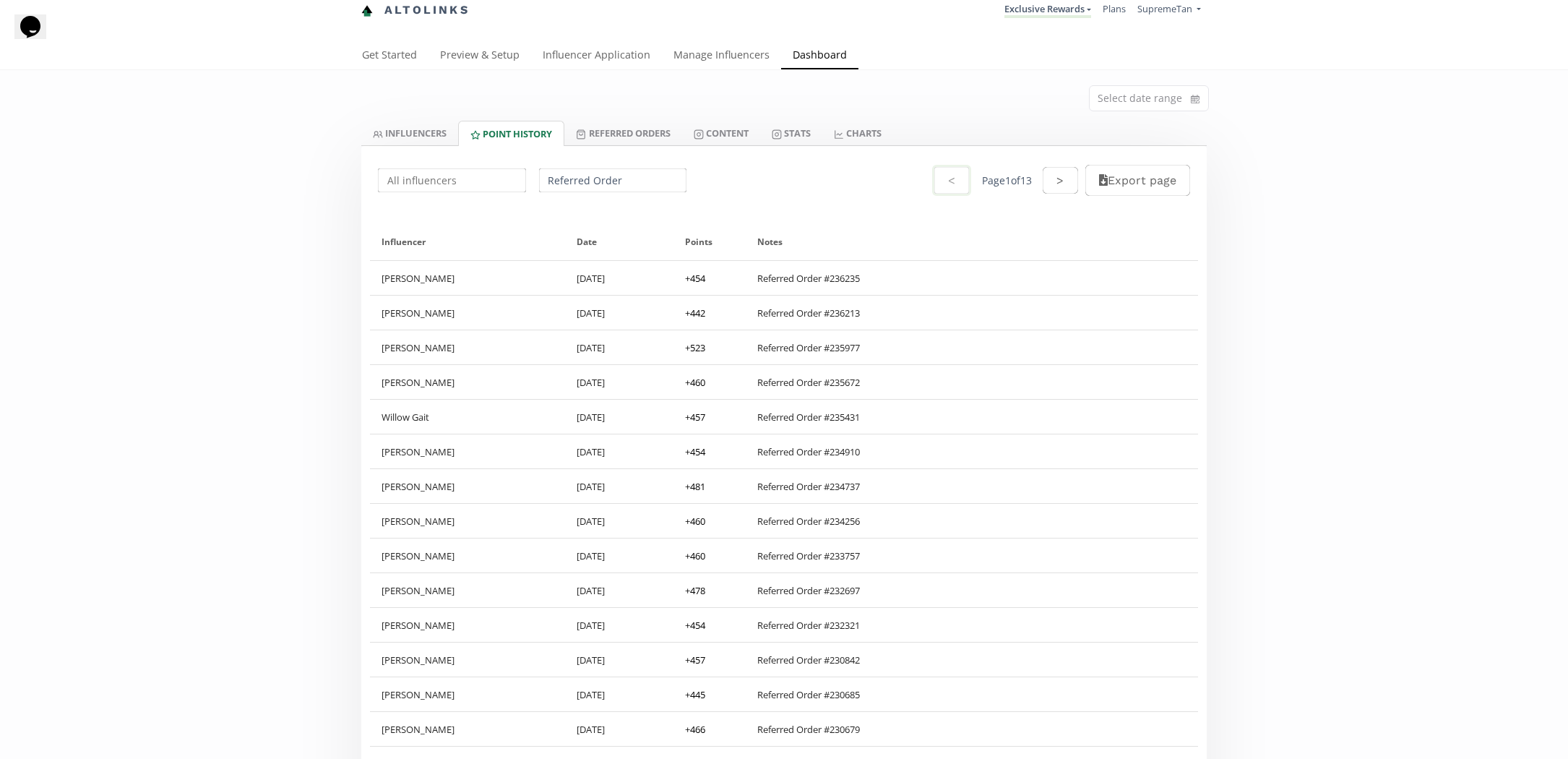
scroll to position [0, 0]
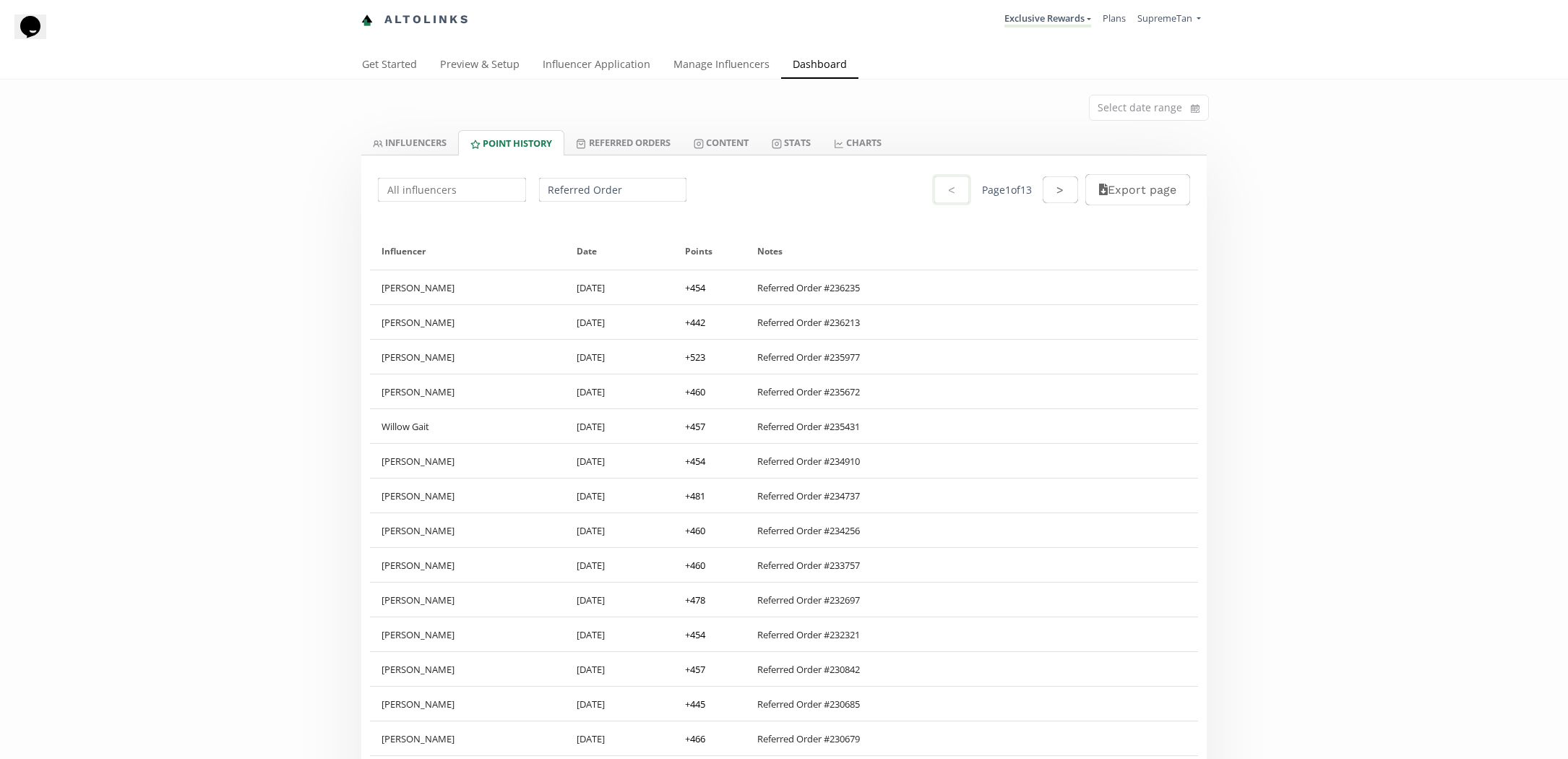
click at [557, 197] on input "Referred Order" at bounding box center [613, 190] width 152 height 28
click at [591, 227] on div "Redeemed for Cash" at bounding box center [613, 218] width 146 height 27
type input "Redeemed for Cash"
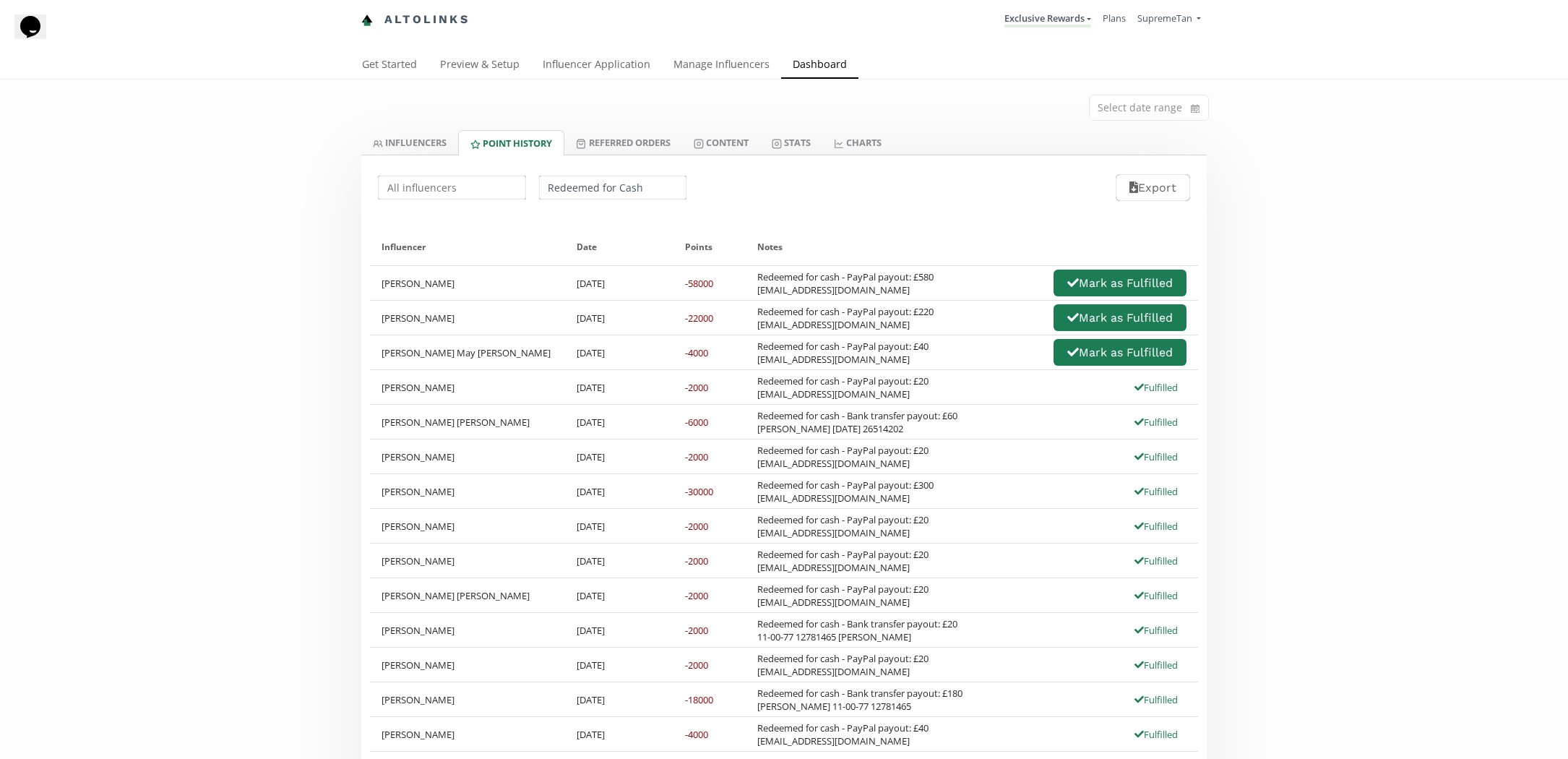
drag, startPoint x: 872, startPoint y: 363, endPoint x: 759, endPoint y: 360, distance: 113.0
click at [759, 360] on div "Redeemed for cash - PayPal payout: £40 davieselley88@gmail.com" at bounding box center [843, 352] width 171 height 26
copy div "davieselley88@gmail.com"
drag, startPoint x: 844, startPoint y: 369, endPoint x: 913, endPoint y: 356, distance: 70.2
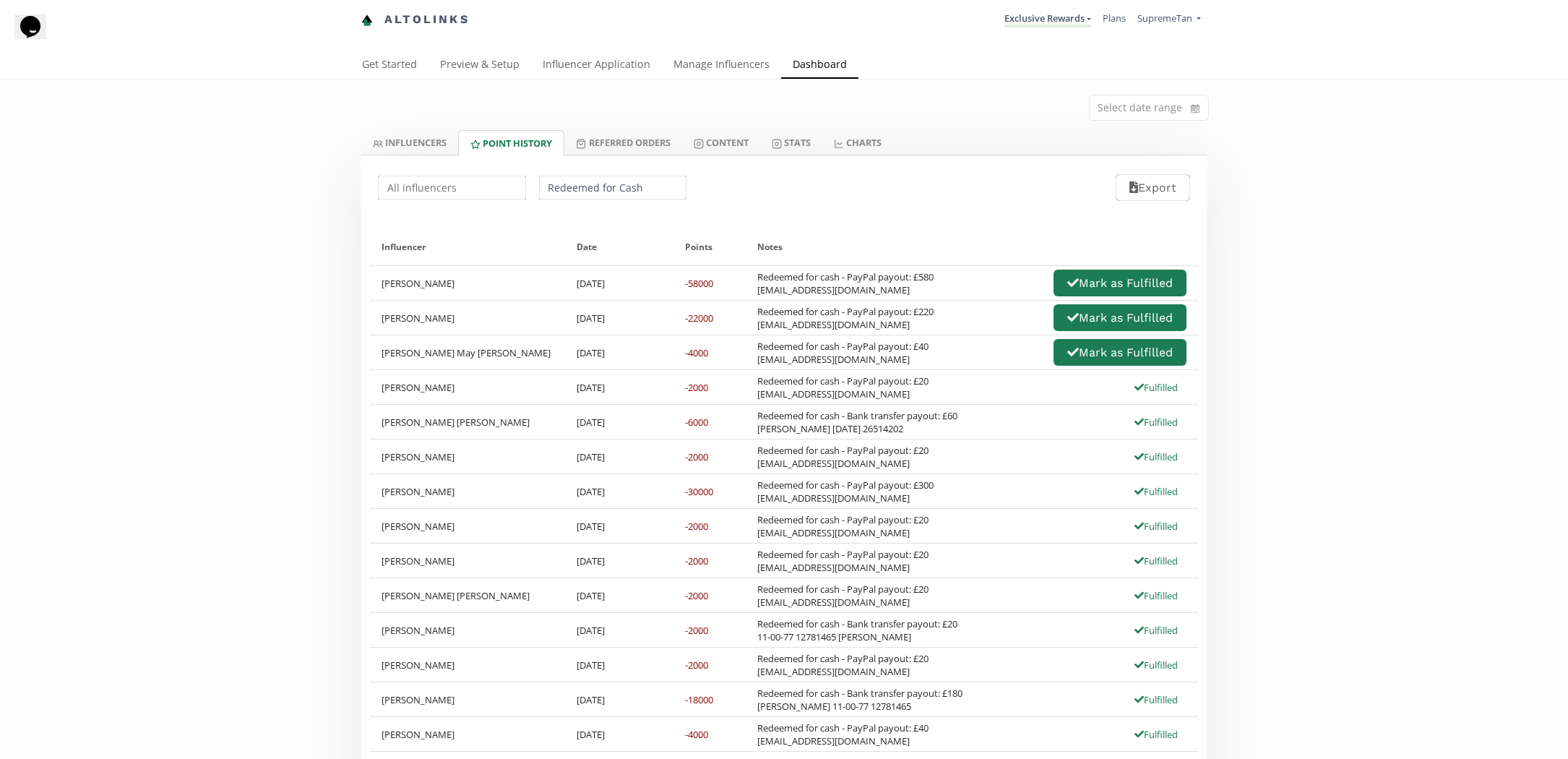
click at [845, 369] on div "Ellie May Davies 16/08/2025 -4000 Redeemed for cash - PayPal payout: £40 davies…" at bounding box center [784, 352] width 828 height 34
click at [920, 360] on div "Redeemed for cash - PayPal payout: £40 davieselley88@gmail.com" at bounding box center [843, 352] width 171 height 26
drag, startPoint x: 1116, startPoint y: 355, endPoint x: 994, endPoint y: 341, distance: 122.8
click at [1116, 355] on button "Mark as Fulfilled" at bounding box center [1119, 352] width 133 height 27
click at [934, 328] on div "Redeemed for cash - PayPal payout: £220 Graciemcd12@yahoo.com" at bounding box center [845, 318] width 176 height 26
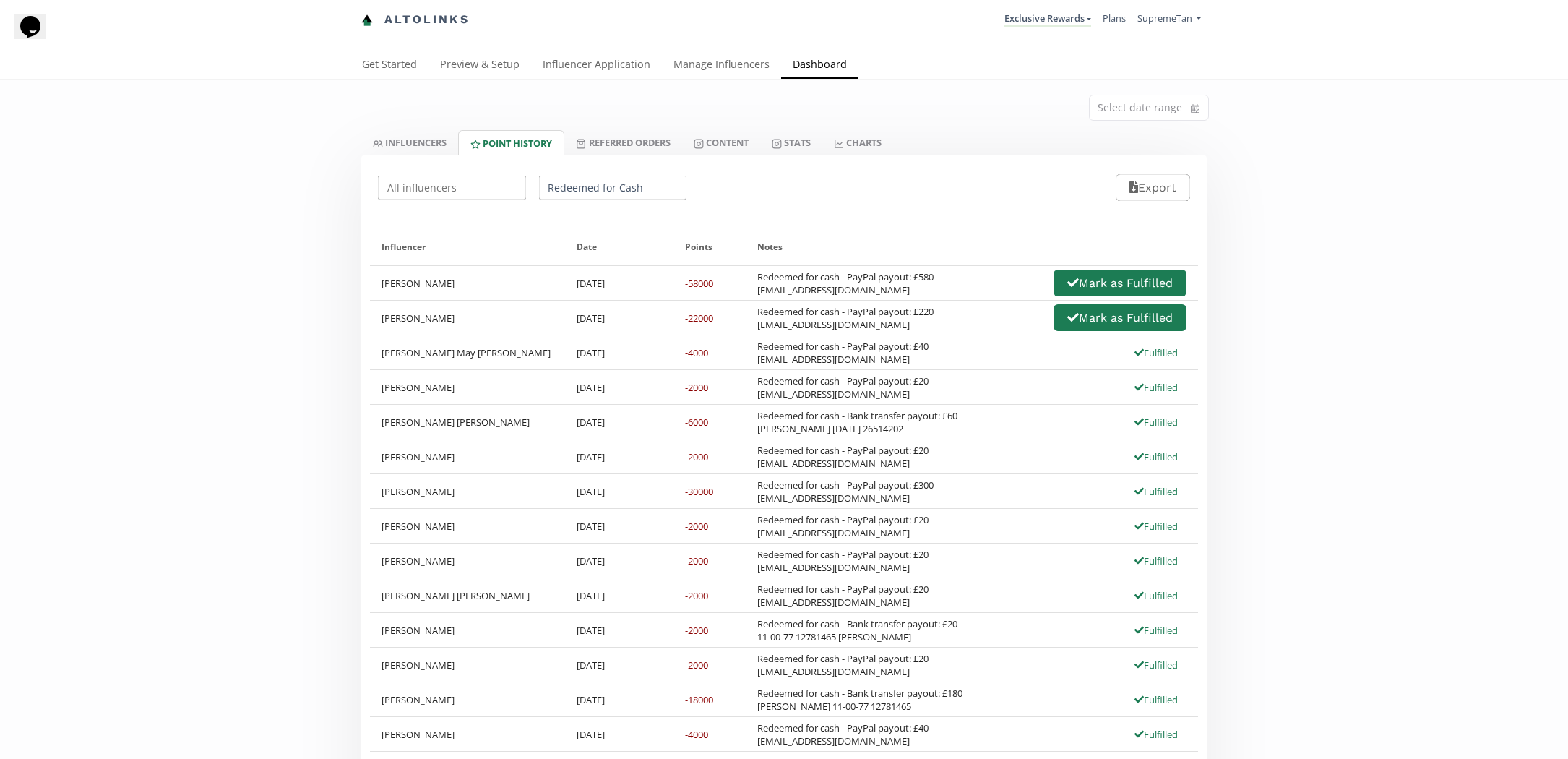
drag, startPoint x: 882, startPoint y: 334, endPoint x: 764, endPoint y: 331, distance: 118.0
click at [764, 331] on div "Redeemed for cash - PayPal payout: £220 Graciemcd12@yahoo.com Mark as Fulfilled" at bounding box center [971, 318] width 452 height 34
drag, startPoint x: 885, startPoint y: 330, endPoint x: 759, endPoint y: 326, distance: 126.1
click at [759, 326] on div "Redeemed for cash - PayPal payout: £220 Graciemcd12@yahoo.com" at bounding box center [845, 318] width 176 height 26
copy div "Graciemcd12@yahoo.com"
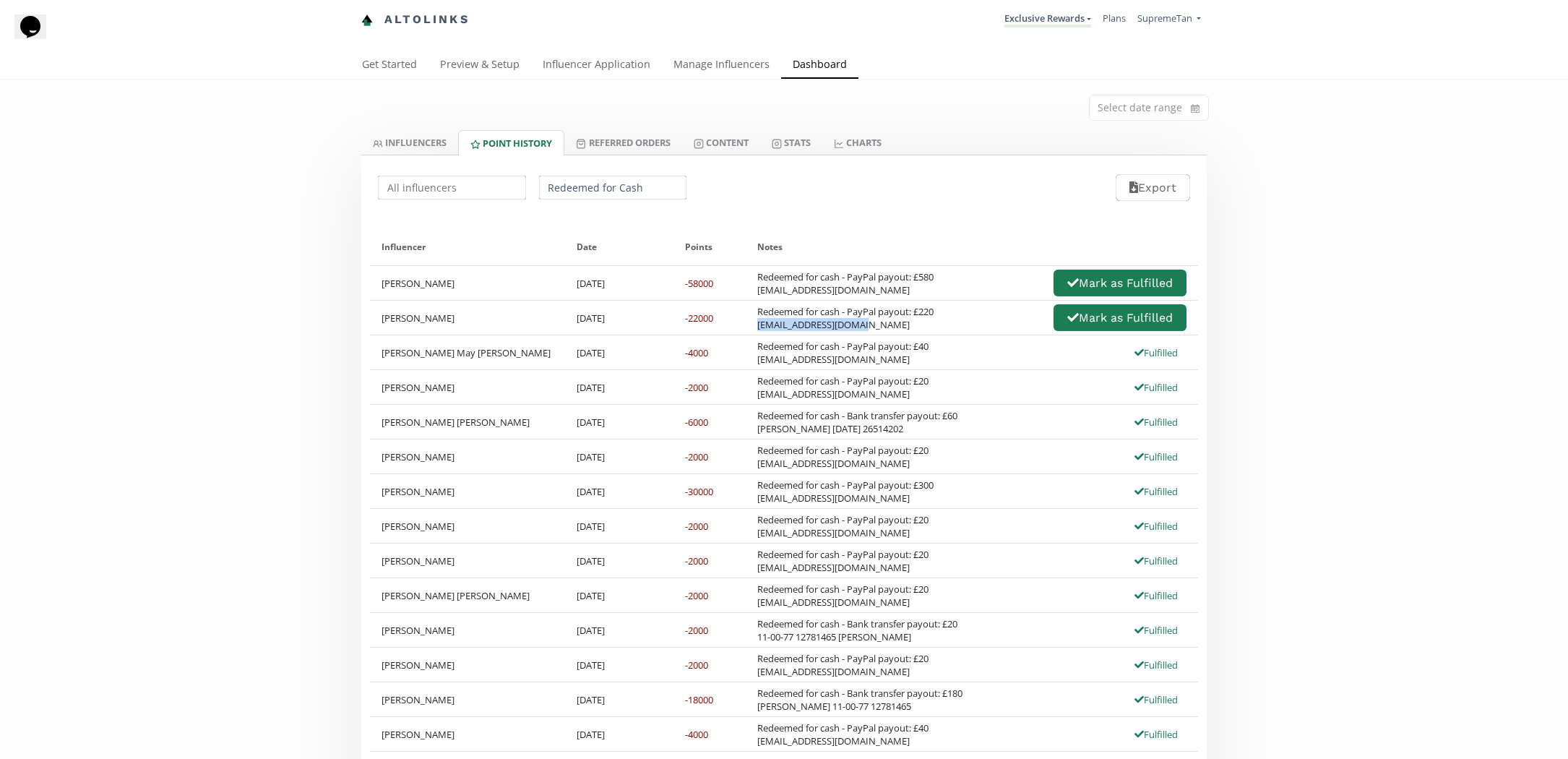
copy div "Graciemcd12@yahoo.com"
click at [845, 340] on div "Redeemed for cash - PayPal payout: £40 davieselley88@gmail.com" at bounding box center [843, 352] width 171 height 26
drag, startPoint x: 873, startPoint y: 325, endPoint x: 755, endPoint y: 328, distance: 118.0
click at [755, 328] on div "Redeemed for cash - PayPal payout: £220 Graciemcd12@yahoo.com Mark as Fulfilled" at bounding box center [971, 318] width 452 height 34
copy div "Graciemcd12@yahoo.com"
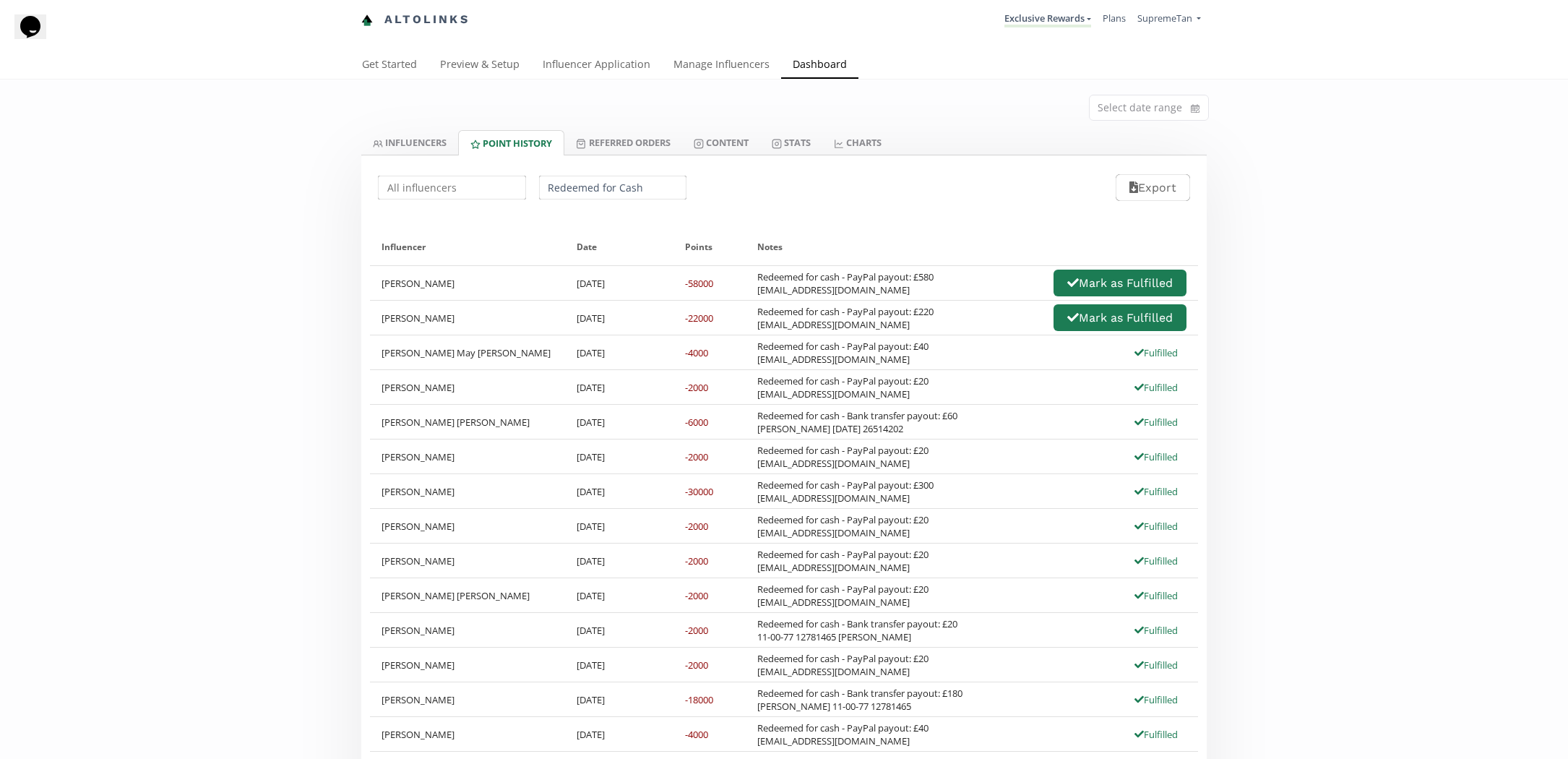
drag, startPoint x: 939, startPoint y: 334, endPoint x: 927, endPoint y: 334, distance: 12.0
click at [939, 334] on div "Redeemed for cash - PayPal payout: £220 Graciemcd12@yahoo.com Mark as Fulfilled" at bounding box center [971, 318] width 452 height 34
drag, startPoint x: 894, startPoint y: 325, endPoint x: 758, endPoint y: 326, distance: 136.0
click at [758, 326] on div "Redeemed for cash - PayPal payout: £220 Graciemcd12@yahoo.com" at bounding box center [845, 318] width 176 height 26
copy div "Graciemcd12@yahoo.com"
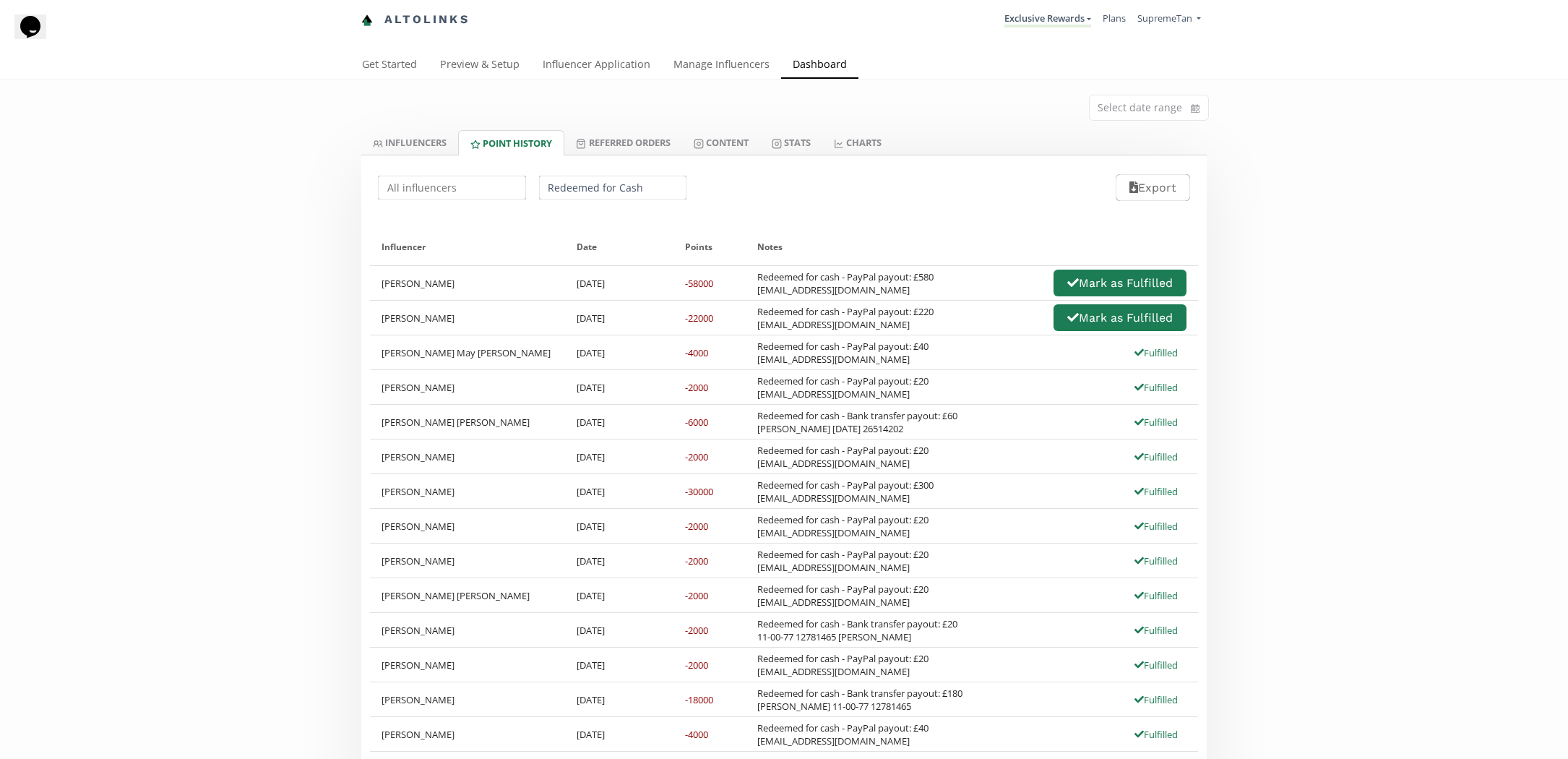
click at [849, 301] on div "Redeemed for cash - PayPal payout: £220 Graciemcd12@yahoo.com Mark as Fulfilled" at bounding box center [971, 318] width 452 height 34
click at [931, 280] on div "Redeemed for cash - PayPal payout: £580 miadalyy@gmail.com" at bounding box center [845, 283] width 176 height 26
click at [387, 127] on div "Select date range" at bounding box center [783, 104] width 867 height 51
click at [391, 142] on link "INFLUENCERS" at bounding box center [410, 142] width 97 height 24
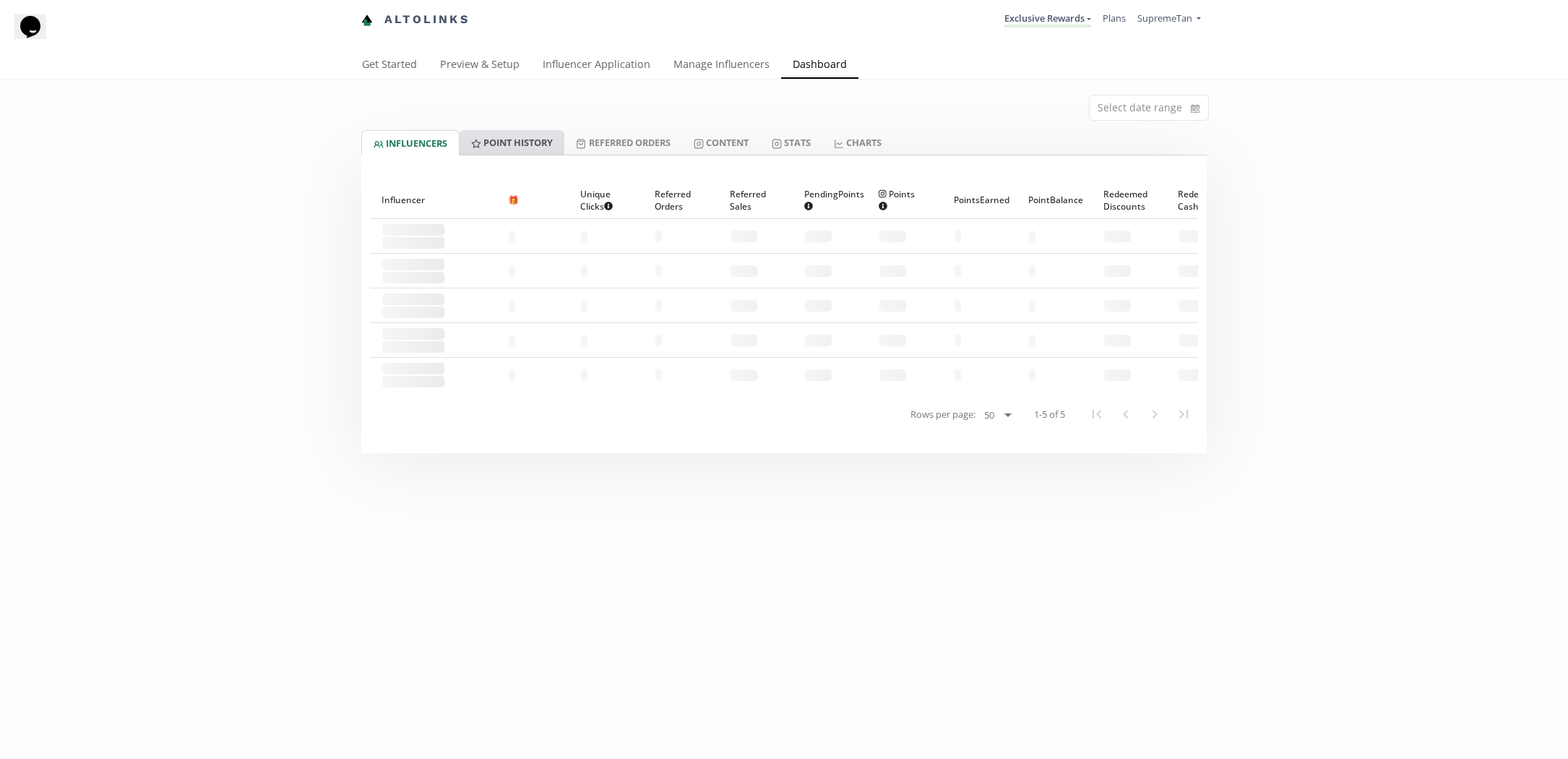
click at [510, 145] on link "Point HISTORY" at bounding box center [512, 142] width 104 height 24
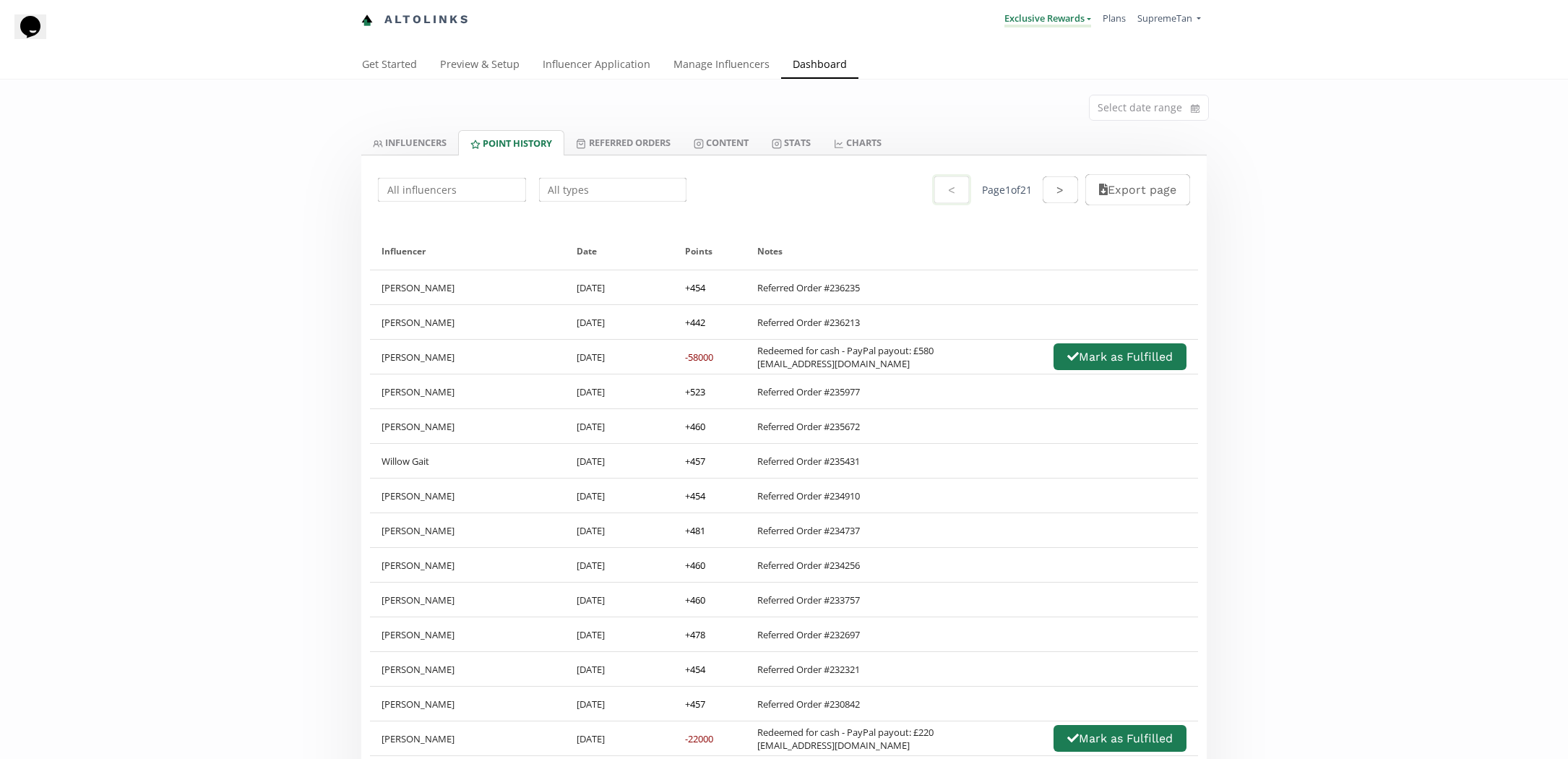
click at [1043, 20] on link "Exclusive Rewards" at bounding box center [1048, 19] width 87 height 16
click at [998, 93] on link "Rewards" at bounding box center [1026, 84] width 128 height 28
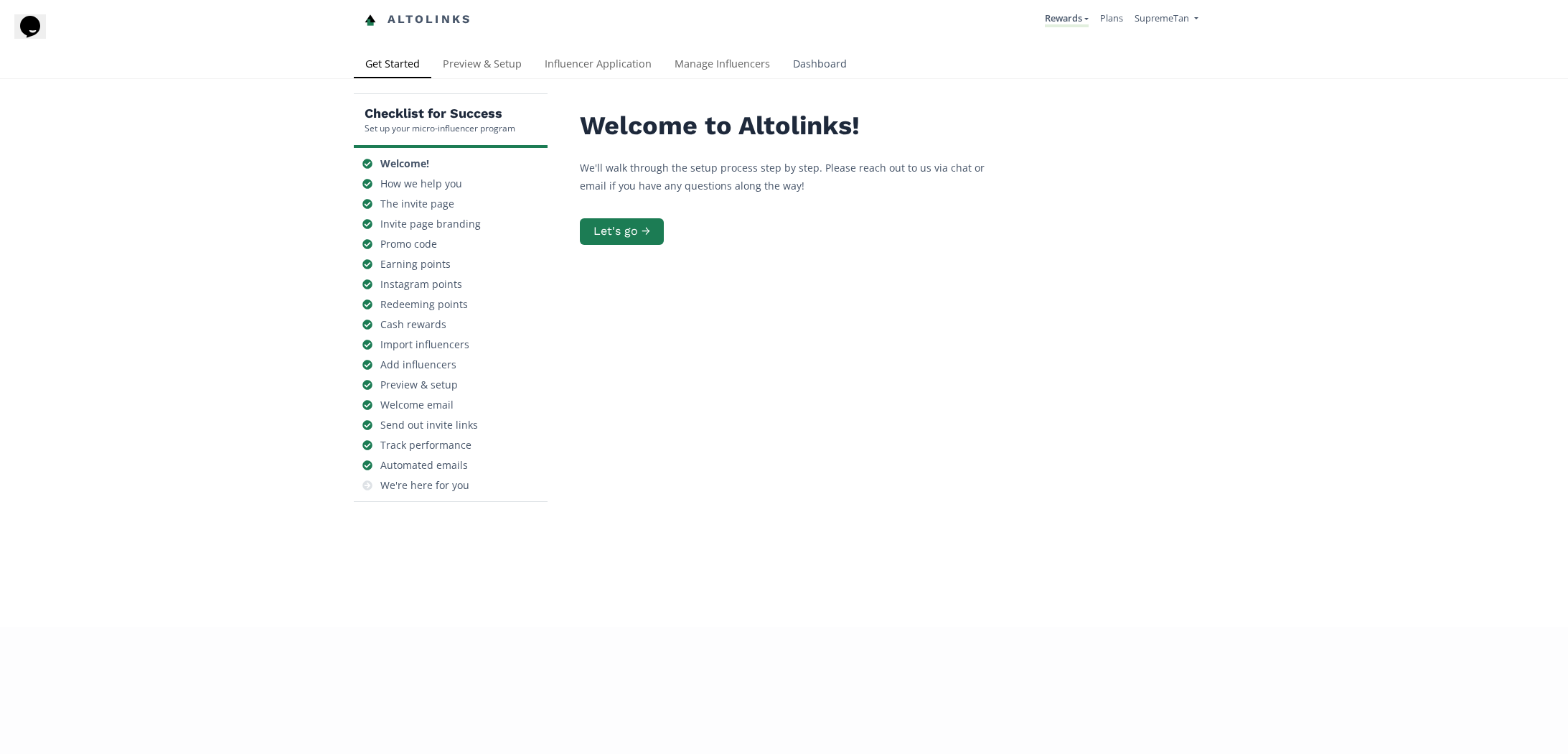
click at [798, 67] on link "Dashboard" at bounding box center [819, 65] width 77 height 29
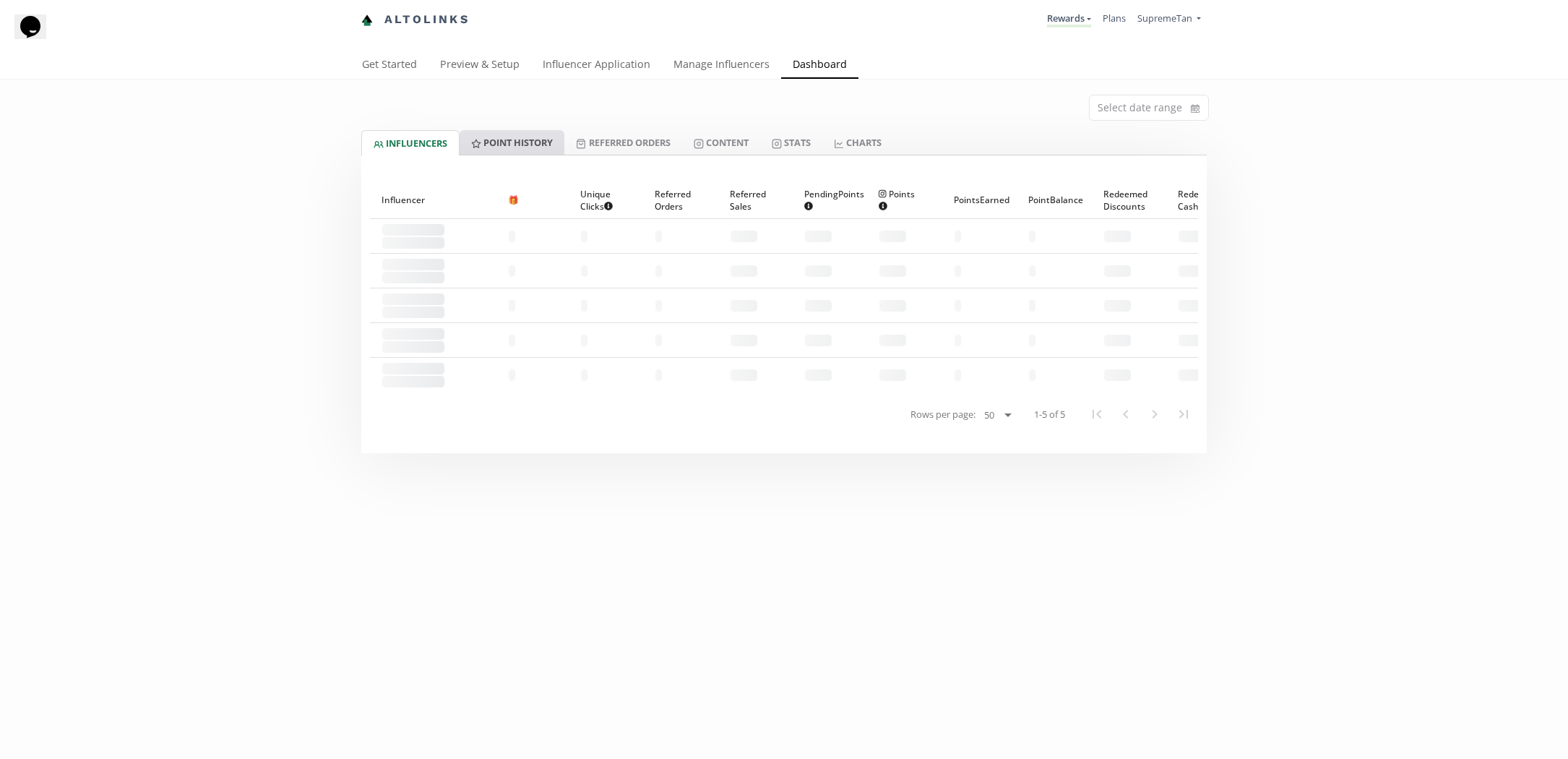
click at [492, 150] on link "Point HISTORY" at bounding box center [512, 142] width 104 height 24
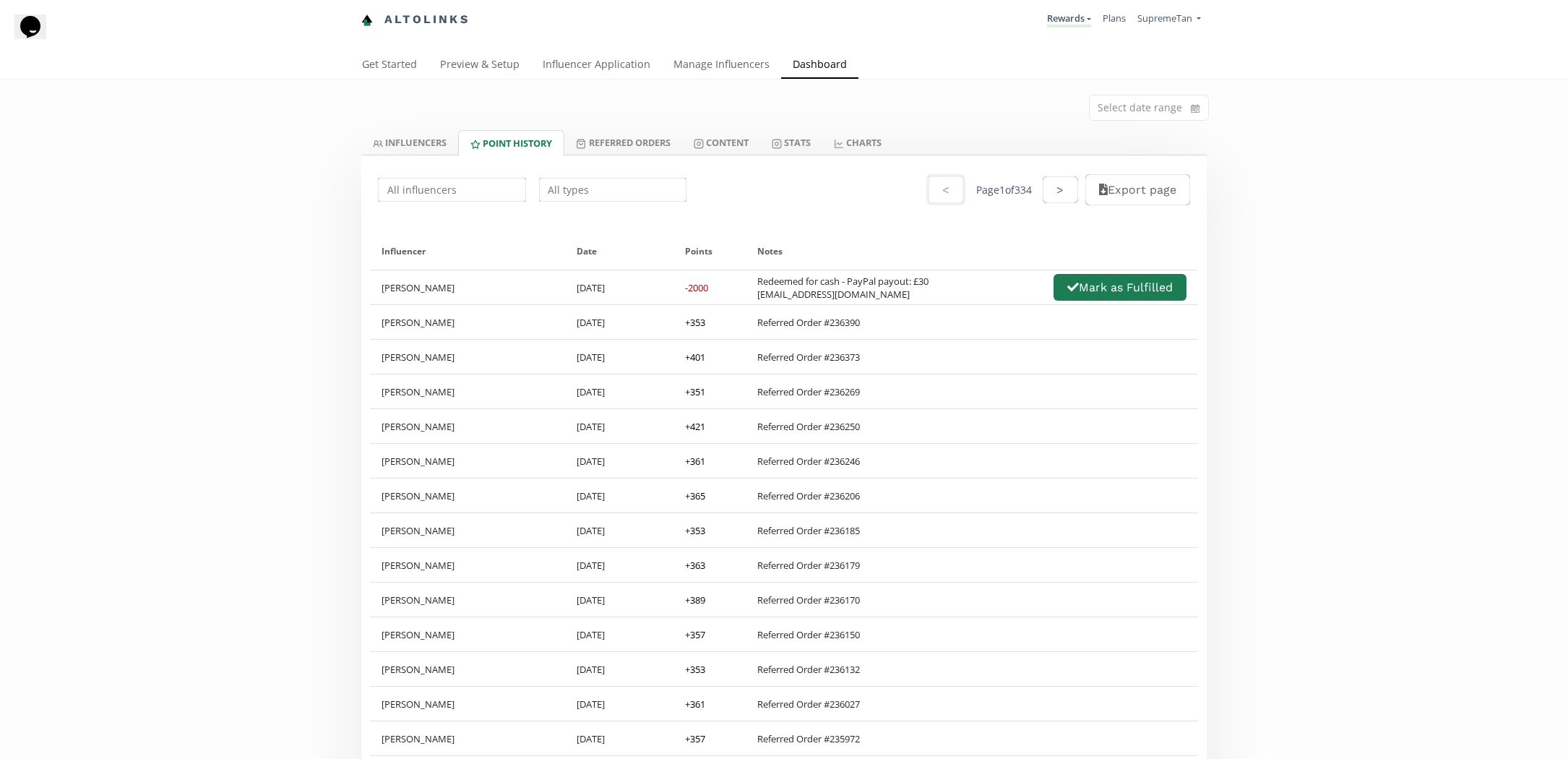
click at [622, 201] on input "text" at bounding box center [613, 190] width 152 height 28
click at [601, 222] on div "Redeemed for Cash" at bounding box center [613, 218] width 146 height 27
type input "Redeemed for Cash"
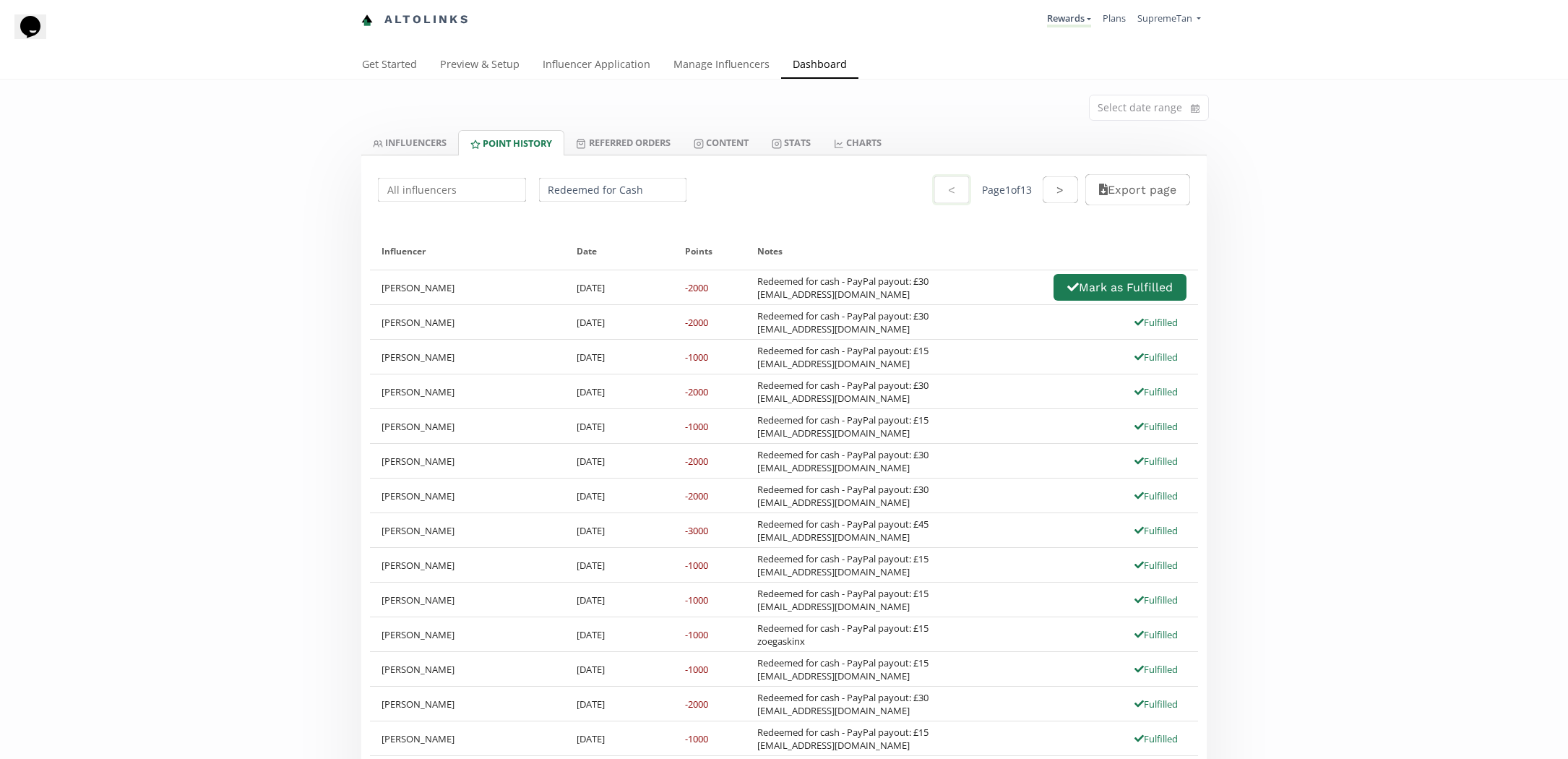
click at [876, 292] on div "Redeemed for cash - PayPal payout: £30 [EMAIL_ADDRESS][DOMAIN_NAME]" at bounding box center [843, 288] width 171 height 26
drag, startPoint x: 861, startPoint y: 295, endPoint x: 751, endPoint y: 297, distance: 110.0
click at [751, 297] on div "Redeemed for cash - PayPal payout: £30 [EMAIL_ADDRESS][DOMAIN_NAME] [PERSON_NAM…" at bounding box center [971, 287] width 452 height 34
copy div "[EMAIL_ADDRESS][DOMAIN_NAME]"
click at [984, 299] on div "Redeemed for cash - PayPal payout: £30 [EMAIL_ADDRESS][DOMAIN_NAME] [PERSON_NAM…" at bounding box center [972, 287] width 430 height 31
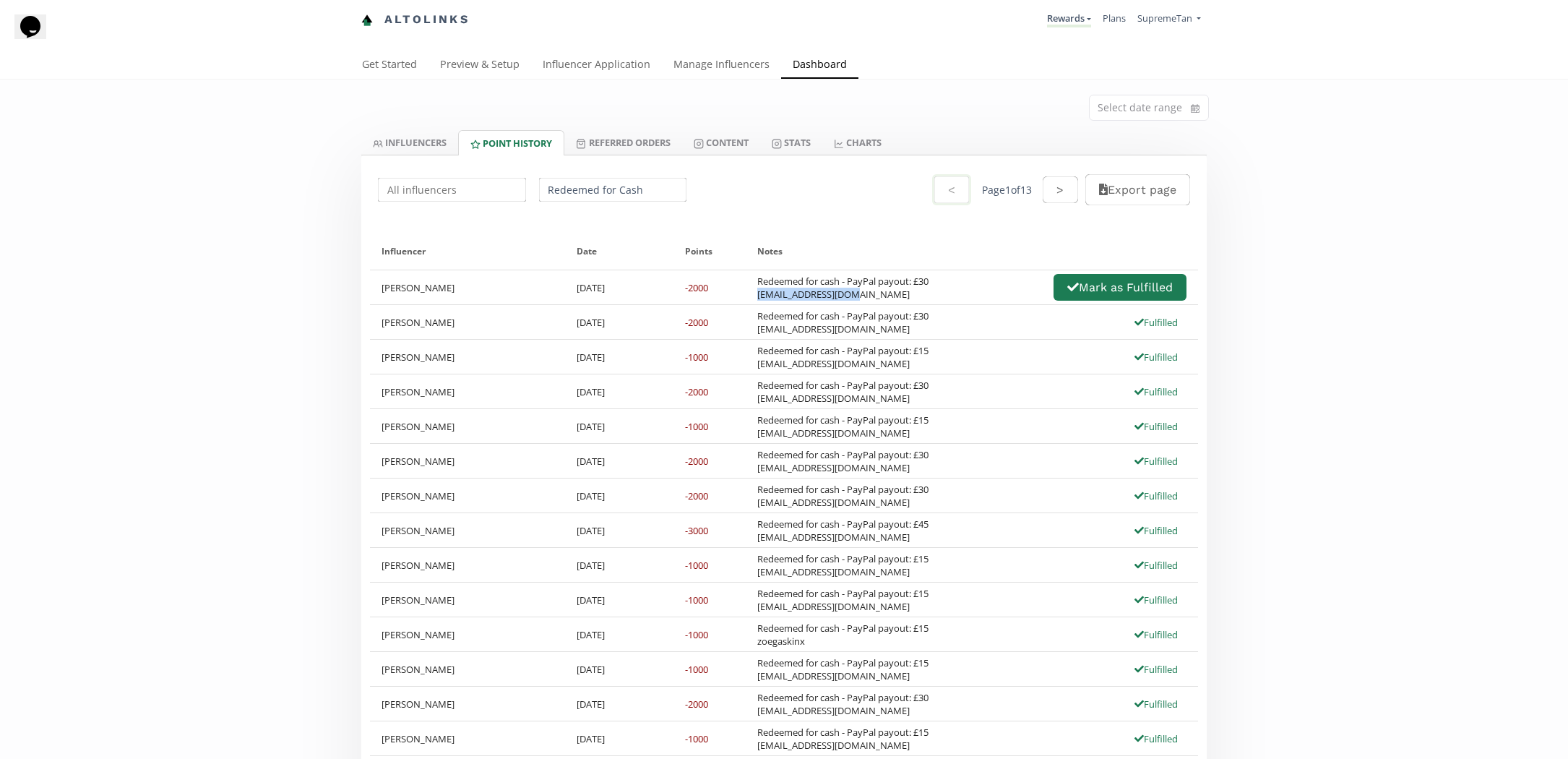
drag, startPoint x: 859, startPoint y: 289, endPoint x: 758, endPoint y: 298, distance: 101.4
click at [758, 298] on div "Redeemed for cash - PayPal payout: £30 [EMAIL_ADDRESS][DOMAIN_NAME]" at bounding box center [843, 288] width 171 height 26
copy div "[EMAIL_ADDRESS][DOMAIN_NAME]"
click at [965, 330] on div "Redeemed for cash - PayPal payout: £30 [EMAIL_ADDRESS][DOMAIN_NAME] Fulfilled" at bounding box center [972, 322] width 430 height 26
click at [1092, 282] on button "Mark as Fulfilled" at bounding box center [1120, 287] width 137 height 31
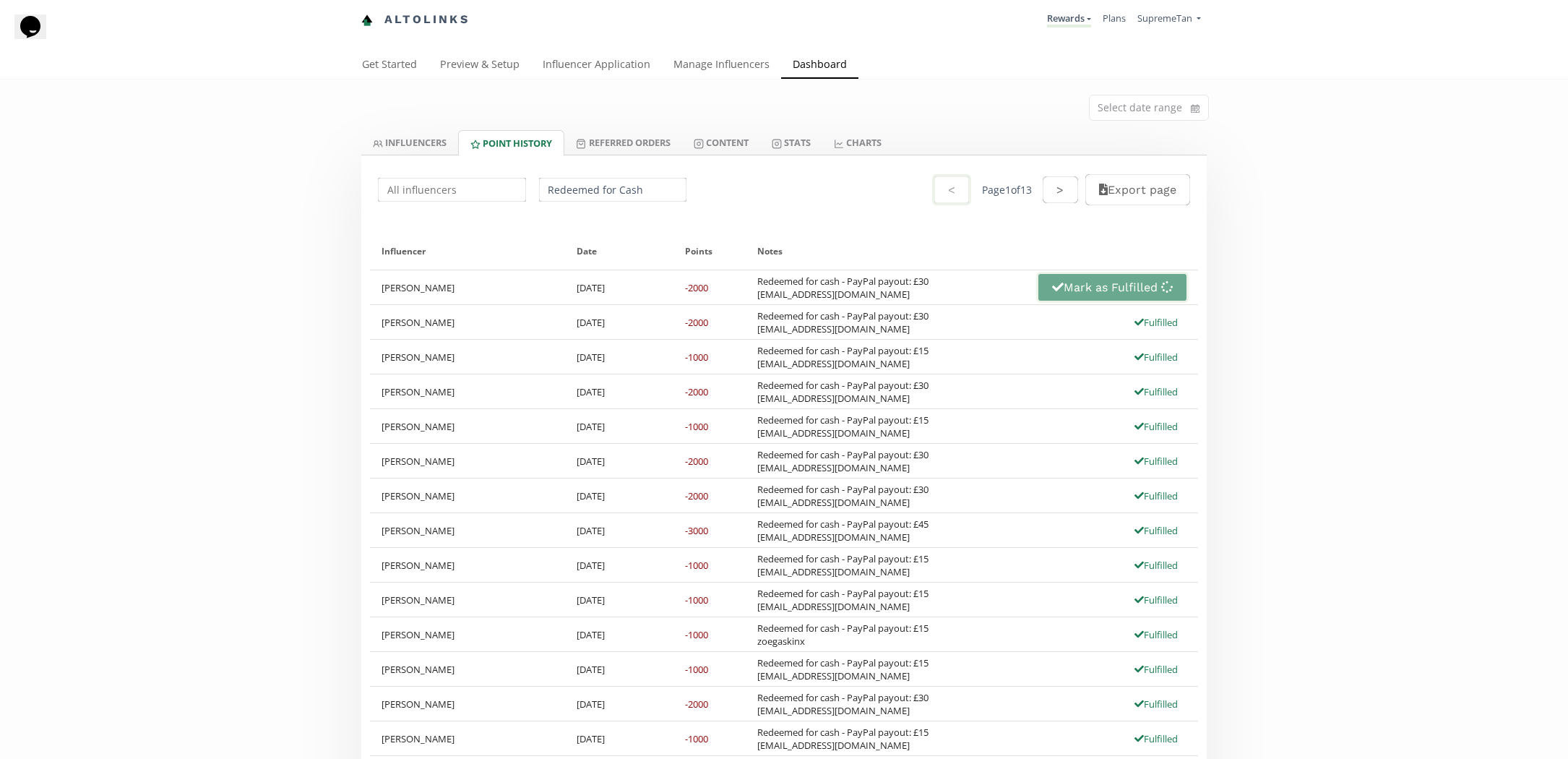
click at [991, 287] on div "Redeemed for cash - PayPal payout: £30 [EMAIL_ADDRESS][DOMAIN_NAME] [PERSON_NAM…" at bounding box center [972, 287] width 430 height 31
click at [408, 145] on link "INFLUENCERS" at bounding box center [410, 142] width 97 height 24
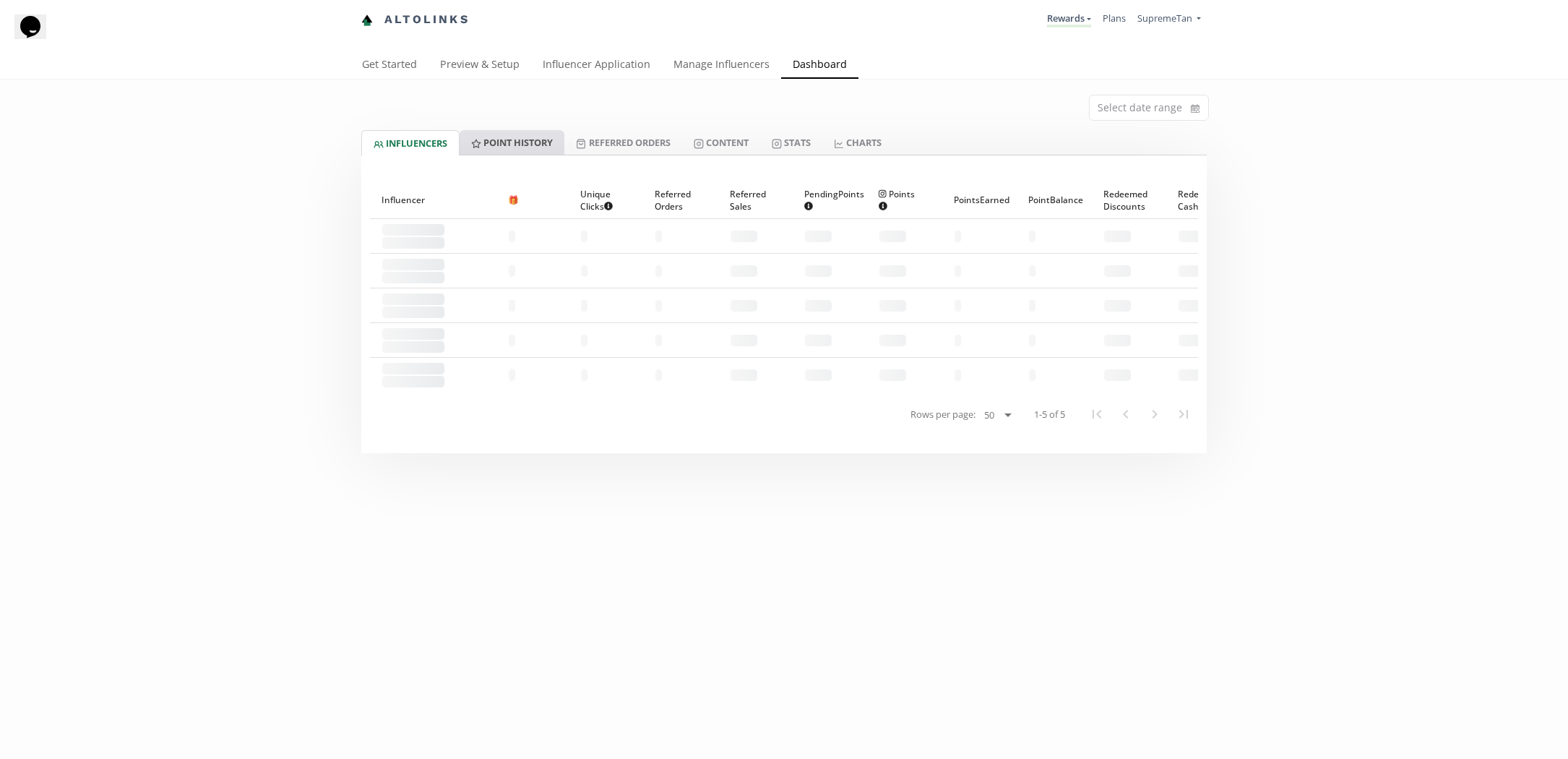
click at [484, 144] on link "Point HISTORY" at bounding box center [512, 142] width 104 height 24
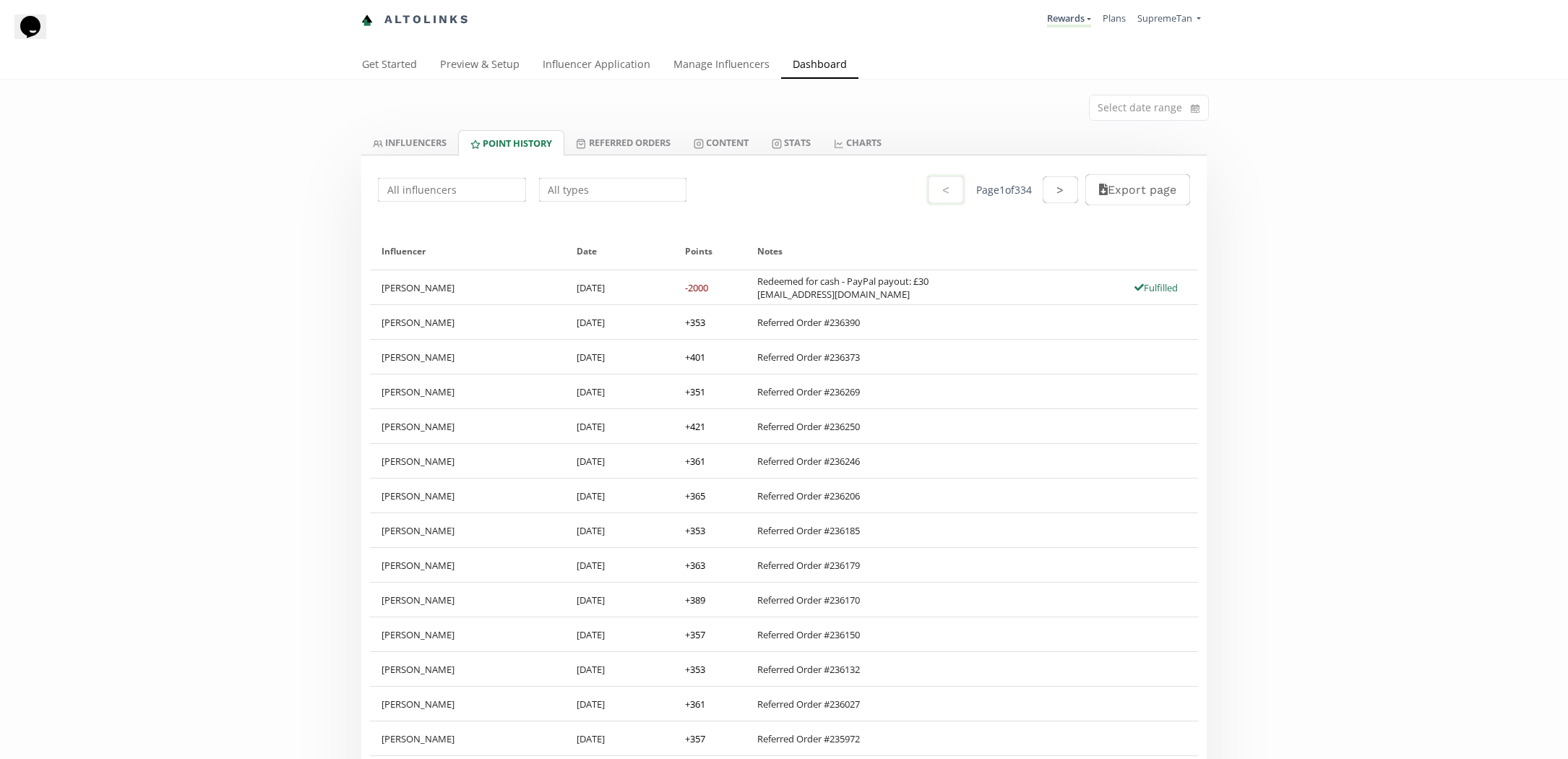
click at [586, 196] on input "text" at bounding box center [613, 190] width 152 height 28
click at [587, 221] on div "Redeemed for Cash" at bounding box center [613, 218] width 146 height 27
type input "Redeemed for Cash"
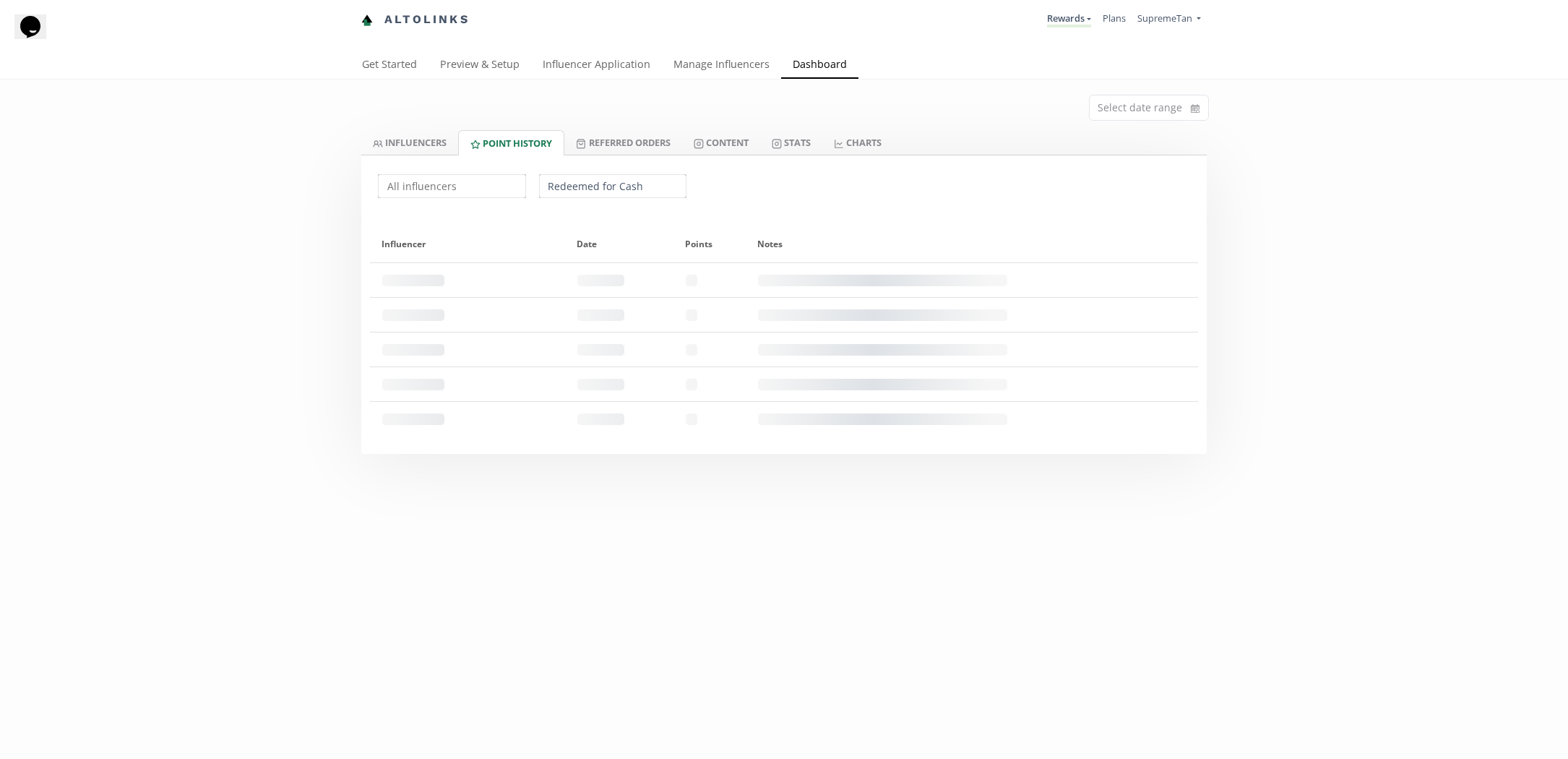
click at [248, 233] on div "Select date range INFLUENCERS Point HISTORY Referred Orders Content Stats CHART…" at bounding box center [784, 267] width 1568 height 374
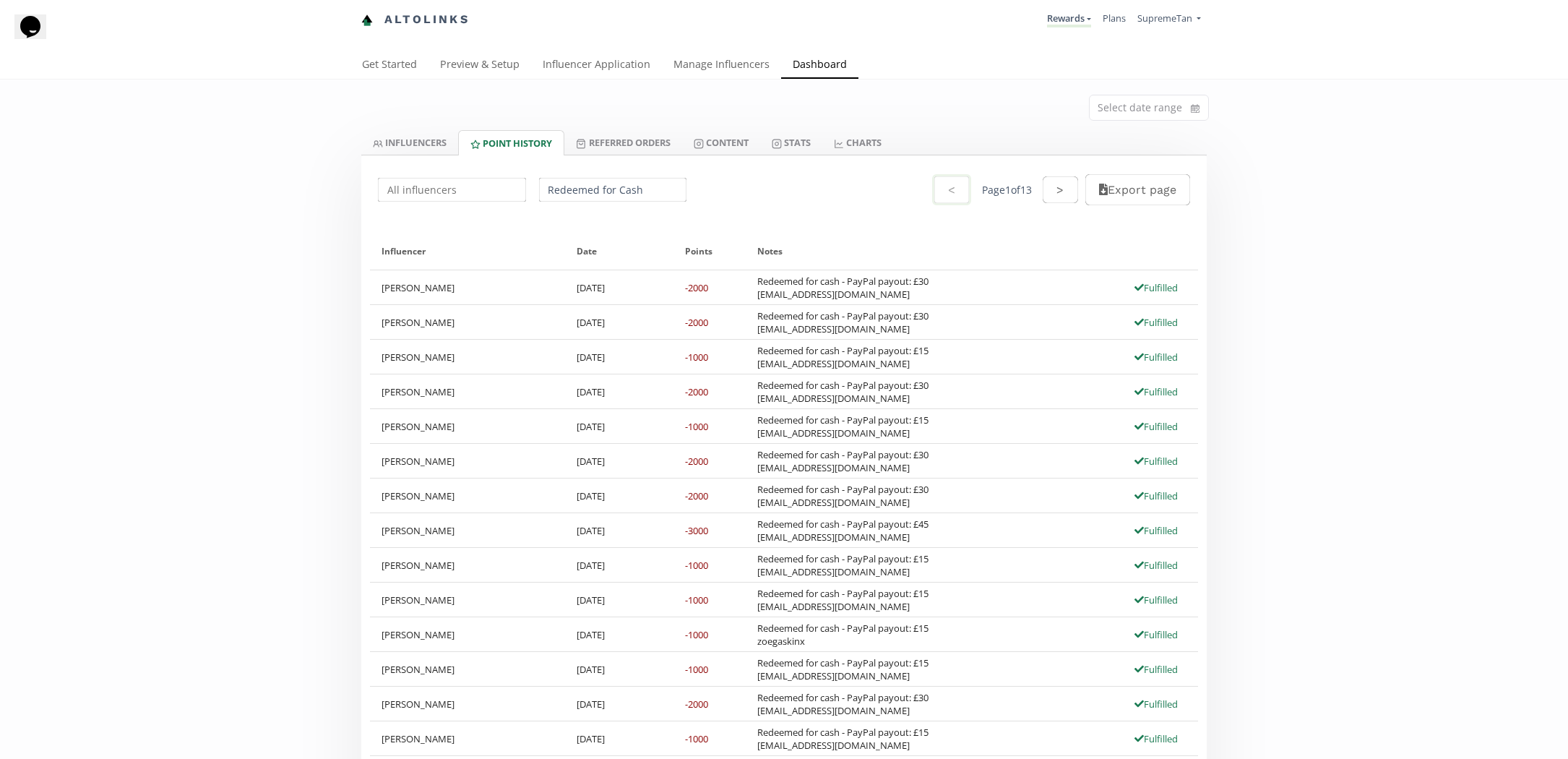
click at [565, 202] on input "Redeemed for Cash" at bounding box center [613, 190] width 152 height 28
drag, startPoint x: 294, startPoint y: 227, endPoint x: 304, endPoint y: 228, distance: 10.0
click at [566, 198] on input "Redeemed for Cash" at bounding box center [613, 190] width 152 height 28
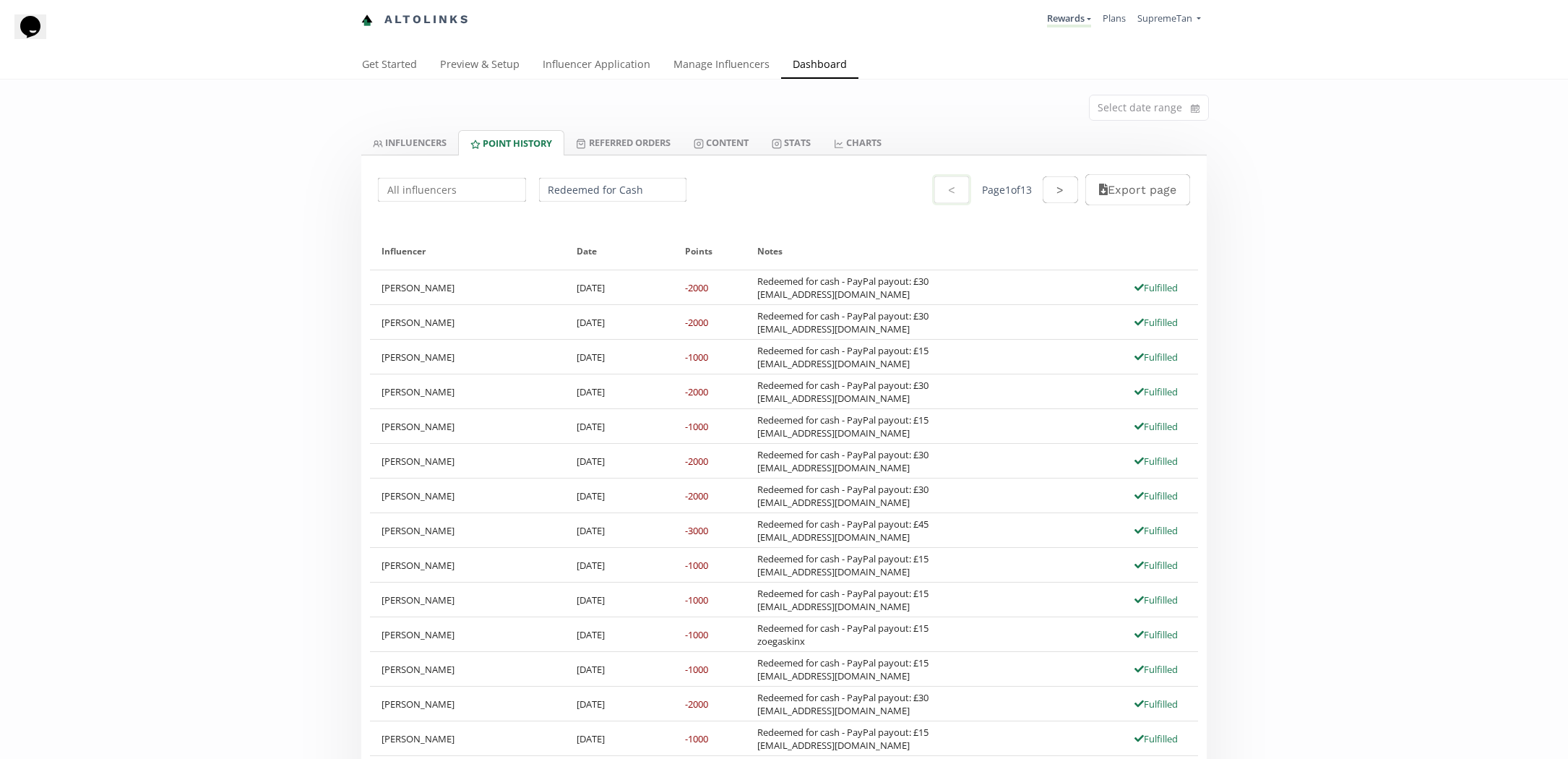
click at [404, 134] on link "INFLUENCERS" at bounding box center [410, 142] width 97 height 24
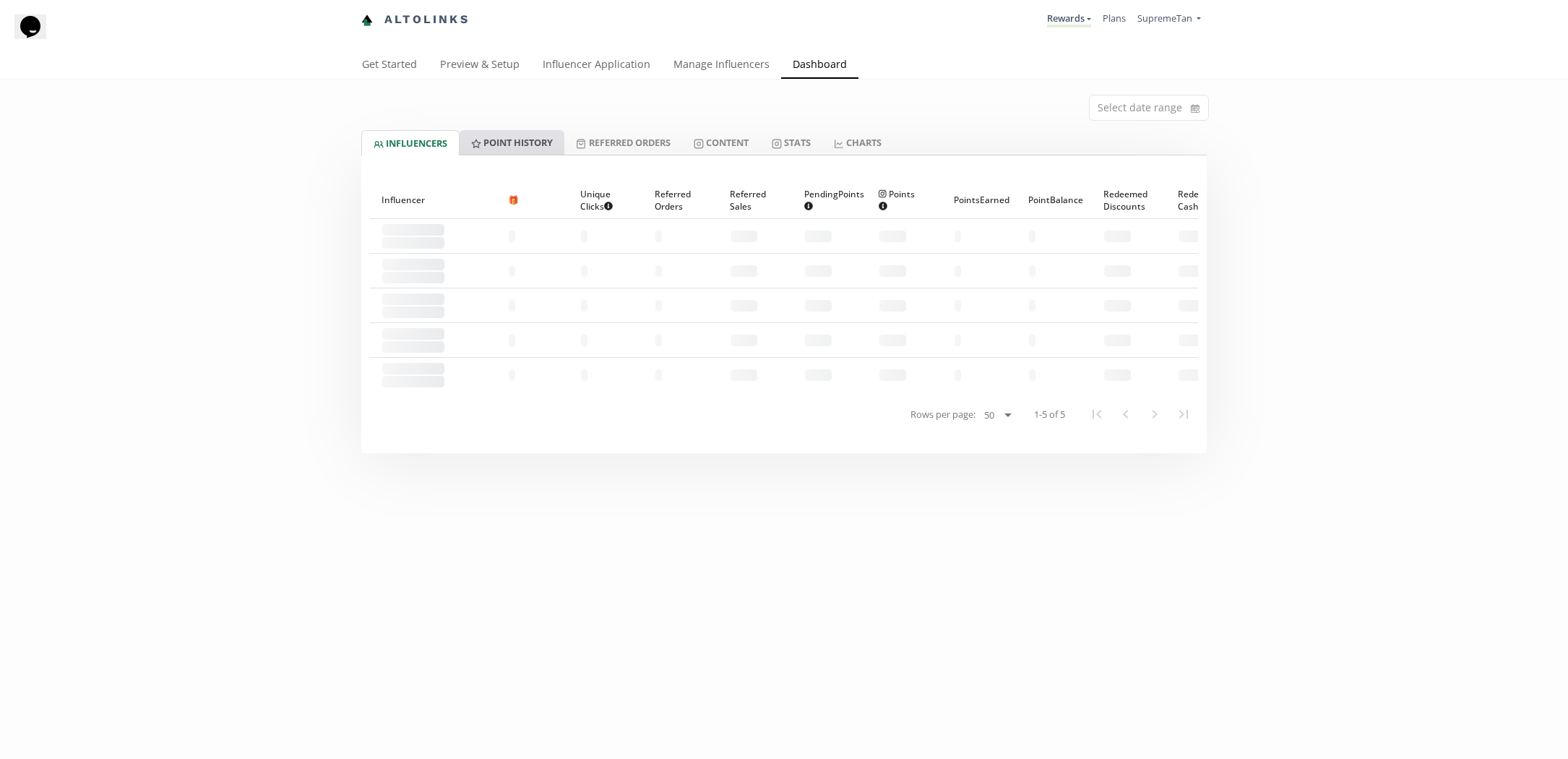
click at [490, 144] on link "Point HISTORY" at bounding box center [512, 142] width 104 height 24
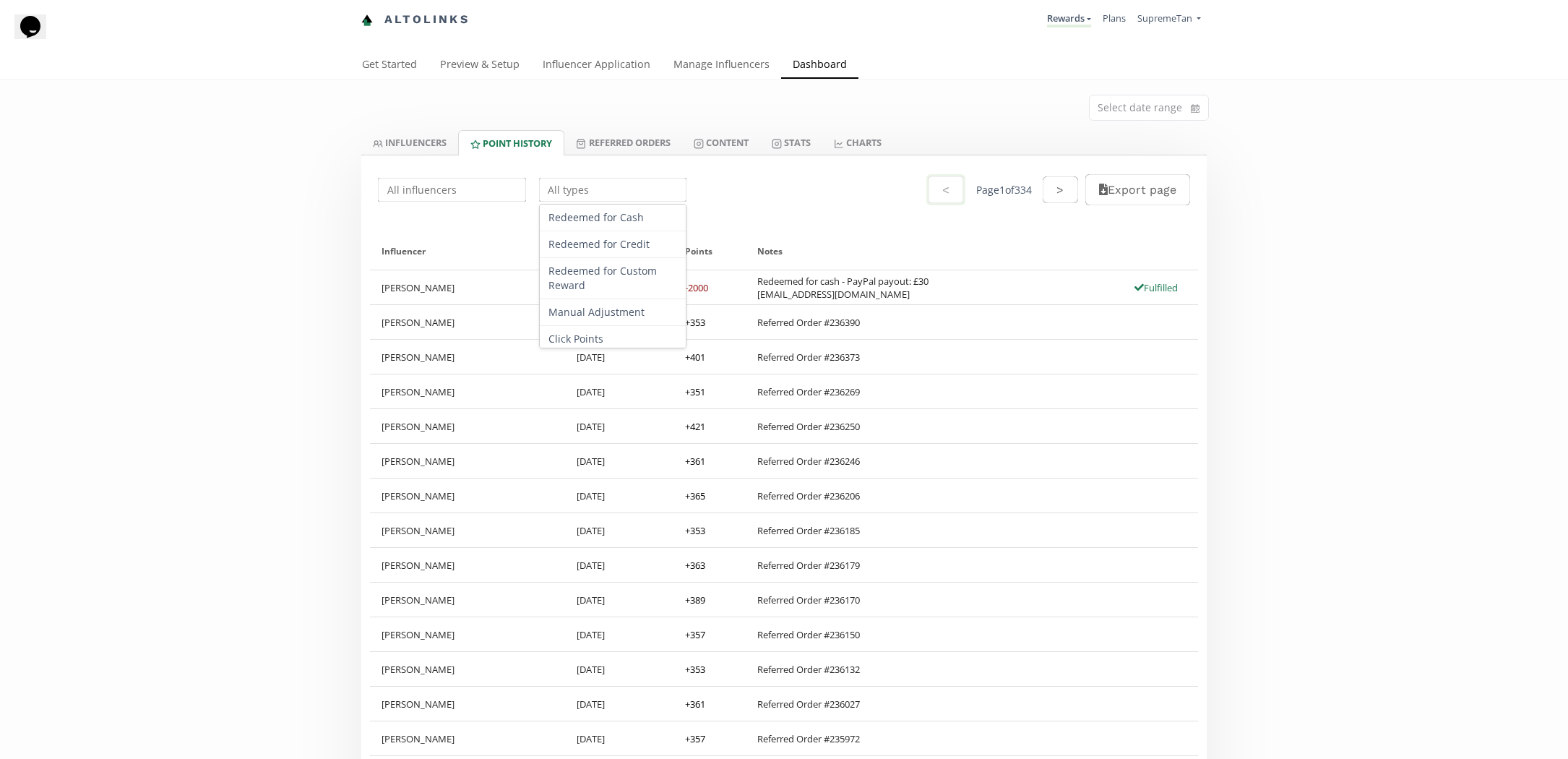
click at [564, 191] on input "text" at bounding box center [613, 190] width 152 height 28
click at [591, 185] on input "text" at bounding box center [613, 190] width 152 height 28
click at [594, 288] on div "Redeemed for Custom Reward" at bounding box center [613, 278] width 146 height 41
type input "Redeemed for Custom Reward"
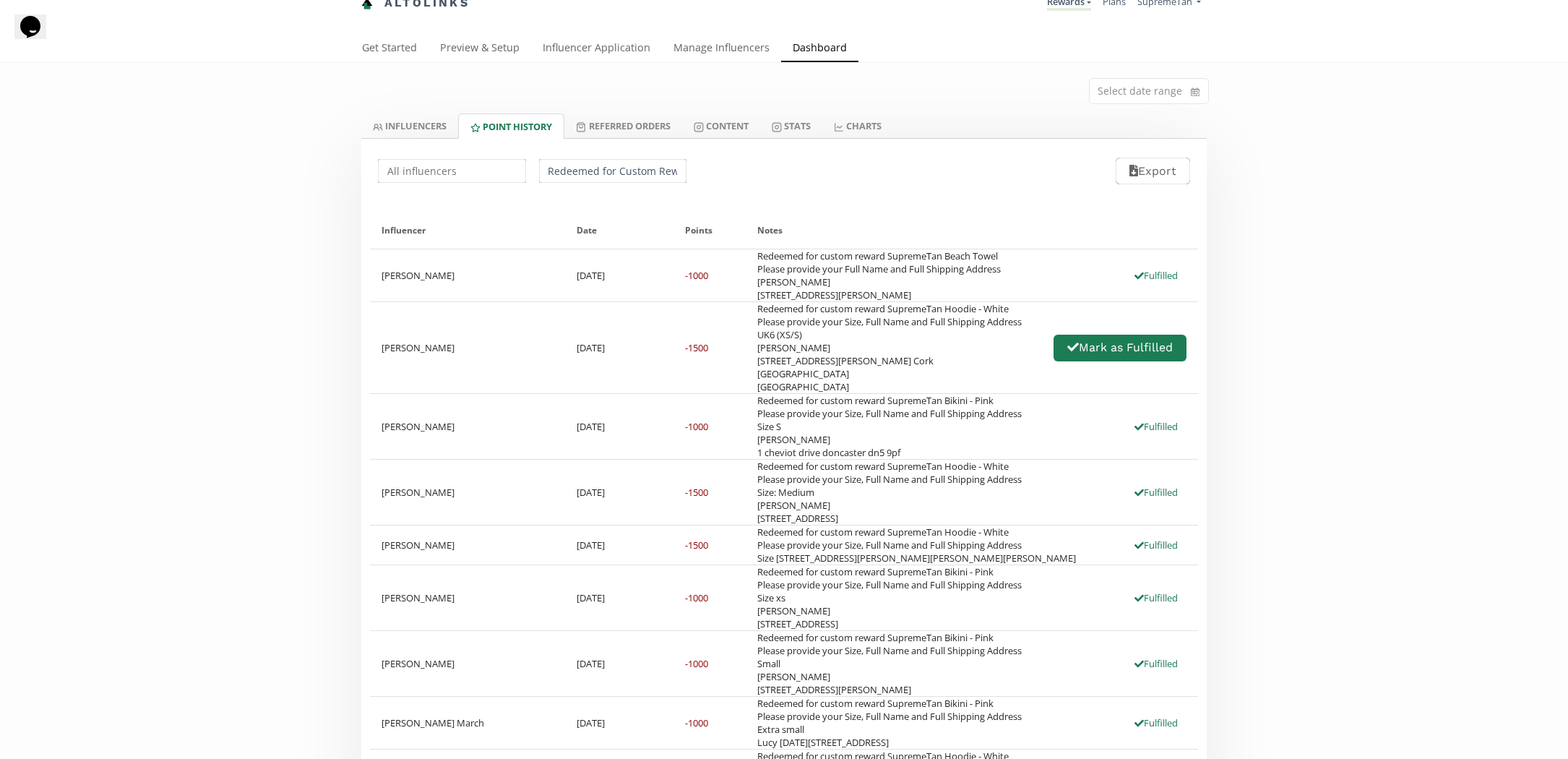
scroll to position [17, 0]
click at [840, 393] on div "Redeemed for custom reward SupremeTan Hoodie - White Please provide your Size, …" at bounding box center [889, 347] width 264 height 91
drag, startPoint x: 810, startPoint y: 437, endPoint x: 757, endPoint y: 440, distance: 53.1
click at [757, 393] on div "Redeemed for custom reward SupremeTan Hoodie - White Please provide your Size, …" at bounding box center [889, 347] width 264 height 91
copy div "P61R274"
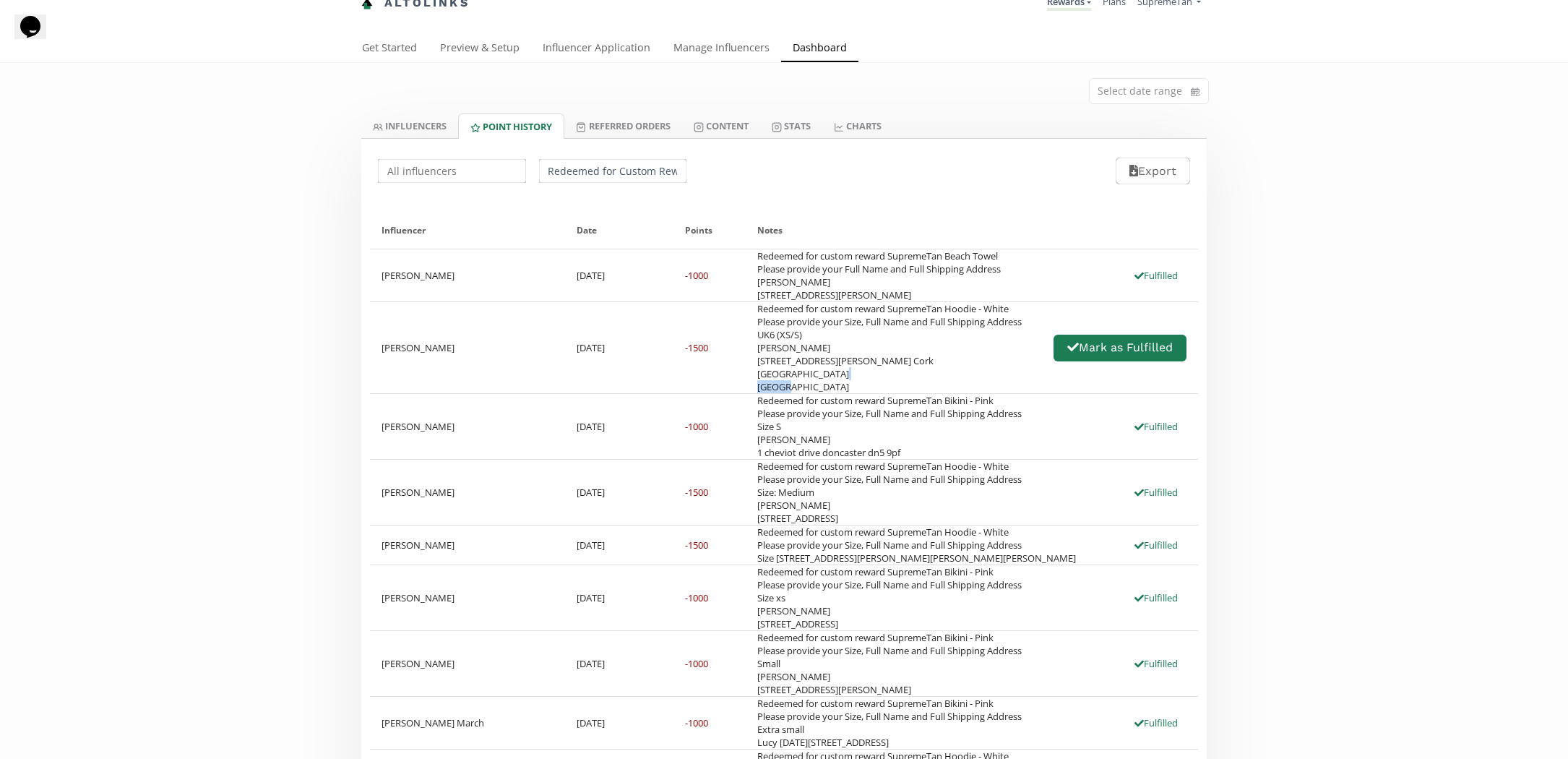
click at [827, 393] on div "Redeemed for custom reward SupremeTan Hoodie - White Please provide your Size, …" at bounding box center [889, 347] width 264 height 91
drag, startPoint x: 797, startPoint y: 424, endPoint x: 755, endPoint y: 424, distance: 42.0
click at [755, 393] on div "Redeemed for custom reward SupremeTan Hoodie - White Please provide your Size, …" at bounding box center [971, 347] width 452 height 91
drag, startPoint x: 790, startPoint y: 418, endPoint x: 750, endPoint y: 414, distance: 40.2
click at [750, 393] on div "Redeemed for custom reward SupremeTan Hoodie - White Please provide your Size, …" at bounding box center [971, 347] width 452 height 91
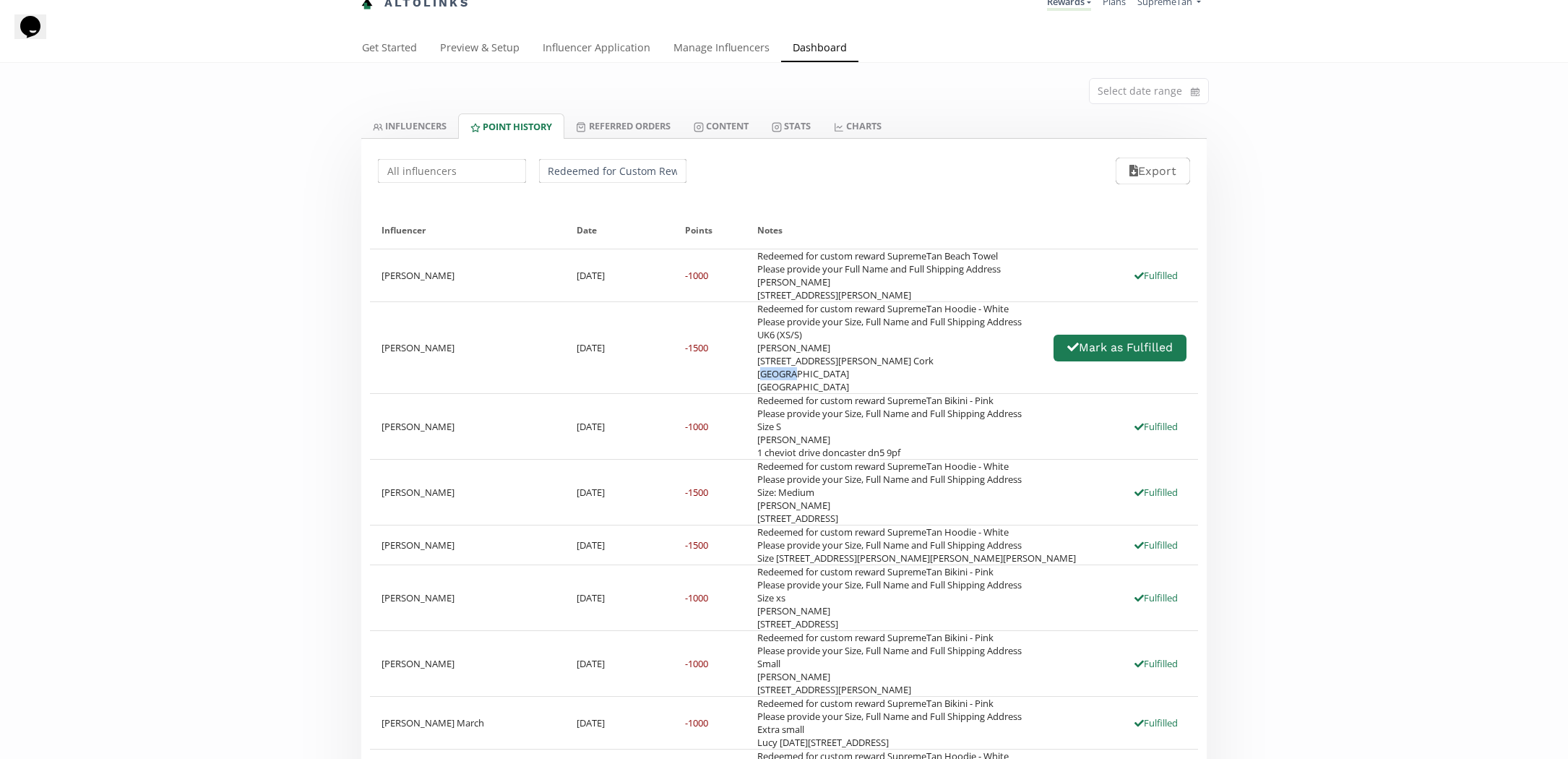
copy div "Fermoy"
drag, startPoint x: 835, startPoint y: 399, endPoint x: 808, endPoint y: 430, distance: 41.1
click at [835, 393] on div "Redeemed for custom reward SupremeTan Hoodie - White Please provide your Size, …" at bounding box center [889, 347] width 264 height 91
drag, startPoint x: 804, startPoint y: 436, endPoint x: 747, endPoint y: 440, distance: 57.1
click at [747, 393] on div "Redeemed for custom reward SupremeTan Hoodie - White Please provide your Size, …" at bounding box center [971, 347] width 452 height 91
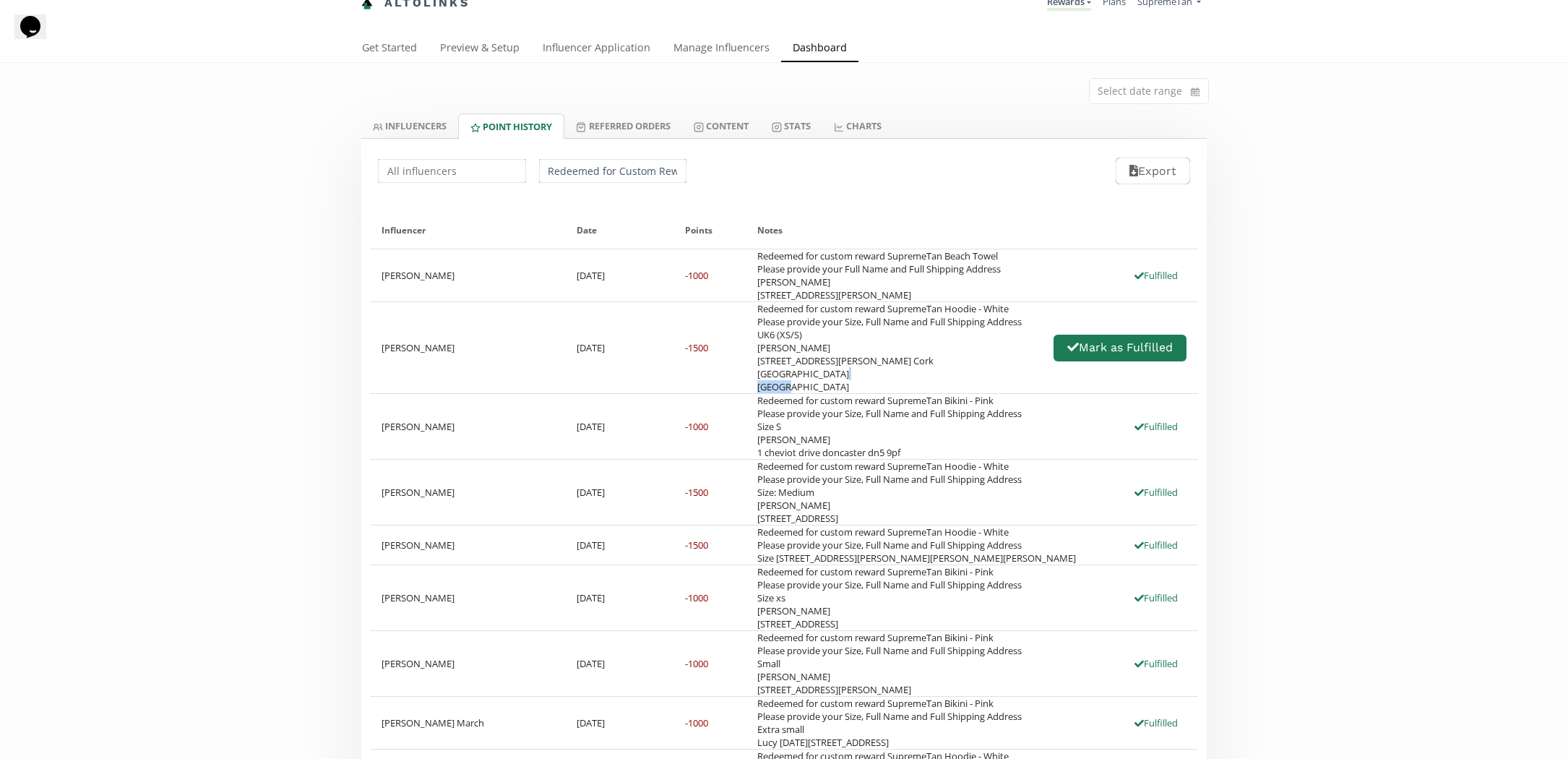
copy div "P61R274"
click at [819, 393] on div "Redeemed for custom reward SupremeTan Hoodie - White Please provide your Size, …" at bounding box center [889, 347] width 264 height 91
drag, startPoint x: 831, startPoint y: 390, endPoint x: 758, endPoint y: 392, distance: 73.0
click at [757, 392] on div "Redeemed for custom reward SupremeTan Hoodie - White Please provide your Size, …" at bounding box center [889, 347] width 264 height 91
copy div "[STREET_ADDRESS][PERSON_NAME]"
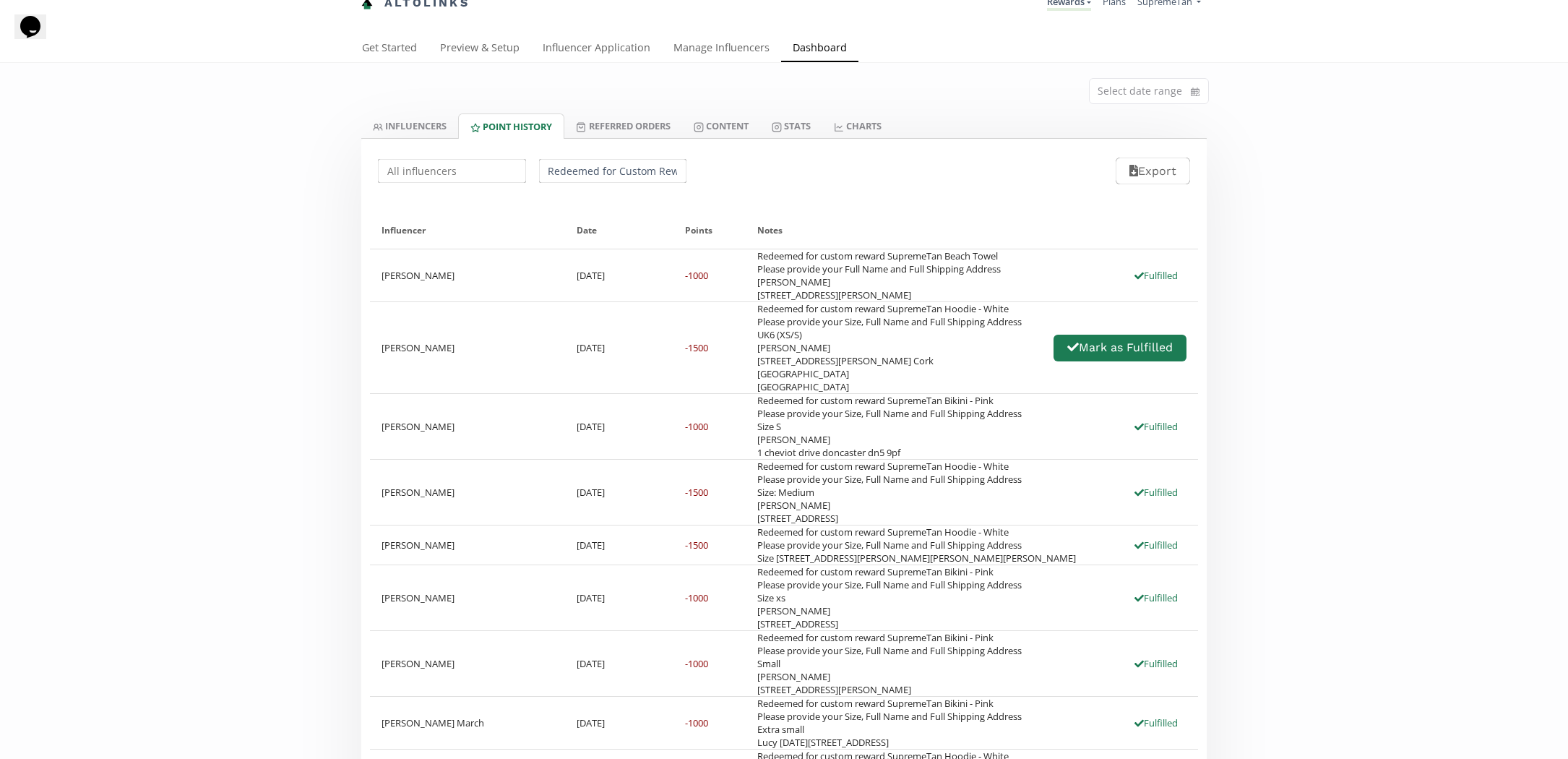
click at [938, 384] on div "Redeemed for custom reward SupremeTan Hoodie - White Please provide your Size, …" at bounding box center [889, 347] width 264 height 91
click at [1061, 364] on button "Mark as Fulfilled" at bounding box center [1120, 348] width 137 height 31
click at [968, 389] on div "Redeemed for custom reward SupremeTan Hoodie - White Please provide your Size, …" at bounding box center [889, 347] width 264 height 91
click at [621, 134] on link "Referred Orders" at bounding box center [623, 125] width 117 height 24
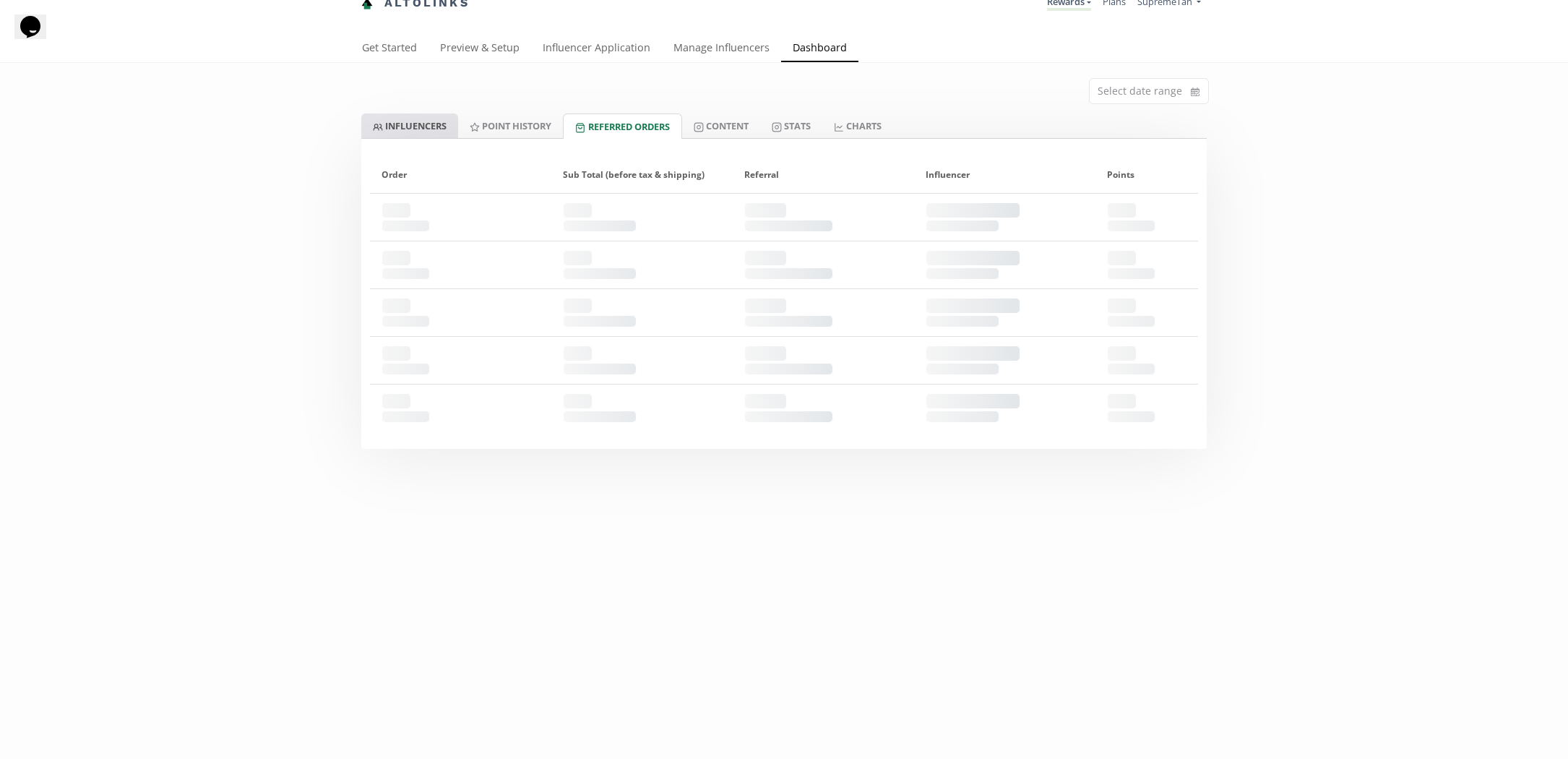
click at [432, 128] on link "INFLUENCERS" at bounding box center [410, 125] width 97 height 24
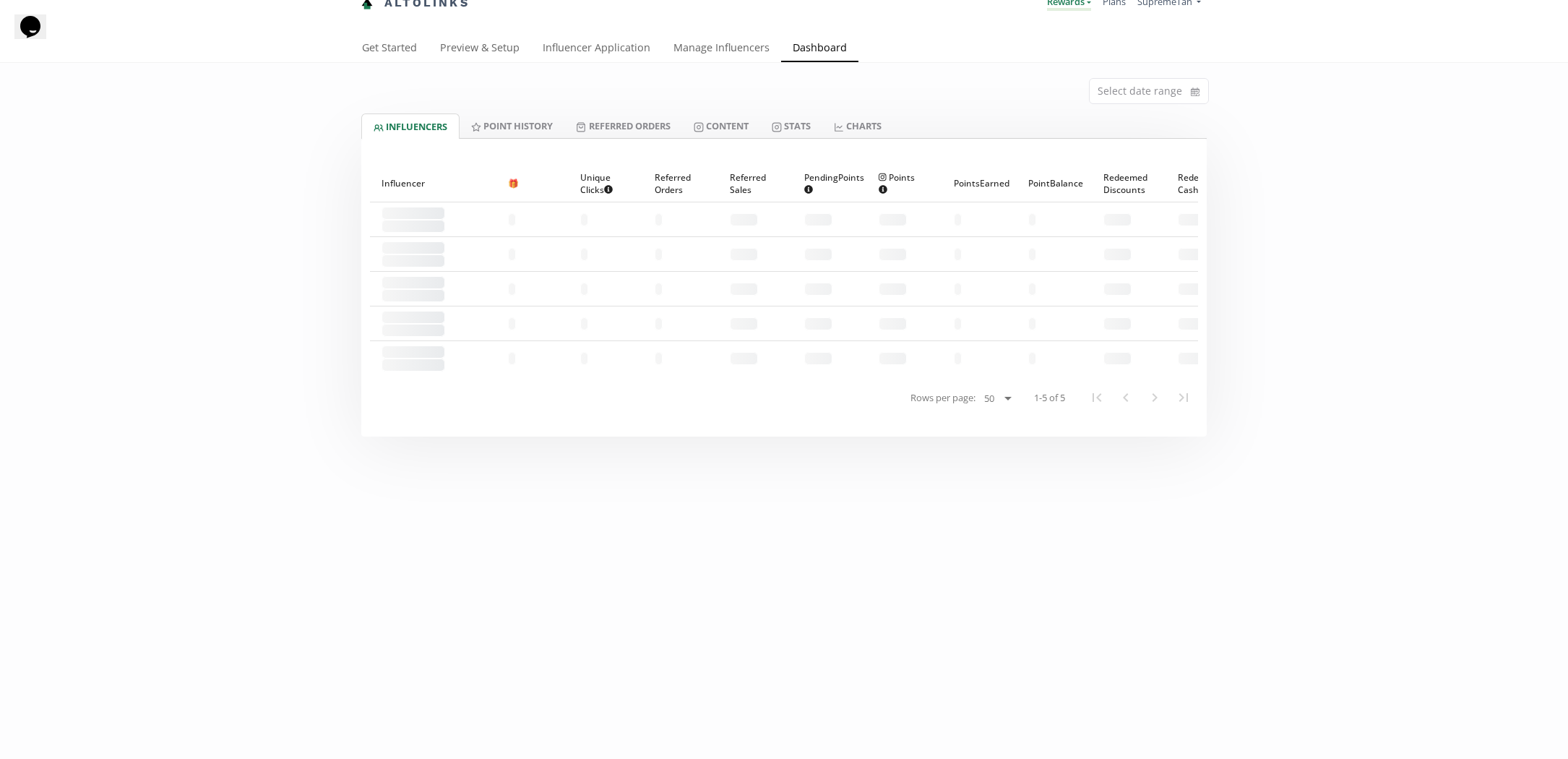
click at [1071, 9] on link "Rewards" at bounding box center [1069, 3] width 44 height 16
click at [1035, 69] on link "Rewards" at bounding box center [1026, 67] width 128 height 28
click at [532, 122] on link "Point HISTORY" at bounding box center [512, 125] width 104 height 24
